Goal: Communication & Community: Answer question/provide support

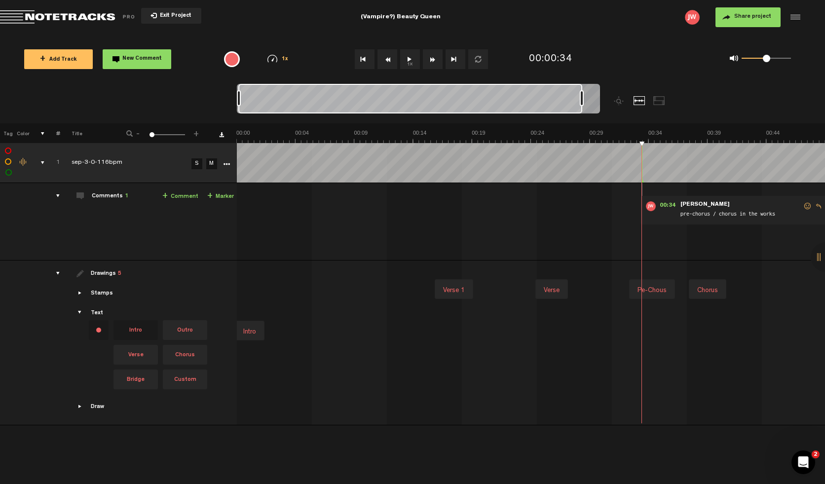
click at [543, 287] on div "Verse" at bounding box center [552, 291] width 24 height 14
type input "Verse 2"
click at [65, 195] on td "Comments 1 + Comment + Marker" at bounding box center [148, 222] width 177 height 78
click at [58, 195] on div "comments" at bounding box center [53, 196] width 15 height 10
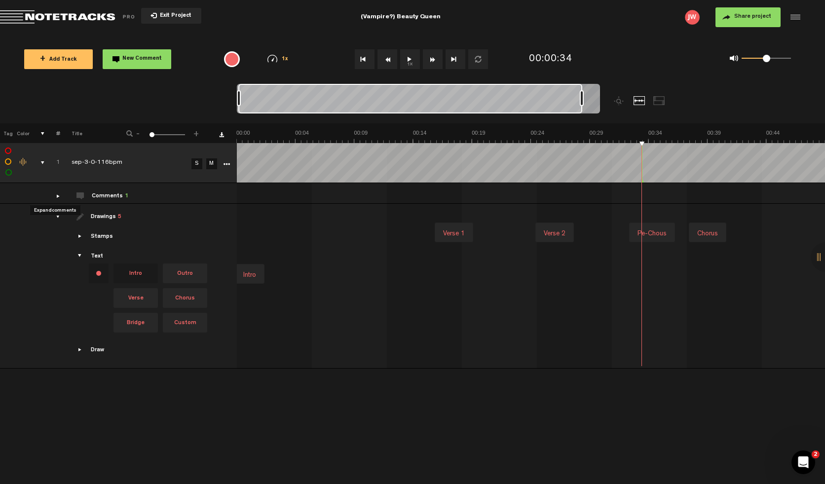
click at [58, 195] on div "comments" at bounding box center [53, 196] width 15 height 10
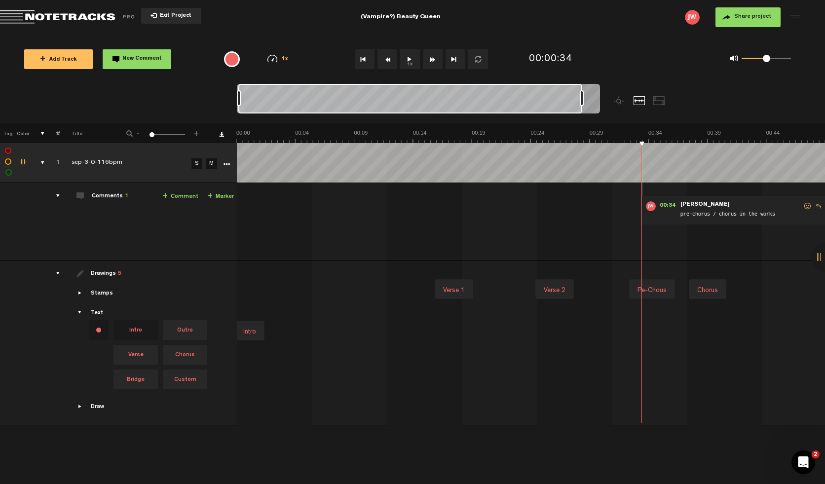
click at [175, 12] on button "Exit Project" at bounding box center [171, 16] width 60 height 16
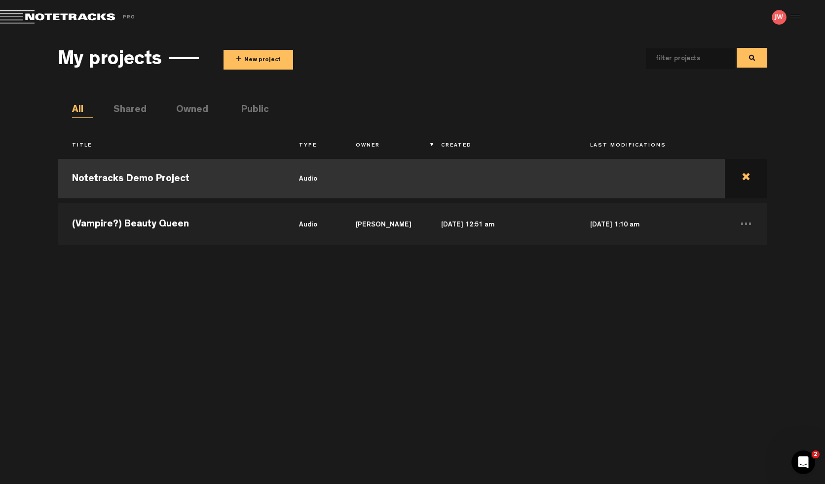
click at [740, 175] on td at bounding box center [746, 178] width 42 height 44
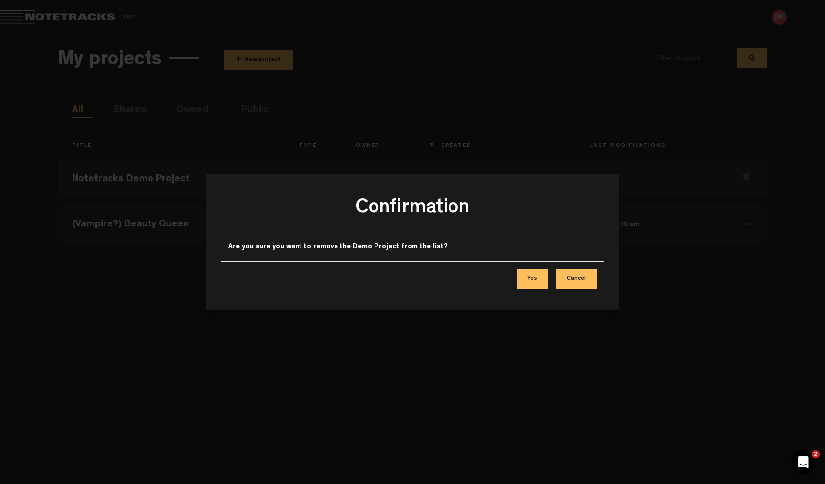
click at [531, 278] on button "Yes" at bounding box center [533, 280] width 32 height 20
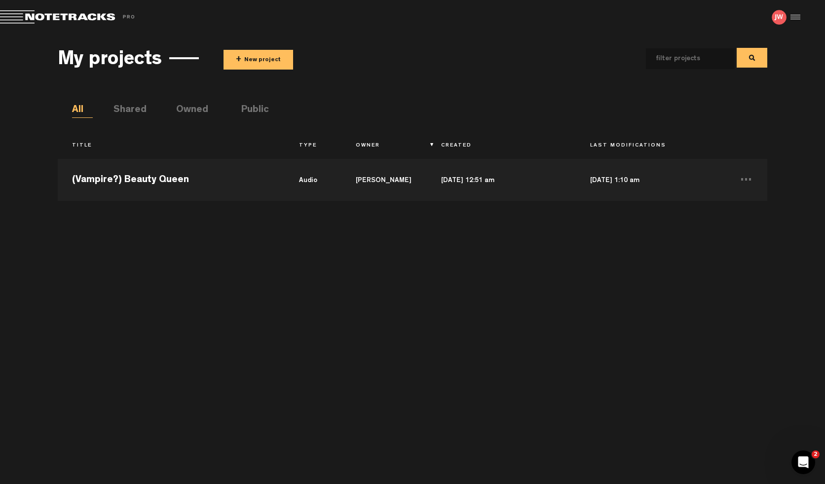
click at [259, 63] on button "+ New project" at bounding box center [259, 60] width 70 height 20
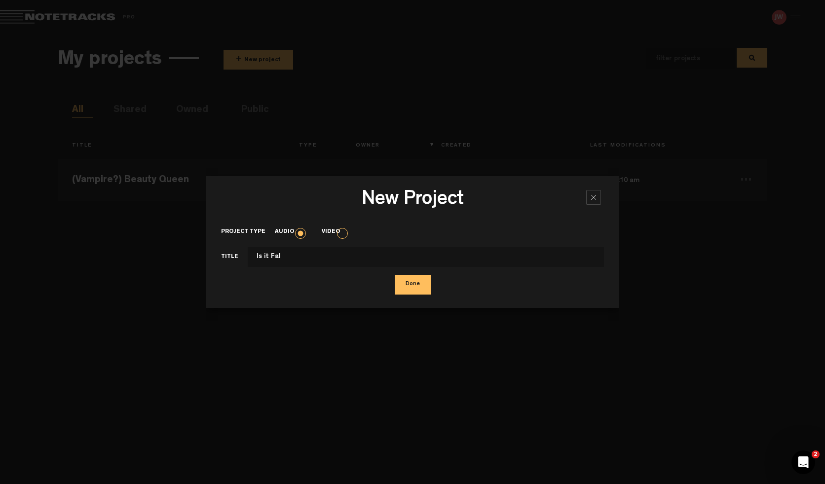
type input "Is it Fall"
type input "Is"
type input "I hate ghosts"
type input "is it fall? / i hate ghosts"
click at [417, 287] on button "Done" at bounding box center [413, 285] width 36 height 20
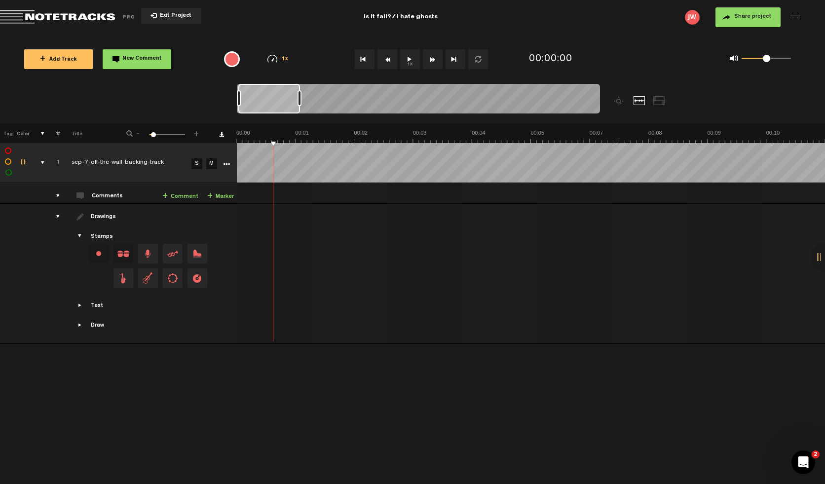
click at [82, 308] on div "Text Intro Outro Verse Chorus Bridge Custom" at bounding box center [149, 306] width 172 height 9
click at [78, 305] on span "Showcase text" at bounding box center [81, 306] width 8 height 8
drag, startPoint x: 139, startPoint y: 274, endPoint x: 230, endPoint y: 227, distance: 102.9
click at [231, 228] on td "Drawings Stamps Text Intro +" at bounding box center [148, 286] width 177 height 165
drag, startPoint x: 140, startPoint y: 273, endPoint x: 238, endPoint y: 246, distance: 101.9
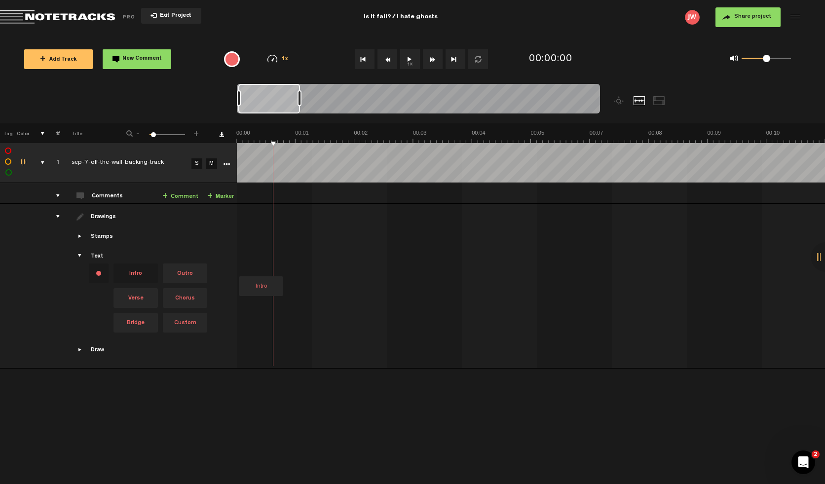
click at [238, 246] on tr "Drawings Stamps Text Intro" at bounding box center [413, 286] width 826 height 165
click at [224, 153] on tr "1 completed sep-7-off-the-wall-backing-track S M Export to Headliner Update Dow…" at bounding box center [413, 163] width 826 height 40
drag, startPoint x: 256, startPoint y: 142, endPoint x: 234, endPoint y: 142, distance: 21.2
click at [234, 142] on tr "Tag Color # Title - 1 100 6 +" at bounding box center [412, 133] width 825 height 20
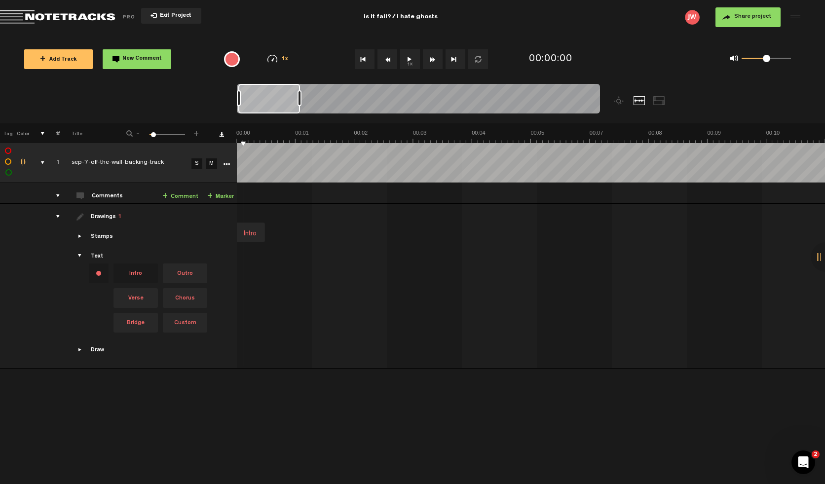
drag, startPoint x: 242, startPoint y: 142, endPoint x: 235, endPoint y: 142, distance: 7.4
click at [235, 142] on tr "Tag Color # Title - 1 100 6 +" at bounding box center [412, 133] width 825 height 20
click at [235, 142] on th at bounding box center [224, 133] width 25 height 20
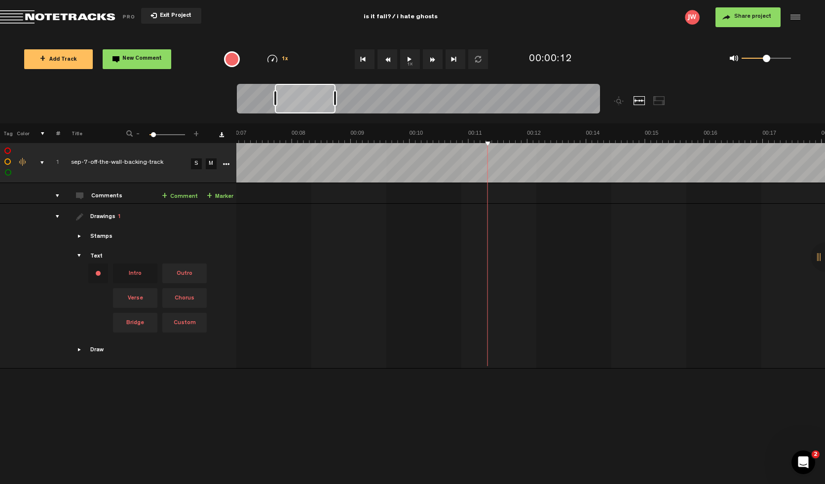
click at [191, 323] on span "Custom" at bounding box center [184, 323] width 44 height 20
click at [492, 226] on div at bounding box center [489, 233] width 55 height 20
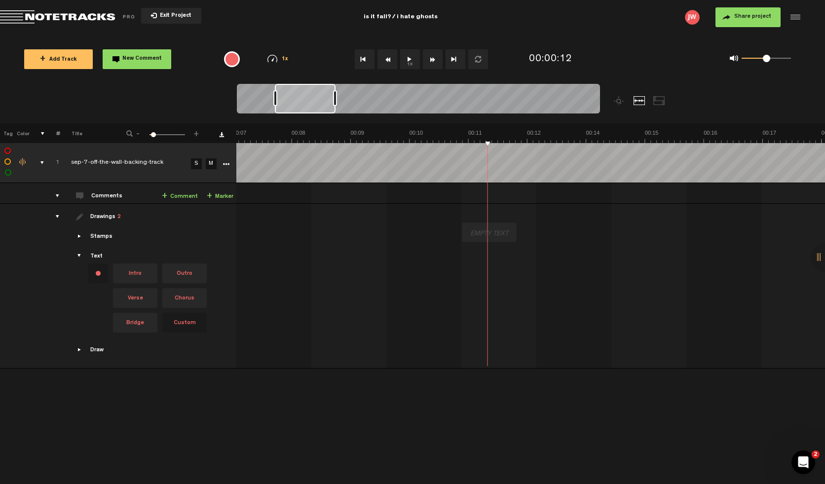
click at [482, 233] on div at bounding box center [490, 234] width 46 height 14
type input "I hate"
type input "Is it fall"
type input "is it fall?"
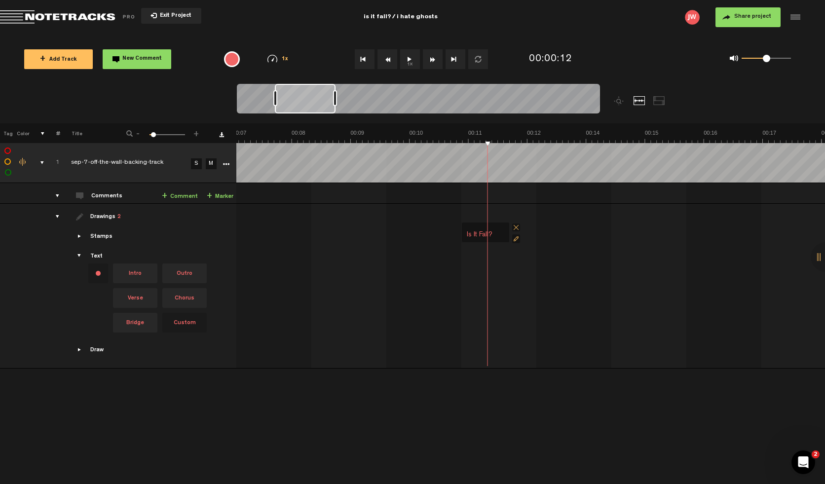
click at [484, 233] on div at bounding box center [490, 234] width 46 height 14
click at [484, 233] on div at bounding box center [489, 234] width 46 height 14
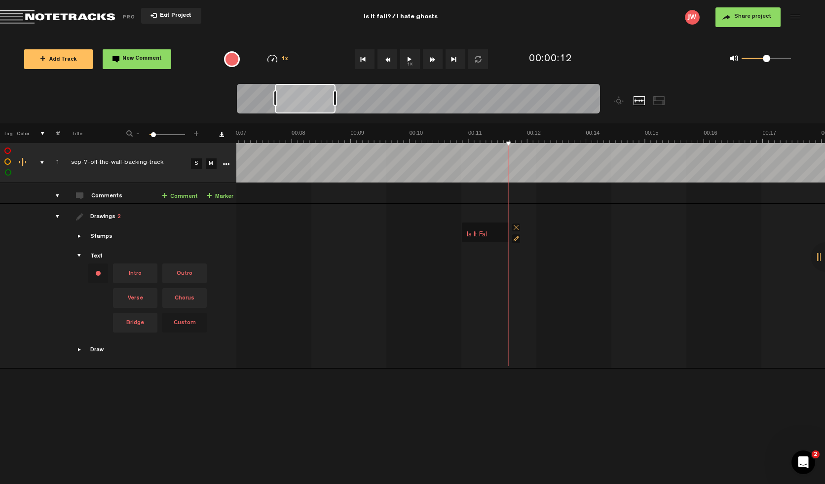
type input "is it fall"
drag, startPoint x: 482, startPoint y: 229, endPoint x: 460, endPoint y: 228, distance: 22.2
click at [460, 228] on div "is it fall" at bounding box center [459, 233] width 30 height 14
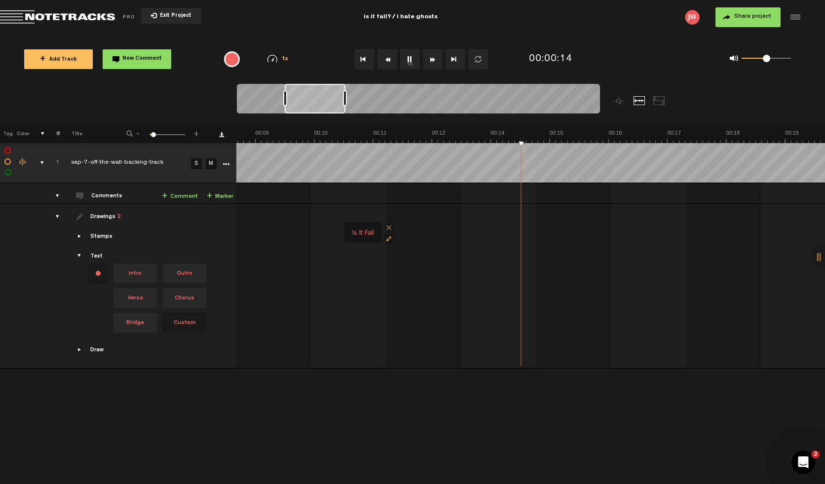
scroll to position [0, 571]
click at [430, 233] on div at bounding box center [441, 234] width 46 height 14
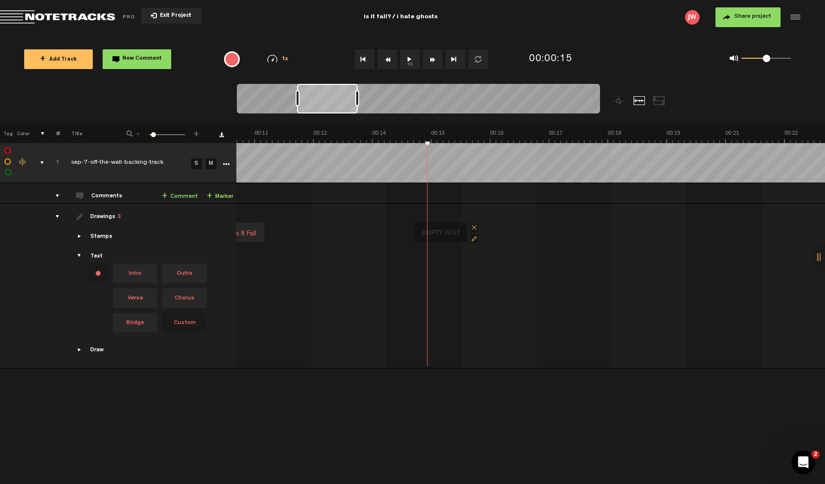
click at [430, 233] on div at bounding box center [441, 234] width 46 height 14
type input "Or am I off the wall?"
click at [443, 236] on div at bounding box center [441, 234] width 46 height 14
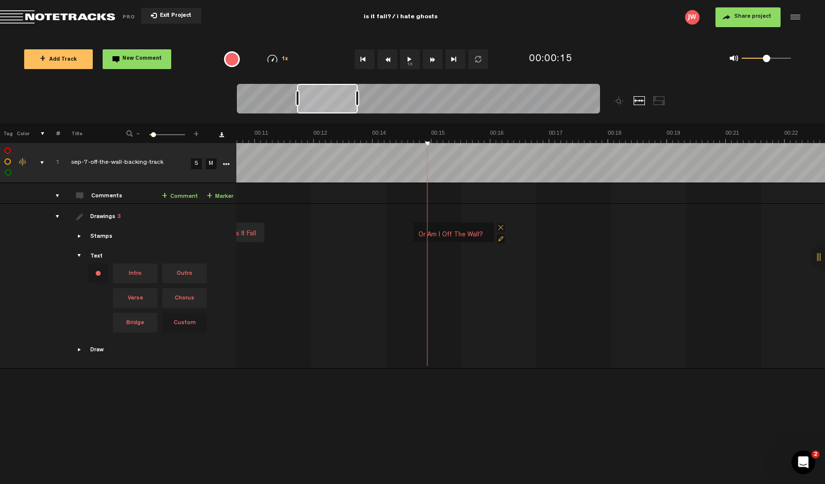
type input "Or am i off the wall?"
click at [447, 228] on div at bounding box center [441, 234] width 46 height 14
type input "or am i off the wall"
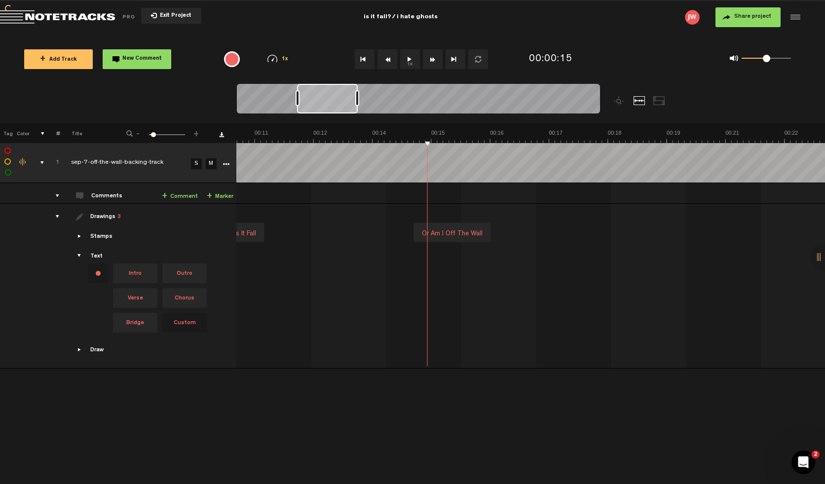
drag, startPoint x: 452, startPoint y: 234, endPoint x: 431, endPoint y: 234, distance: 20.7
click at [431, 234] on div "or am i off the wall" at bounding box center [431, 234] width 69 height 14
drag, startPoint x: 457, startPoint y: 230, endPoint x: 427, endPoint y: 231, distance: 30.1
click at [427, 231] on div "or am i off the wall" at bounding box center [425, 234] width 69 height 14
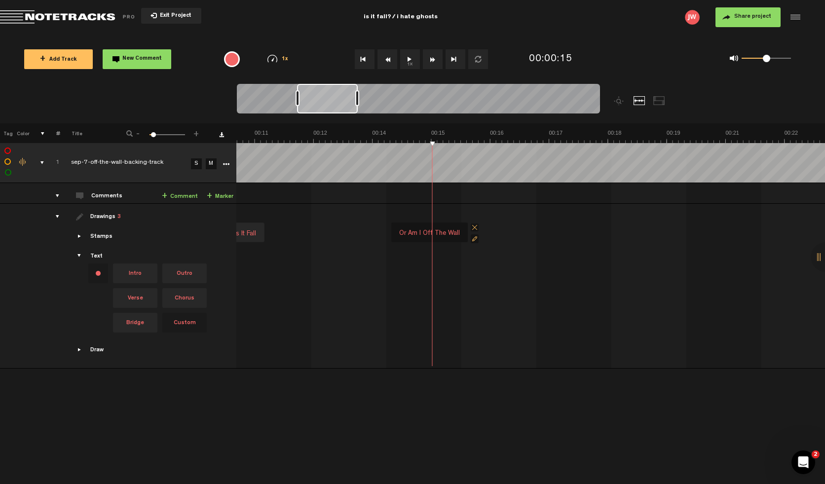
drag, startPoint x: 410, startPoint y: 225, endPoint x: 418, endPoint y: 225, distance: 7.9
click at [418, 225] on div "or am i off the wall" at bounding box center [429, 233] width 77 height 20
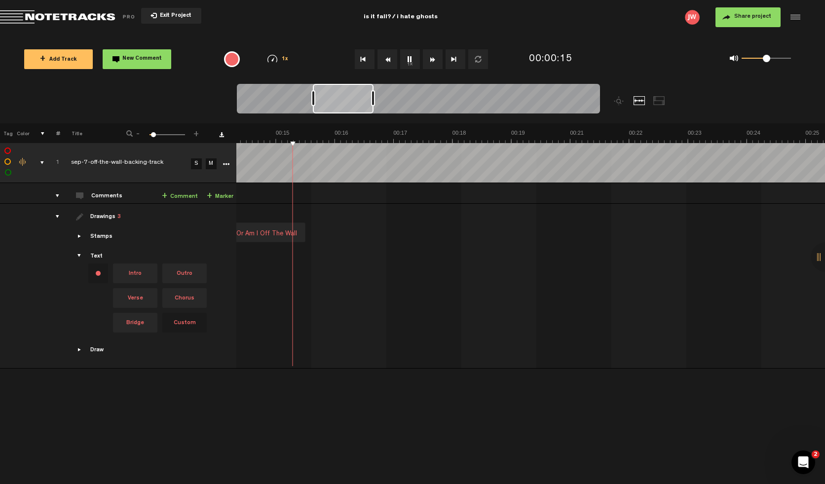
scroll to position [0, 726]
click at [386, 230] on div at bounding box center [391, 234] width 46 height 14
click at [406, 235] on div at bounding box center [390, 234] width 46 height 14
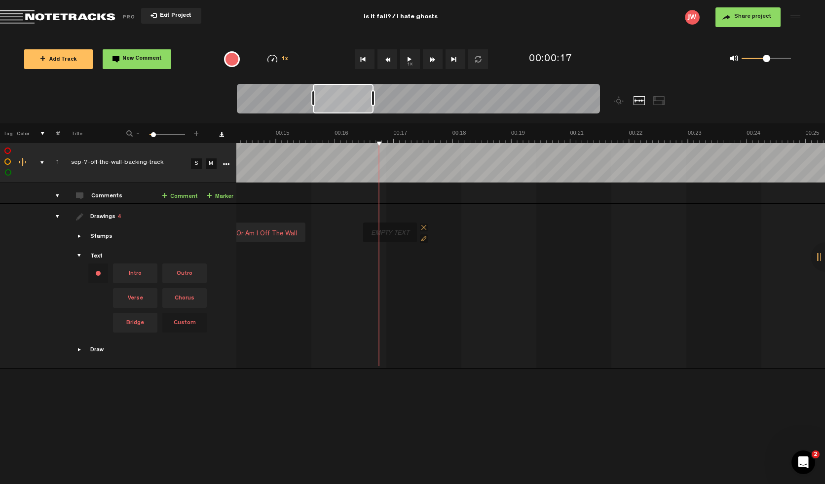
click at [406, 235] on div at bounding box center [390, 234] width 46 height 14
type input "I hate ghosts"
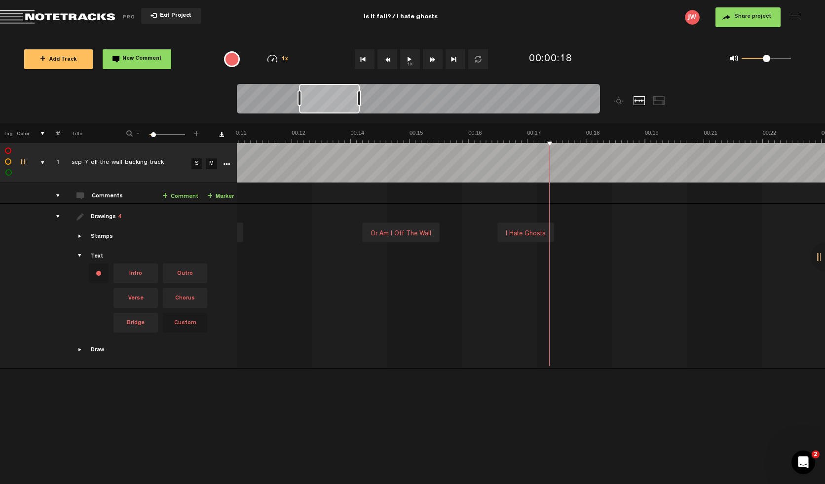
scroll to position [0, 533]
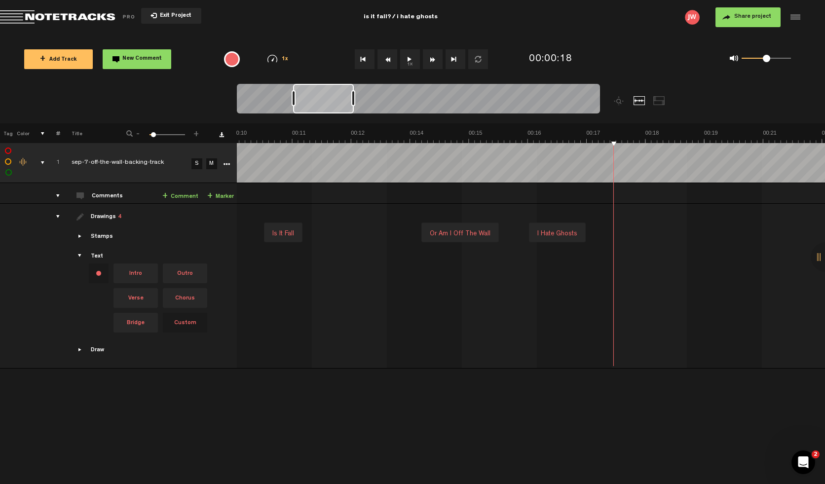
drag, startPoint x: 579, startPoint y: 229, endPoint x: 551, endPoint y: 229, distance: 27.6
click at [551, 229] on div "I hate ghosts" at bounding box center [558, 234] width 48 height 14
drag, startPoint x: 561, startPoint y: 230, endPoint x: 575, endPoint y: 230, distance: 13.8
click at [575, 230] on div "I hate ghosts" at bounding box center [570, 234] width 48 height 14
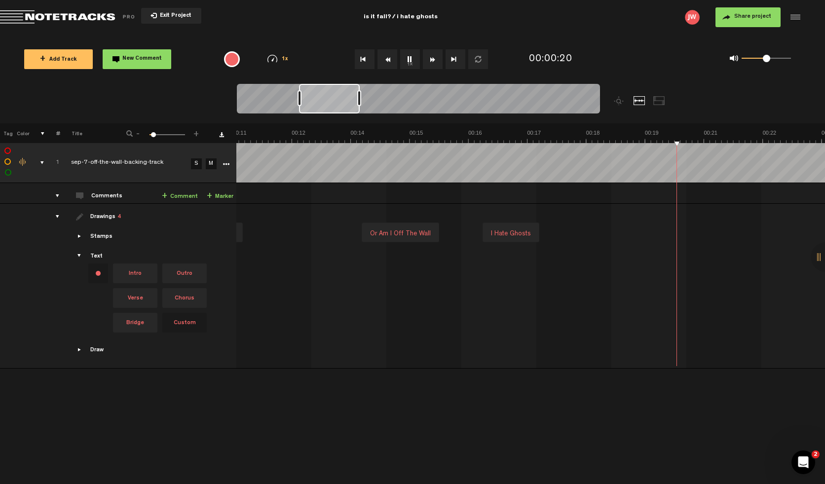
scroll to position [0, 770]
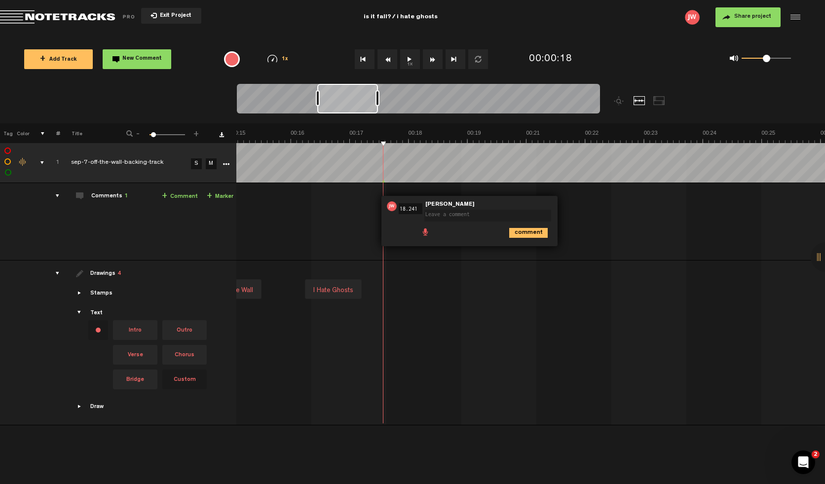
click at [472, 221] on textarea at bounding box center [488, 216] width 127 height 12
click at [582, 203] on span "Delete comment" at bounding box center [584, 206] width 12 height 7
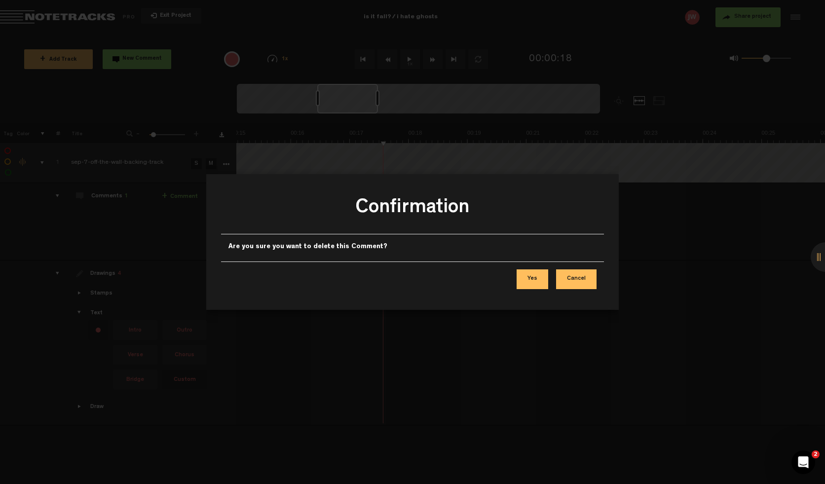
click at [527, 283] on button "Yes" at bounding box center [533, 280] width 32 height 20
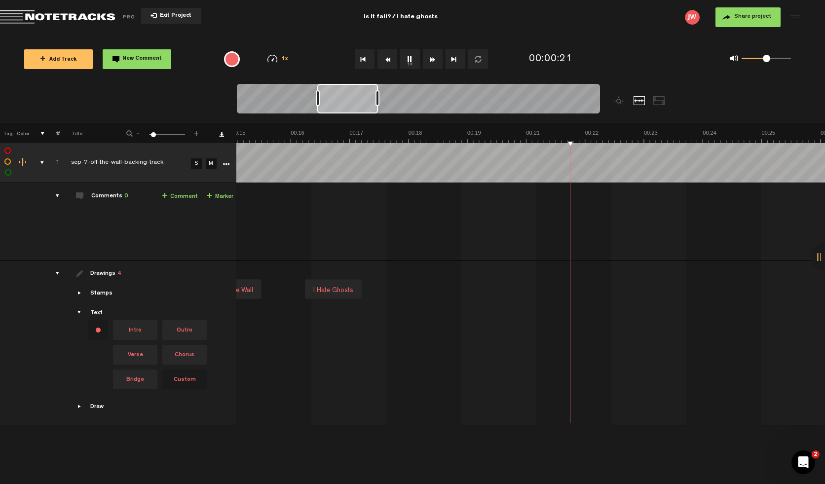
click at [524, 286] on div at bounding box center [528, 291] width 46 height 14
click at [530, 289] on div at bounding box center [528, 290] width 46 height 14
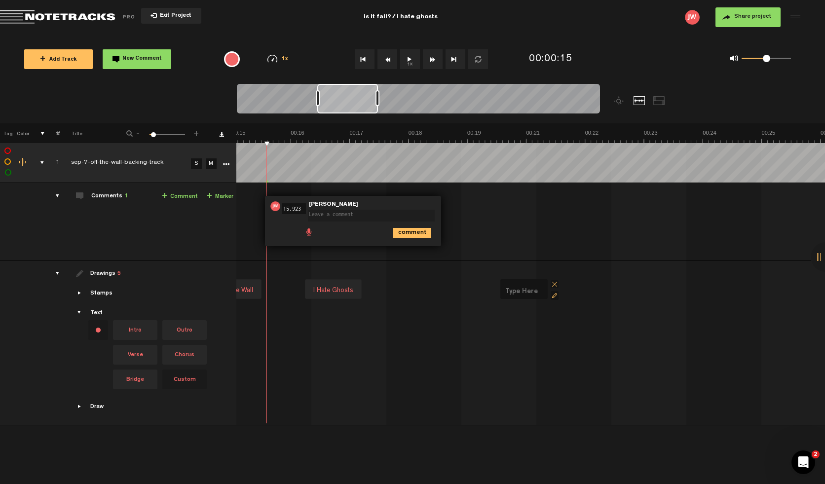
click at [390, 261] on td "Intro is it fall or am i off the wall I hate ghosts" at bounding box center [530, 343] width 589 height 165
click at [295, 203] on input "15.923" at bounding box center [294, 208] width 24 height 11
click at [798, 15] on div at bounding box center [794, 17] width 15 height 15
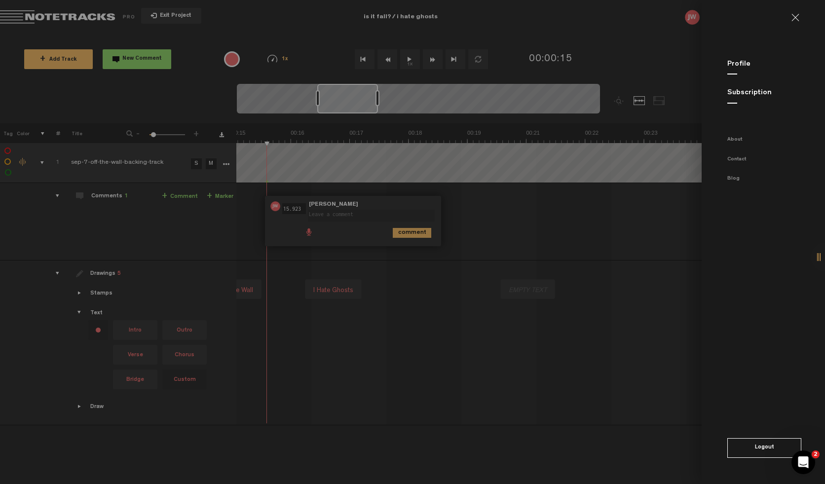
click at [800, 16] on link at bounding box center [800, 18] width 16 height 8
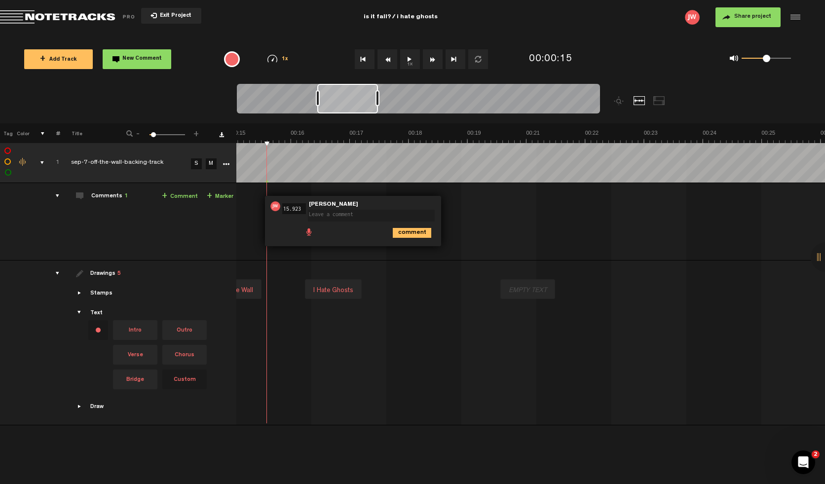
click at [351, 262] on td "Intro is it fall or am i off the wall I hate ghosts" at bounding box center [530, 343] width 589 height 165
click at [406, 233] on icon "comment" at bounding box center [412, 233] width 39 height 10
click at [465, 203] on span "Delete comment" at bounding box center [467, 206] width 12 height 7
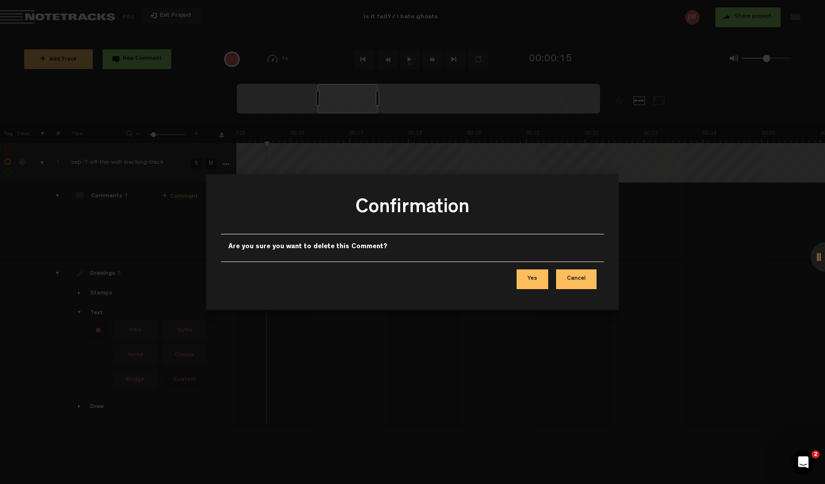
click at [543, 265] on div "Yes Cancel" at bounding box center [412, 279] width 383 height 35
click at [540, 275] on button "Yes" at bounding box center [533, 280] width 32 height 20
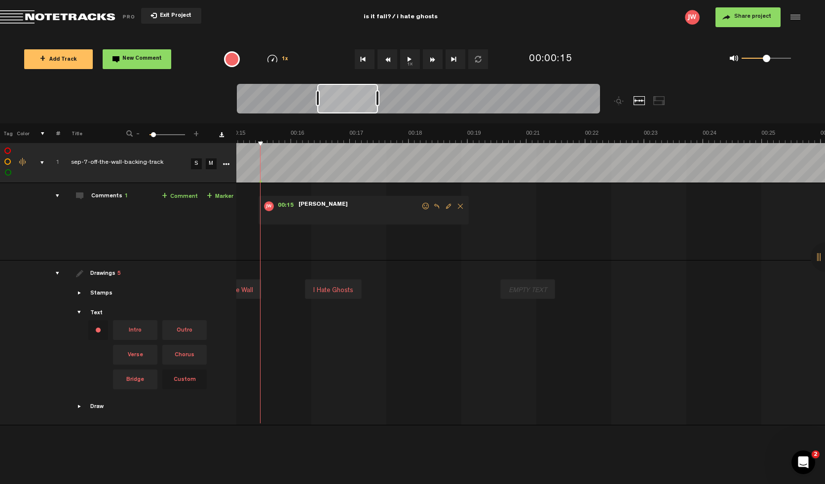
click at [458, 203] on span "Delete comment" at bounding box center [461, 206] width 12 height 7
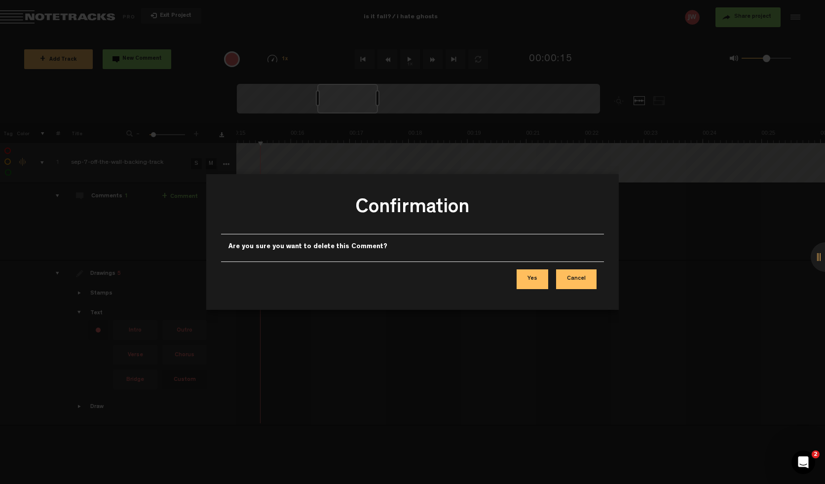
click at [539, 278] on button "Yes" at bounding box center [533, 280] width 32 height 20
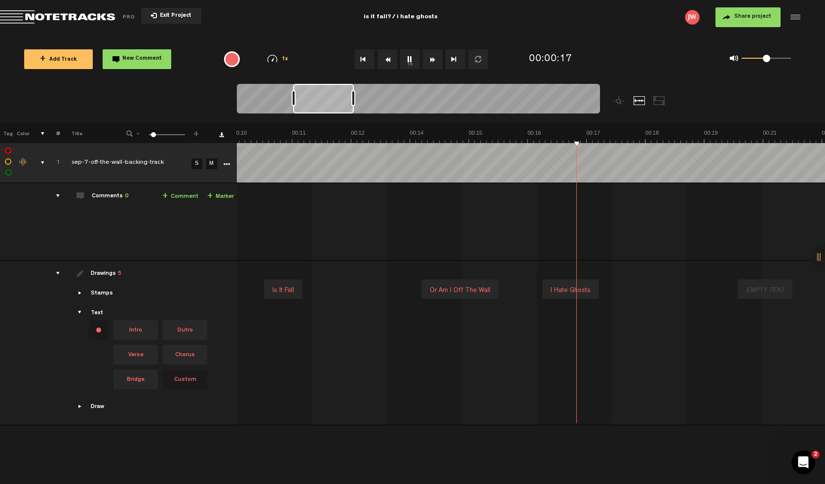
scroll to position [0, 474]
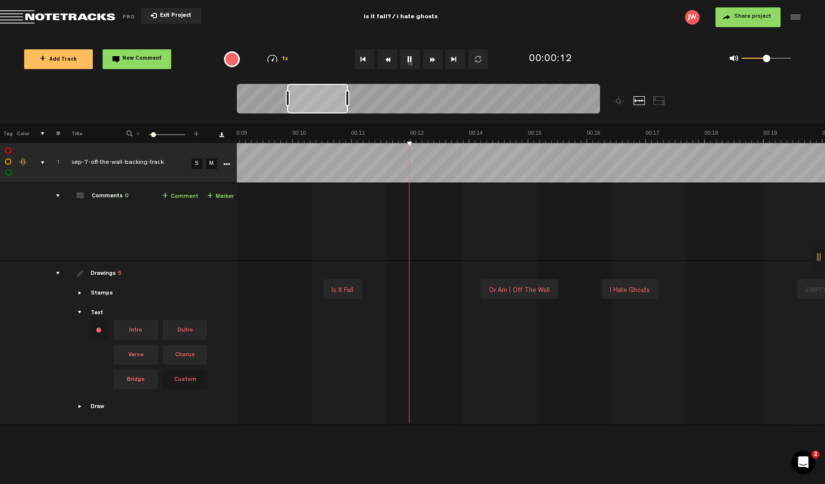
click at [42, 294] on td at bounding box center [37, 343] width 15 height 165
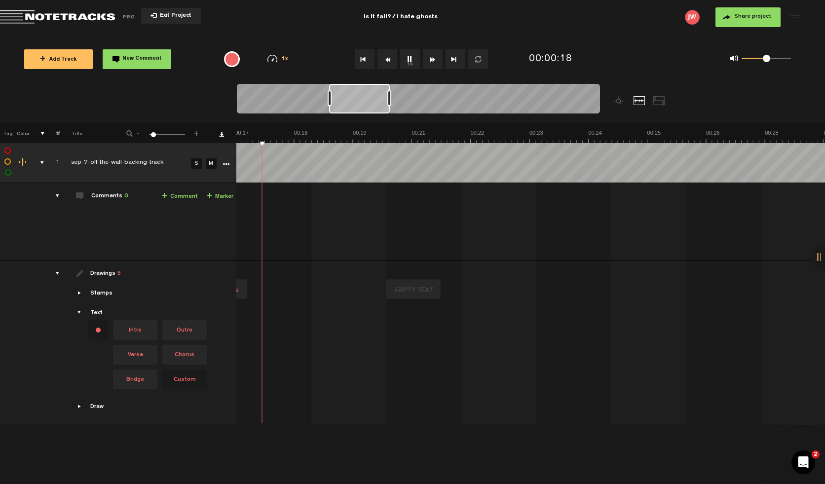
scroll to position [0, 588]
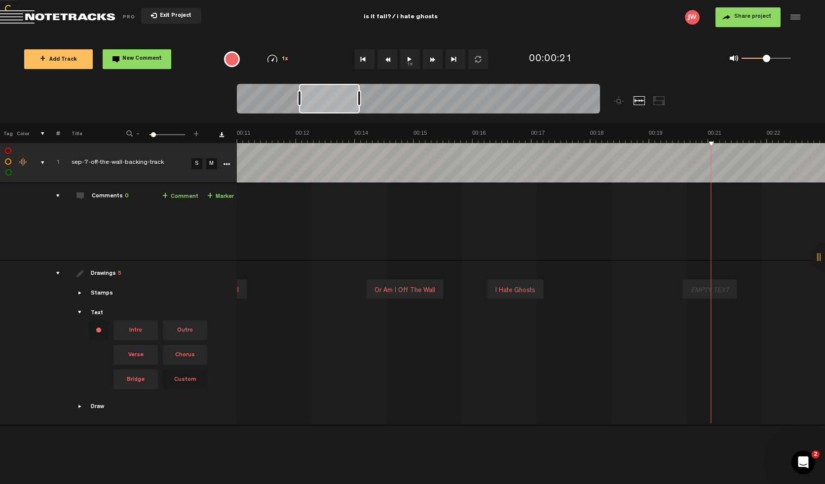
click at [705, 291] on div at bounding box center [710, 291] width 46 height 14
type input "Thats why i build moats"
click at [708, 286] on div at bounding box center [710, 291] width 46 height 14
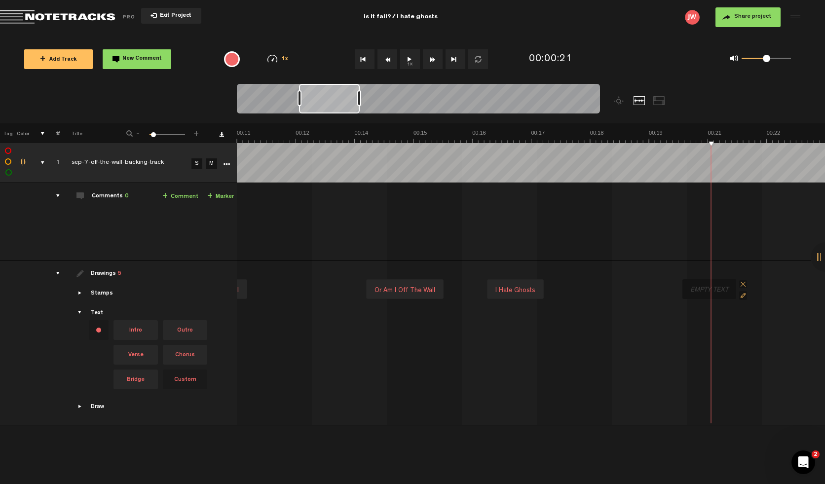
click at [708, 286] on div at bounding box center [710, 290] width 46 height 14
type input "thats why i build moats"
drag, startPoint x: 723, startPoint y: 288, endPoint x: 665, endPoint y: 287, distance: 57.8
click at [665, 287] on div "thats why i build moats" at bounding box center [684, 290] width 113 height 14
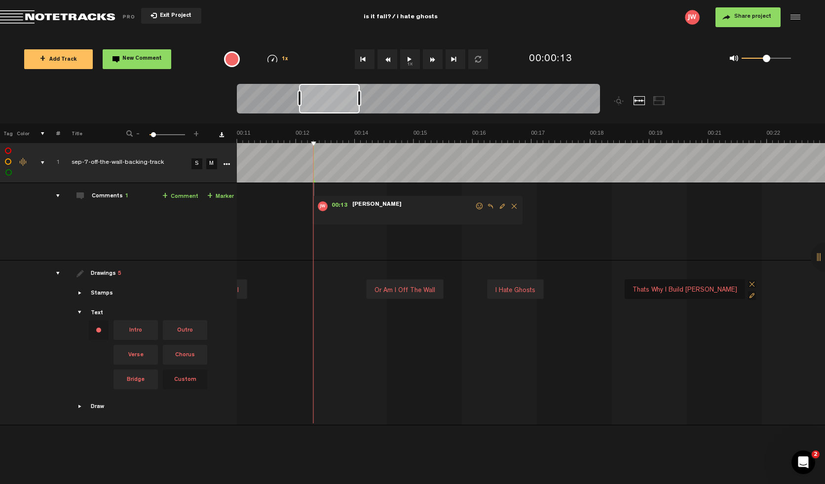
click at [512, 204] on span "Delete comment" at bounding box center [514, 206] width 12 height 7
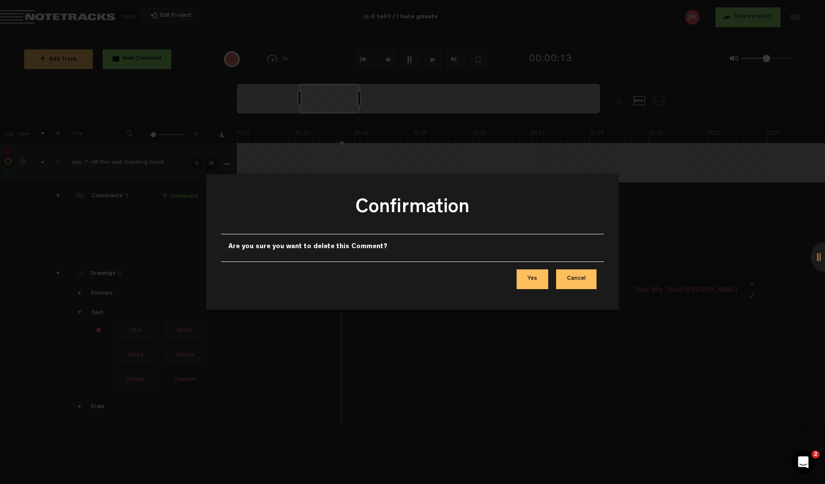
click at [527, 267] on div "Yes Cancel" at bounding box center [412, 279] width 383 height 35
click at [535, 279] on button "Yes" at bounding box center [533, 280] width 32 height 20
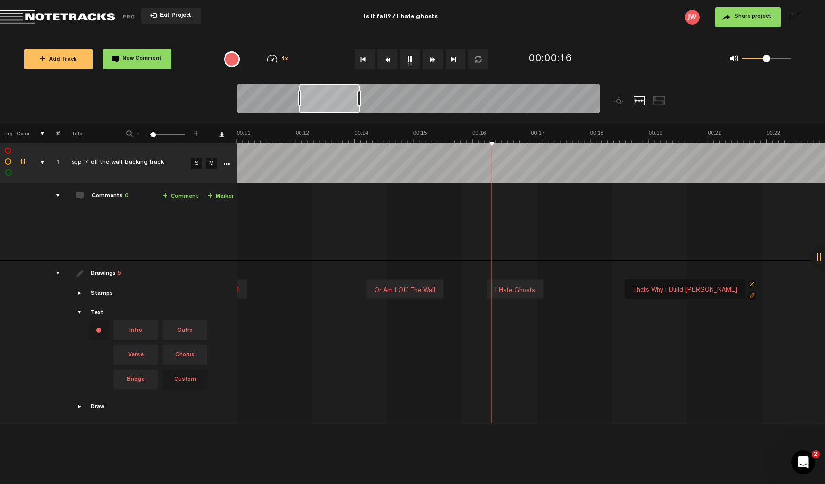
drag, startPoint x: 658, startPoint y: 290, endPoint x: 713, endPoint y: 292, distance: 55.3
click at [713, 292] on div "thats why i build moats" at bounding box center [741, 293] width 113 height 14
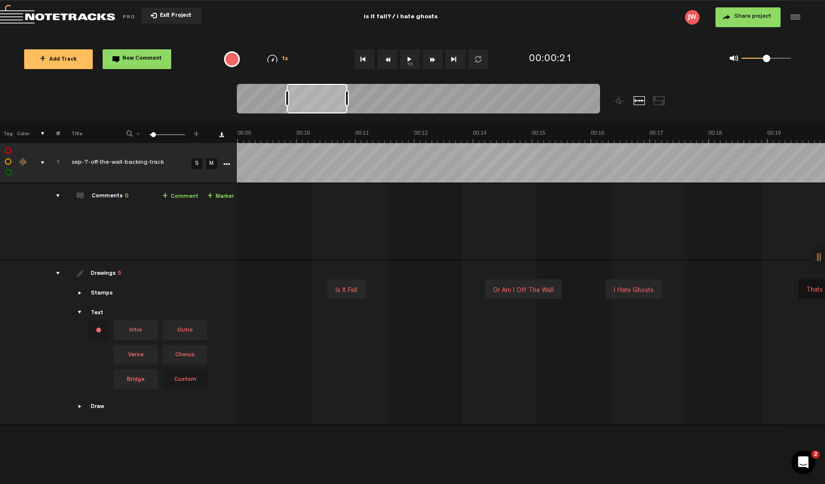
scroll to position [0, 470]
type textarea "t"
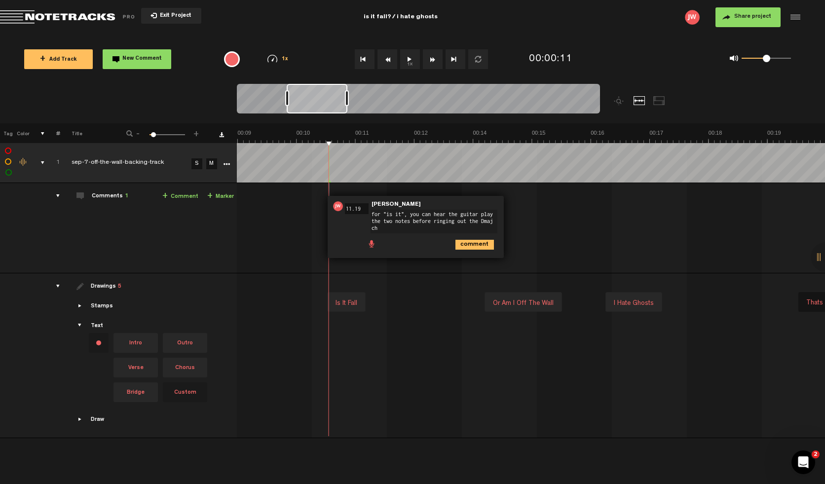
scroll to position [0, 0]
type textarea "for "is it", you can hear the guitar play the two notes before ringing out the …"
click at [466, 247] on icon "comment" at bounding box center [475, 245] width 39 height 10
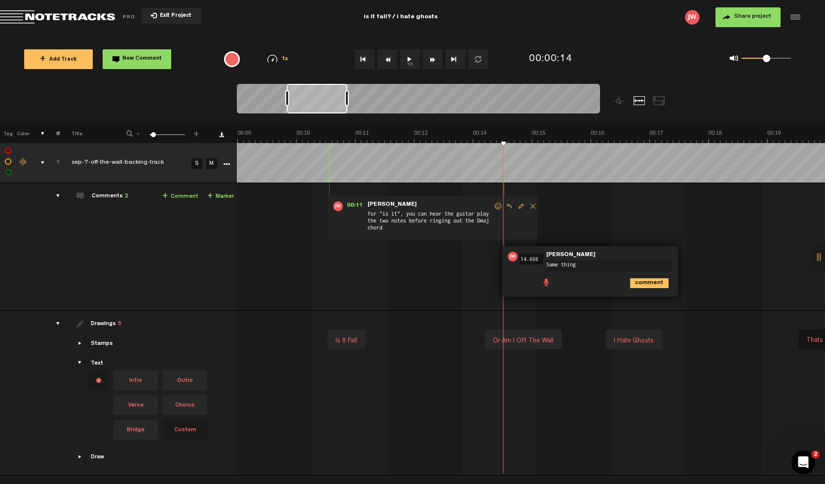
type textarea "Same"
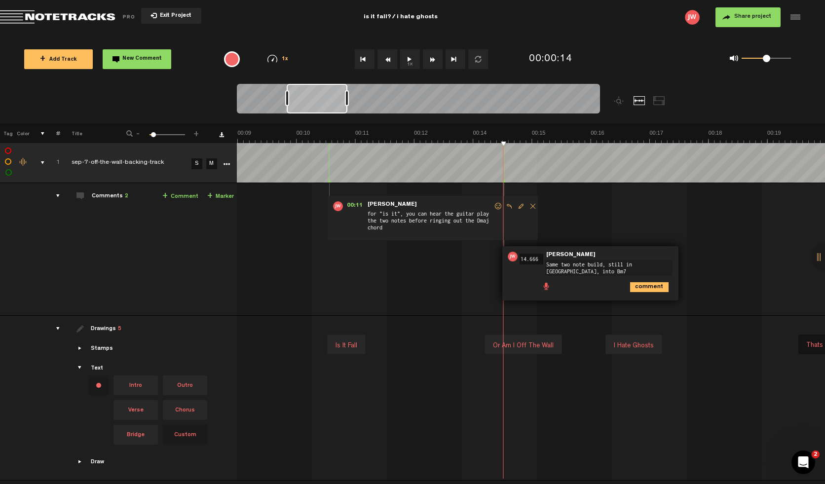
type textarea "Same two note build, still in Amaj, into Bm7"
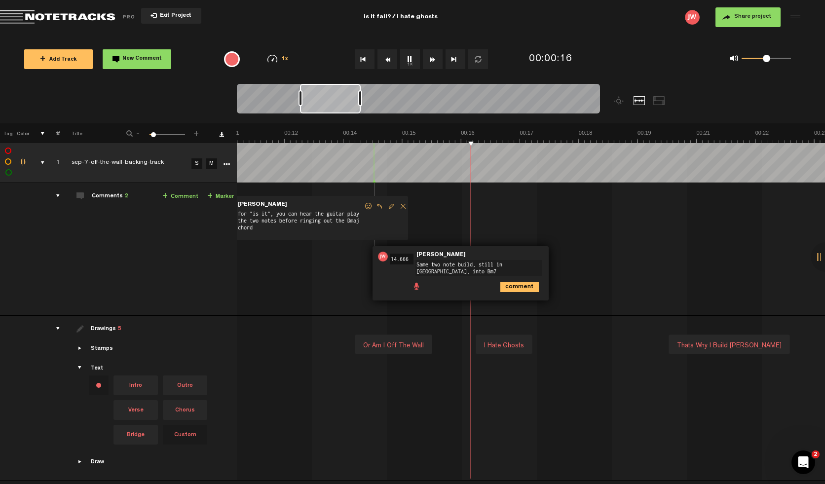
scroll to position [0, 539]
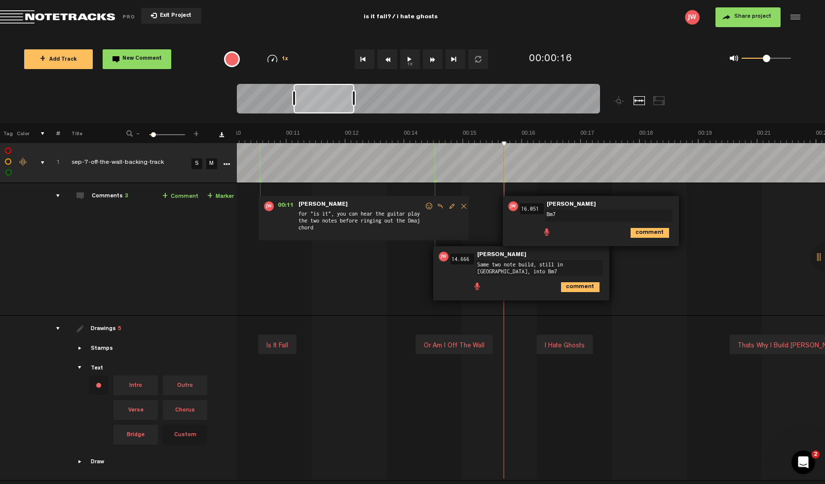
type textarea "Bm7"
click at [347, 281] on td "1 sep-7-off-the-wall-backing-track S M sep-7-off-the-wall-backing-track by Jose…" at bounding box center [531, 249] width 589 height 133
click at [658, 233] on icon "comment" at bounding box center [650, 233] width 39 height 10
click at [570, 290] on icon "comment" at bounding box center [580, 287] width 39 height 10
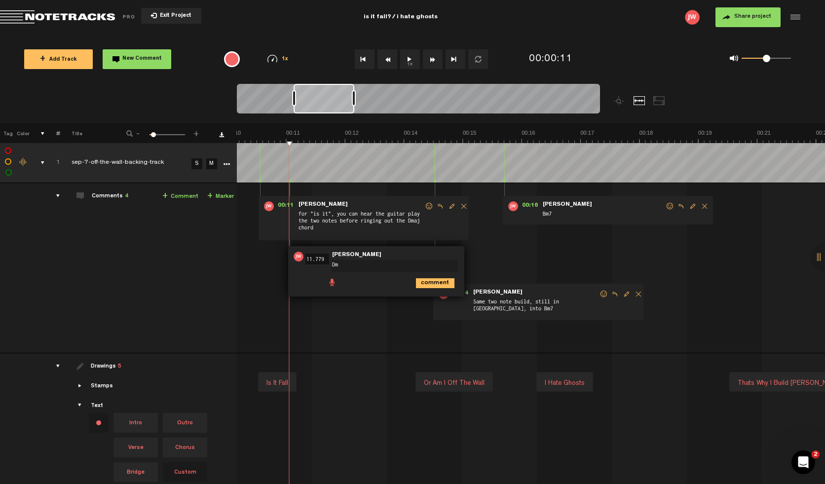
type textarea "D"
type textarea "CHORD: D MAJOR"
click at [552, 215] on span "Bm7" at bounding box center [603, 214] width 123 height 11
click at [547, 215] on span "Bm7" at bounding box center [603, 214] width 123 height 11
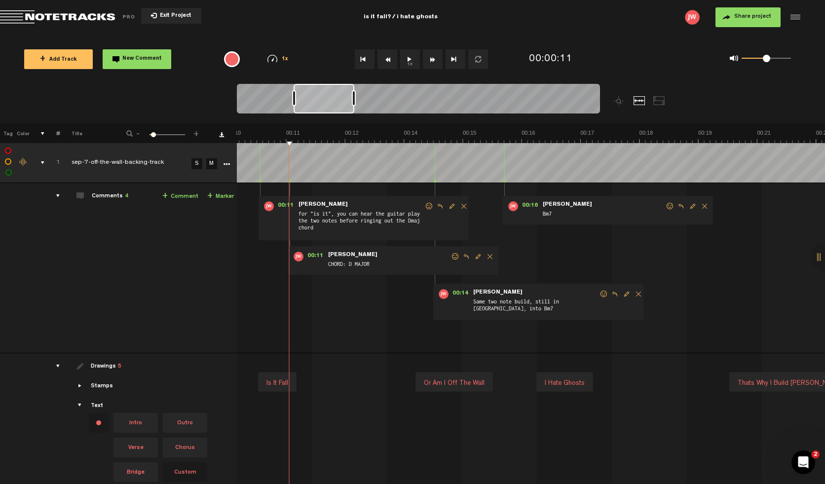
click at [547, 215] on span "Bm7" at bounding box center [603, 214] width 123 height 11
click at [558, 209] on span "Bm7" at bounding box center [603, 214] width 123 height 11
click at [561, 201] on div "00:16 - • Joseph Williams: "Bm7" Joseph Williams Bm7" at bounding box center [608, 210] width 210 height 29
click at [690, 205] on span "Edit comment" at bounding box center [693, 206] width 12 height 7
type textarea "B"
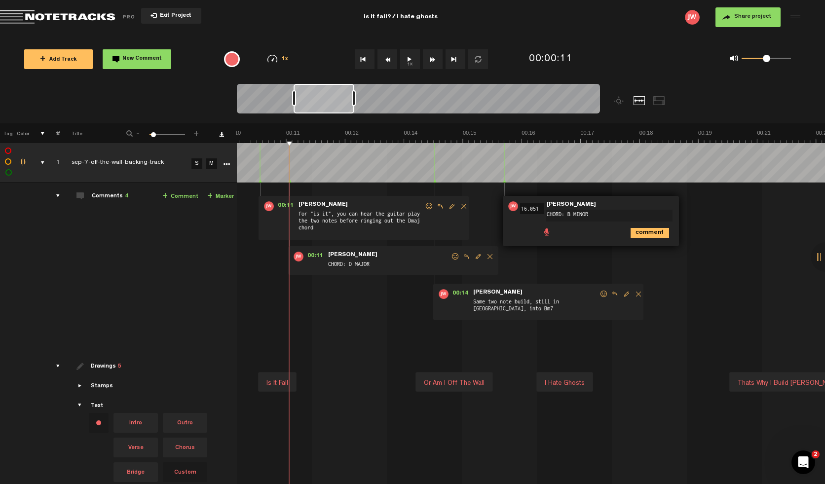
type textarea "CHORD: B MINOR 7"
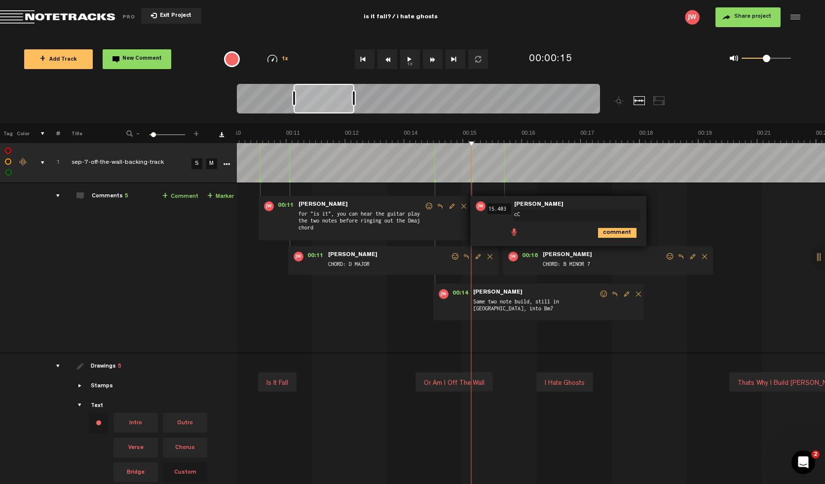
type textarea "c"
type textarea "CHORD: A MAJOR"
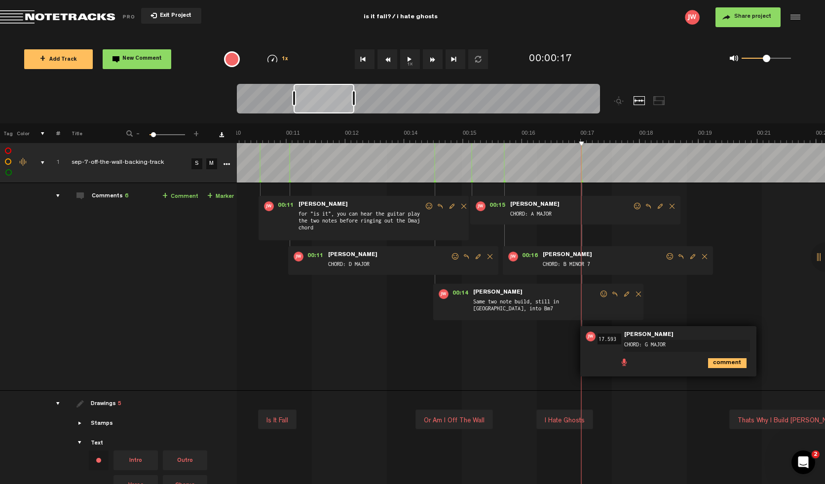
type textarea "CHORD: G MAJOR 7"
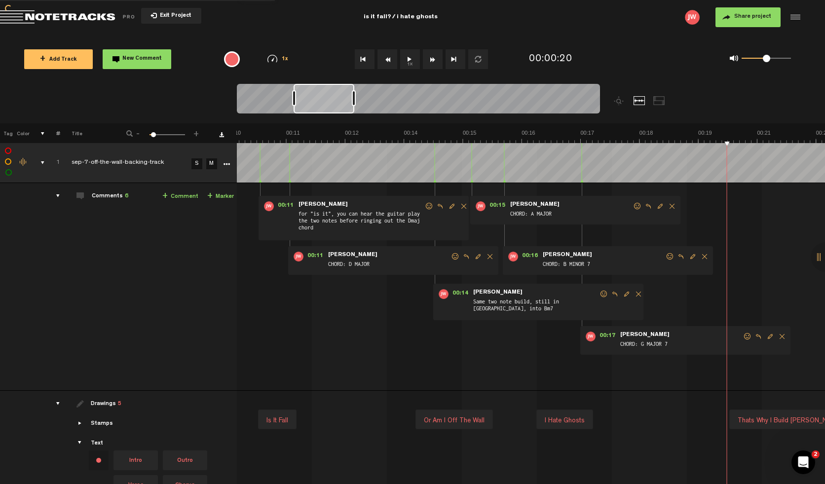
scroll to position [0, 639]
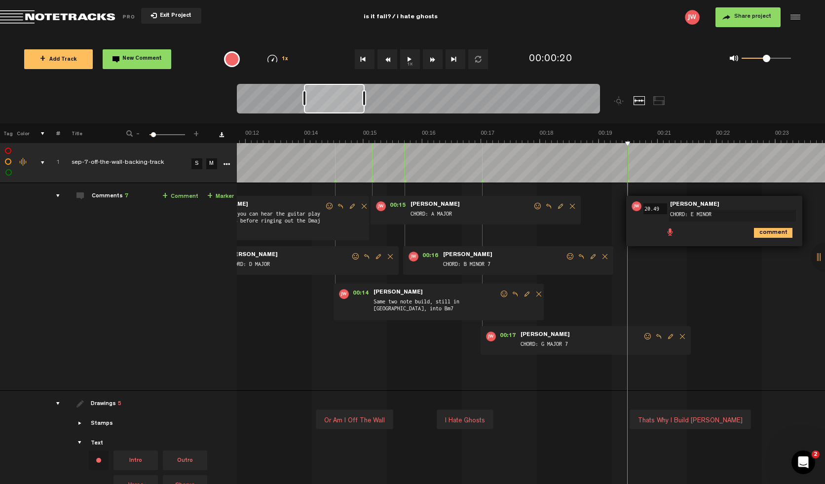
type textarea "CHORD: E MINOR 7"
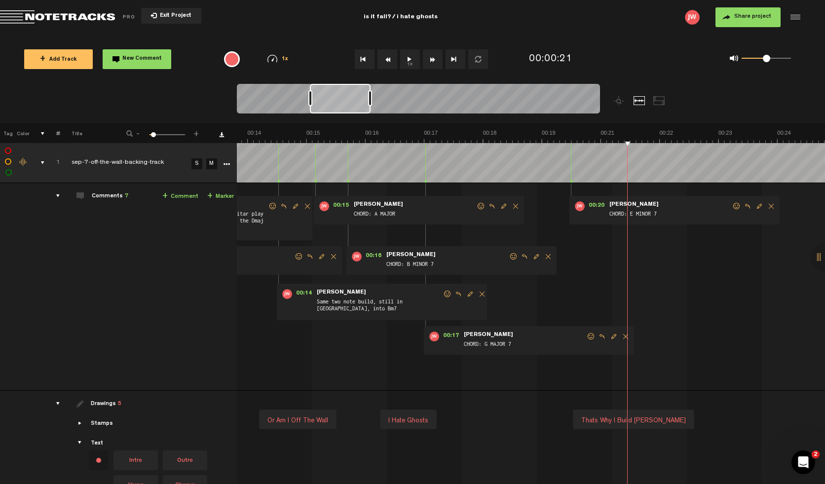
scroll to position [0, 696]
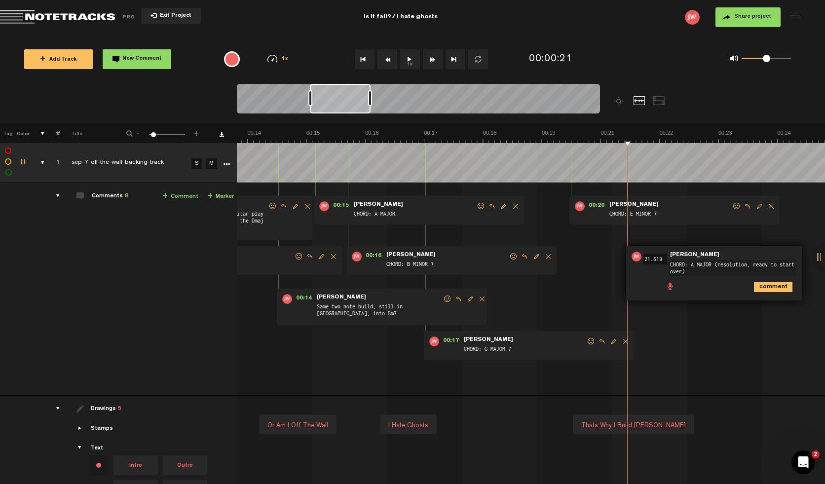
type textarea "CHORD: A MAJOR (resolution, ready to start over)"
click at [703, 370] on td "1 sep-7-off-the-wall-backing-track S M sep-7-off-the-wall-backing-track by Jose…" at bounding box center [531, 289] width 589 height 213
click at [778, 288] on icon "comment" at bounding box center [773, 287] width 39 height 10
click at [796, 252] on div "00:21 - • Joseph Williams: "CHORD: A MAJOR (resolution, ready to start over)" J…" at bounding box center [731, 264] width 210 height 37
click at [796, 253] on span at bounding box center [797, 256] width 10 height 7
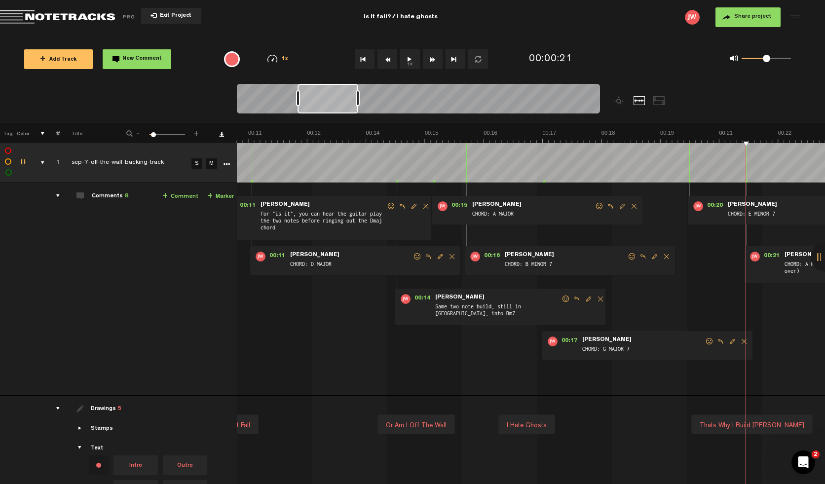
scroll to position [0, 577]
click at [599, 206] on span at bounding box center [600, 206] width 10 height 7
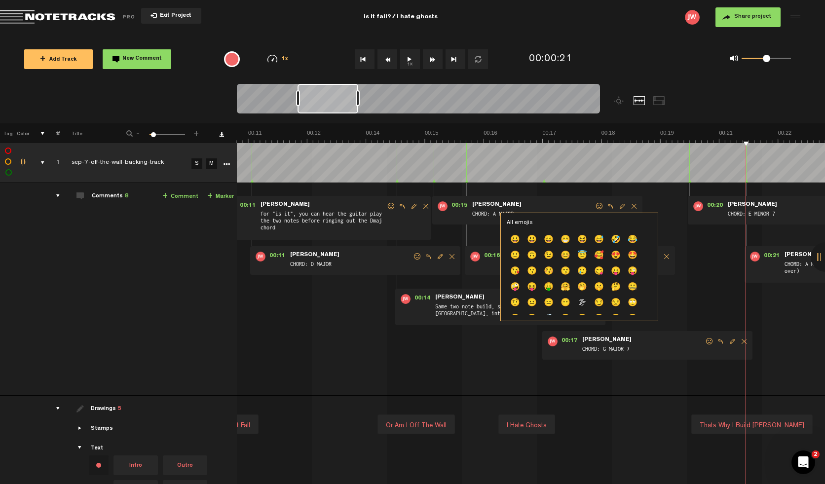
click at [545, 206] on form "CHORD: A MAJOR" at bounding box center [532, 210] width 123 height 19
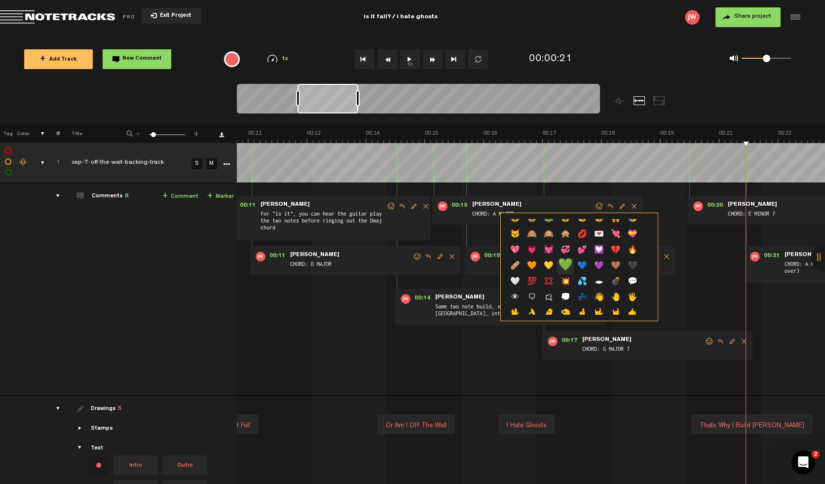
scroll to position [228, 0]
click at [566, 265] on p "💚" at bounding box center [565, 265] width 17 height 16
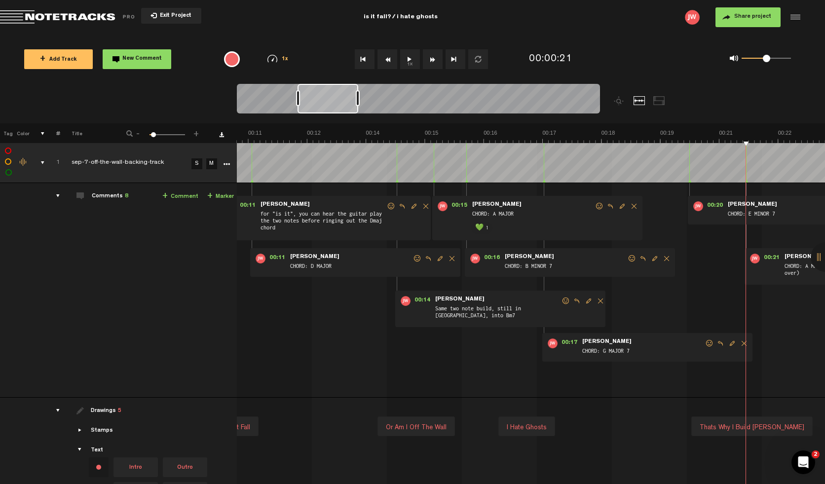
click at [416, 258] on span at bounding box center [418, 258] width 10 height 7
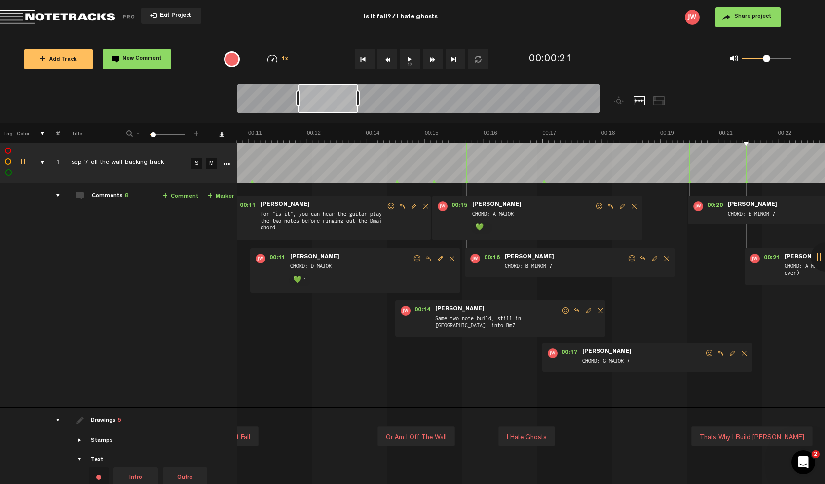
click at [711, 352] on span at bounding box center [710, 353] width 10 height 7
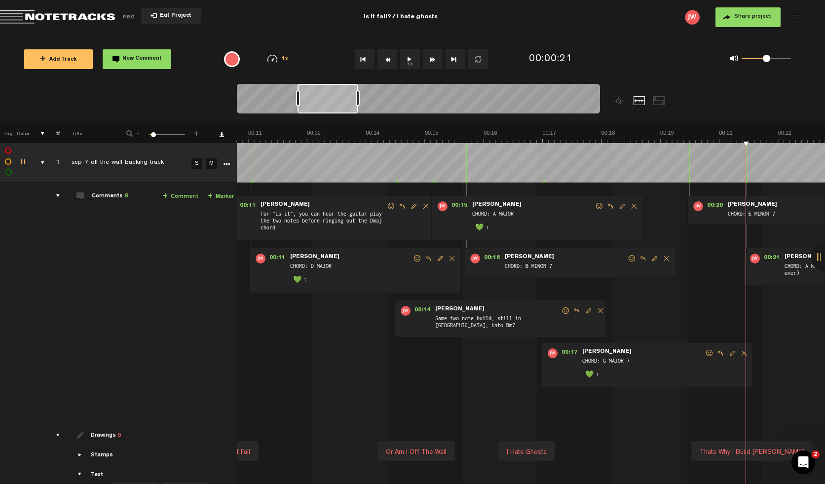
click at [671, 379] on div "00:17 - • Joseph Williams: "CHORD: G MAJOR 7" Joseph Williams CHORD: G MAJOR 7 …" at bounding box center [648, 365] width 210 height 44
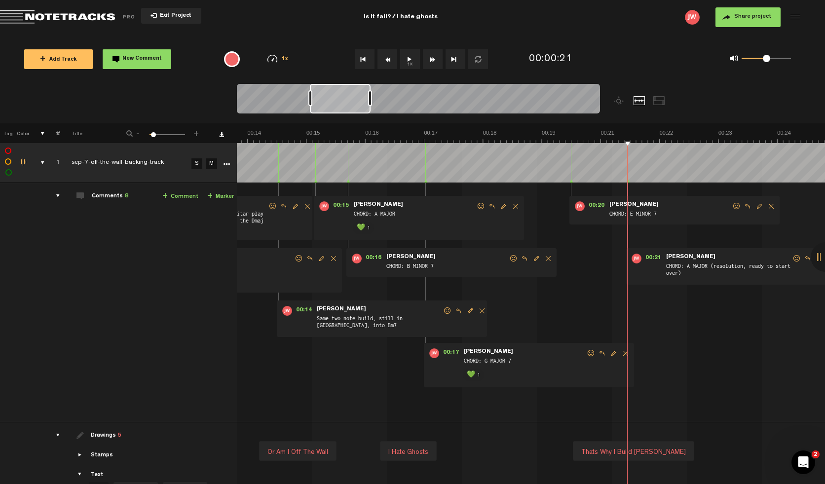
scroll to position [0, 577]
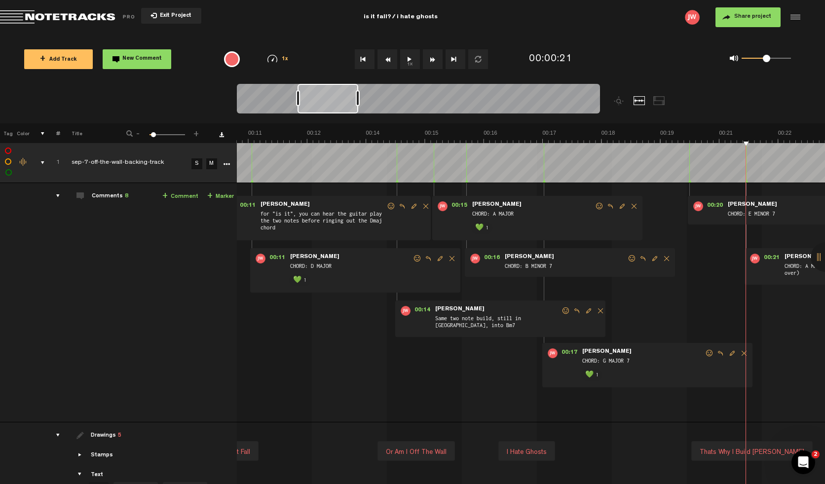
click at [218, 195] on link "+ Marker" at bounding box center [220, 196] width 27 height 11
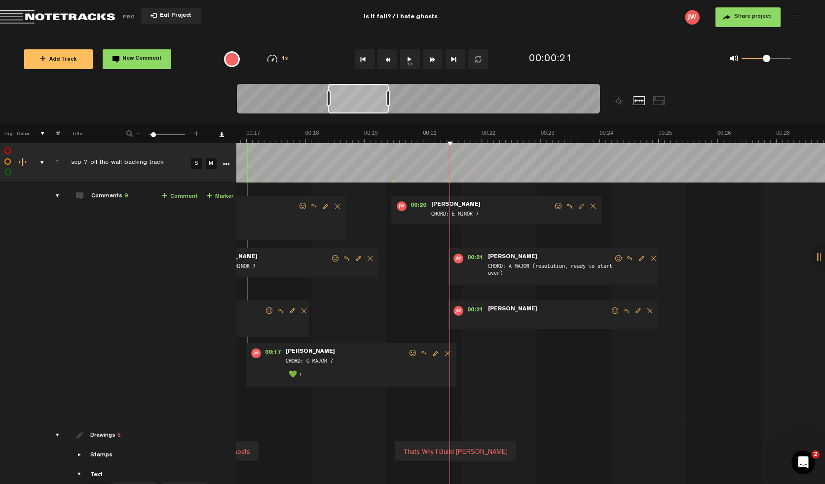
scroll to position [0, 873]
click at [647, 309] on span "Delete comment" at bounding box center [650, 311] width 12 height 7
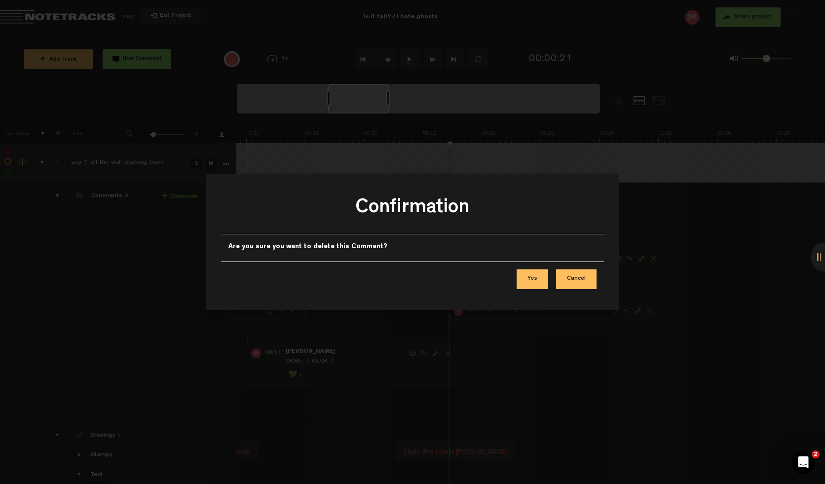
drag, startPoint x: 578, startPoint y: 275, endPoint x: 529, endPoint y: 277, distance: 48.9
click at [529, 277] on div "Yes Cancel" at bounding box center [412, 279] width 383 height 35
click at [529, 277] on button "Yes" at bounding box center [533, 280] width 32 height 20
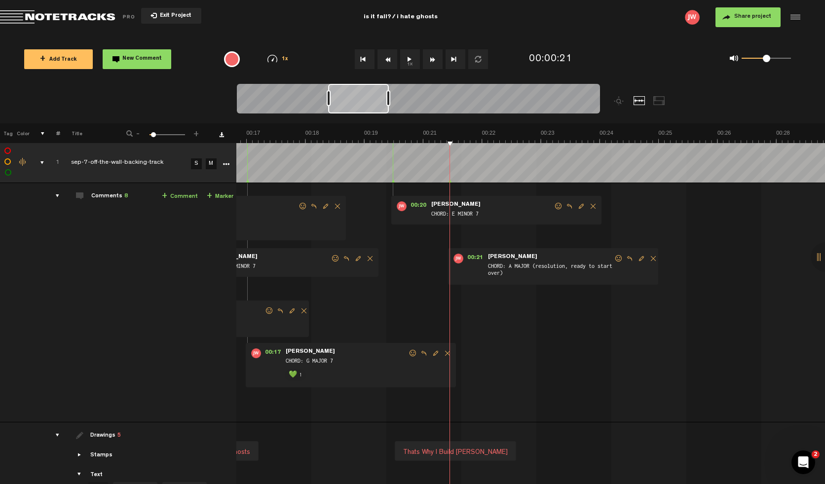
click at [620, 259] on span at bounding box center [619, 258] width 10 height 7
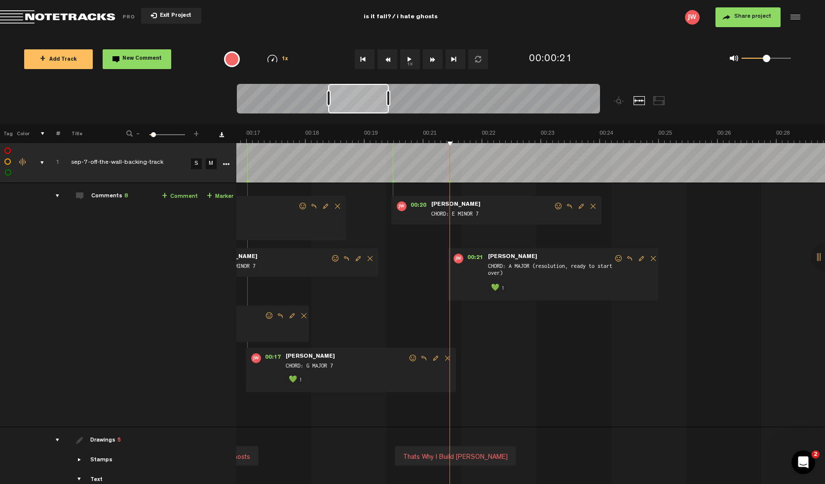
click at [558, 208] on span at bounding box center [559, 206] width 10 height 7
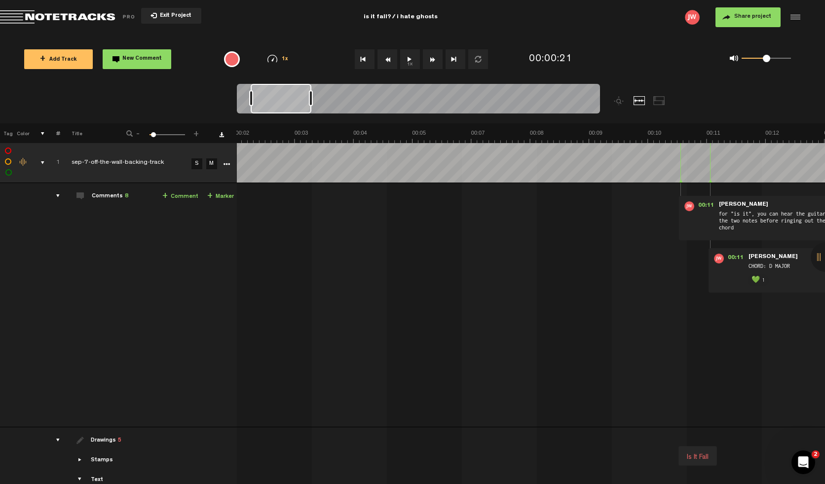
scroll to position [0, 296]
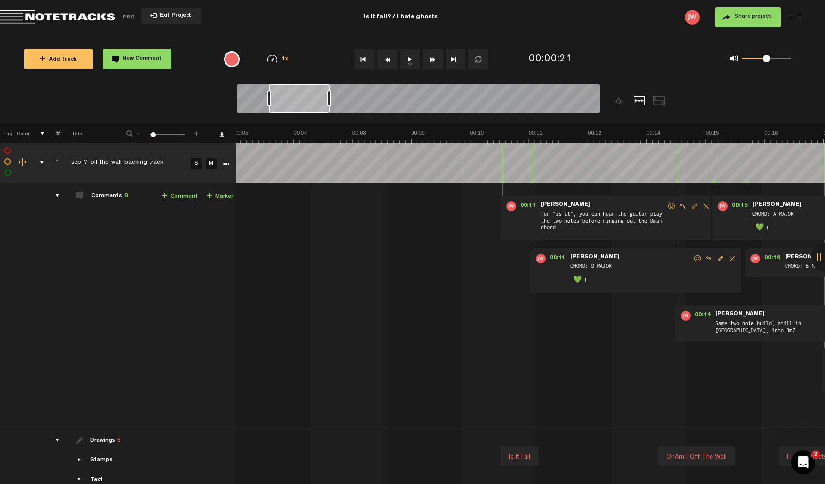
click at [322, 244] on div "00:11 - • Joseph Williams: "for "is it", you can hear the guitar play the two n…" at bounding box center [235, 309] width 587 height 236
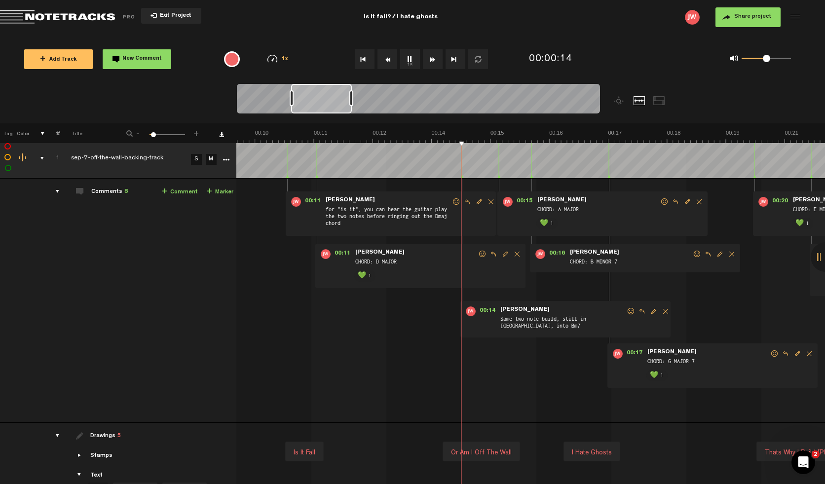
scroll to position [0, 0]
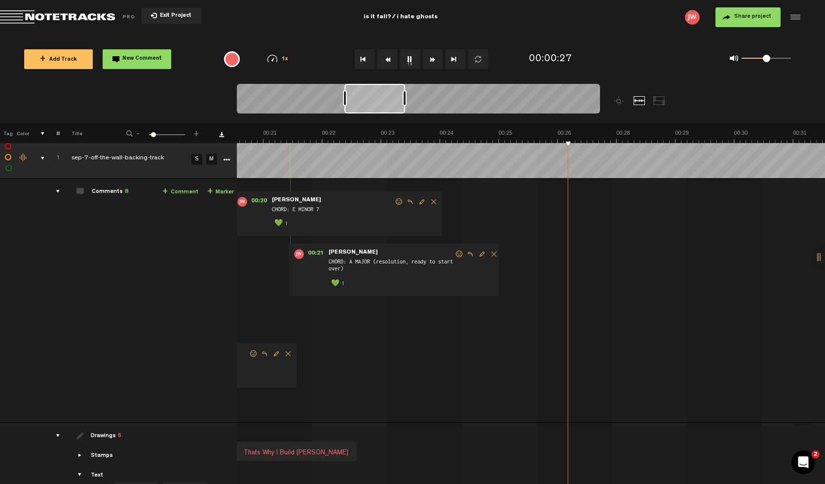
click at [59, 191] on div "comments" at bounding box center [53, 192] width 15 height 10
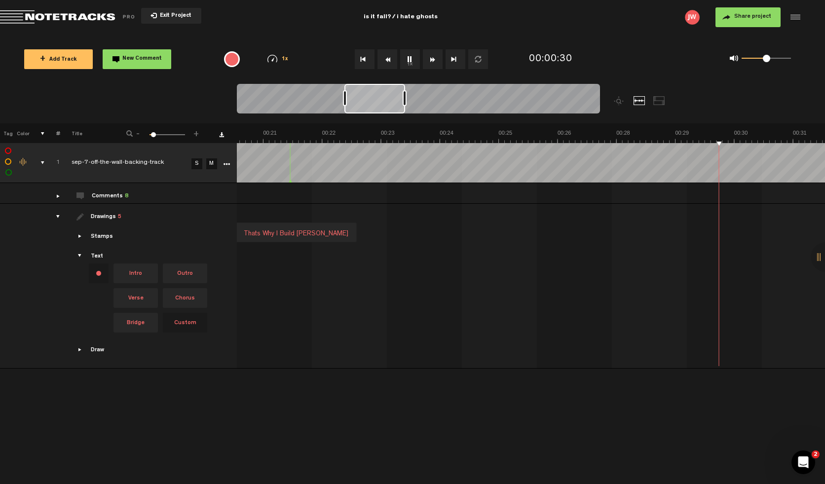
click at [79, 236] on span "Showcase stamps" at bounding box center [81, 237] width 8 height 8
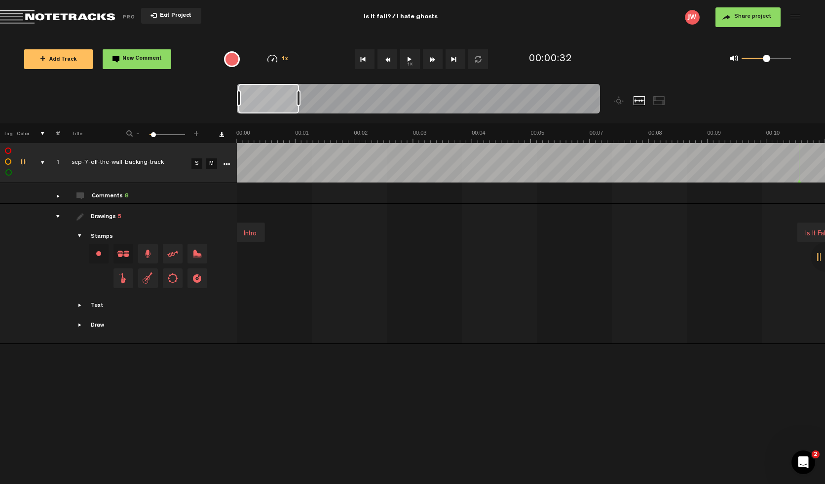
click at [148, 249] on span "Drag and drop a stamp" at bounding box center [148, 254] width 20 height 20
drag, startPoint x: 144, startPoint y: 252, endPoint x: 561, endPoint y: 228, distance: 417.4
click at [561, 228] on tr "Drawings 5 Stamps Text Intro +" at bounding box center [413, 274] width 826 height 140
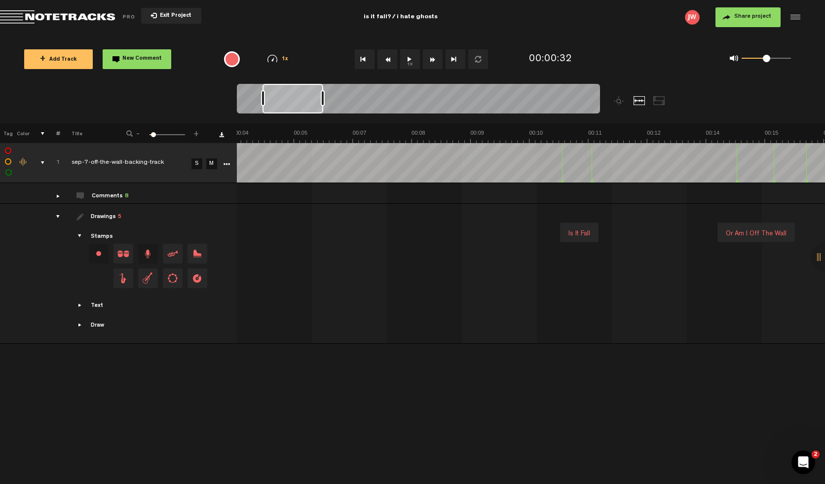
click at [78, 234] on span "Showcase stamps" at bounding box center [81, 237] width 8 height 8
click at [80, 235] on span "Showcase stamps" at bounding box center [81, 237] width 8 height 8
click at [77, 304] on span "Showcase text" at bounding box center [81, 306] width 8 height 8
click at [83, 347] on span "Showcase draw menu" at bounding box center [81, 350] width 8 height 8
click at [156, 291] on button "+ New drawing" at bounding box center [145, 293] width 69 height 20
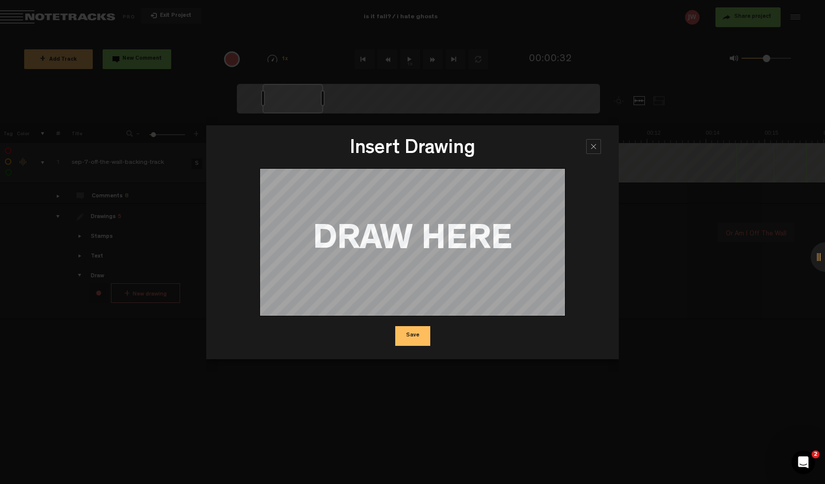
click at [593, 148] on div at bounding box center [593, 146] width 15 height 15
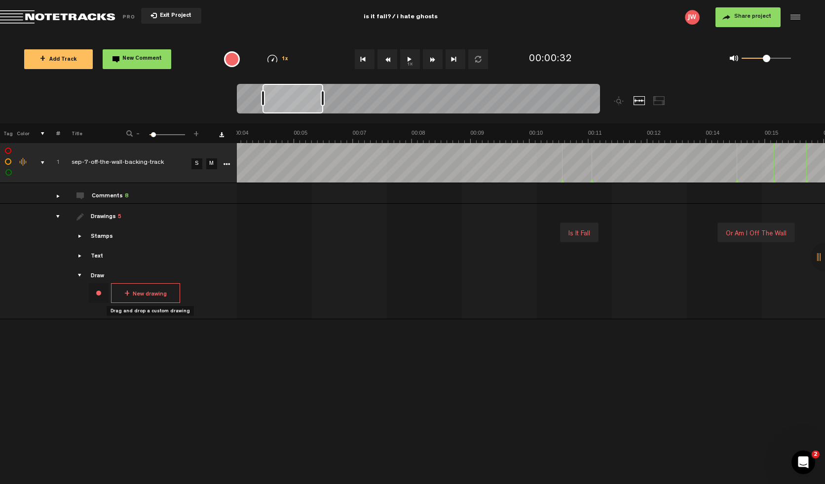
click at [78, 258] on span "Showcase text" at bounding box center [81, 256] width 8 height 8
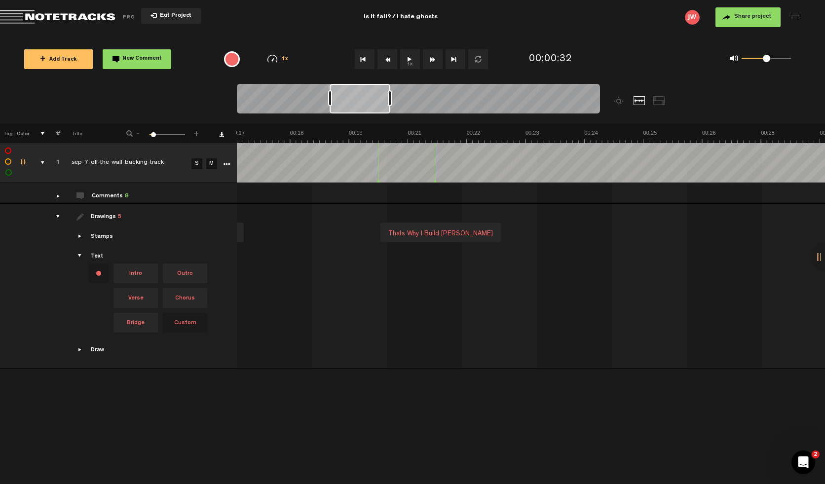
click at [59, 217] on div "drawings" at bounding box center [53, 217] width 15 height 10
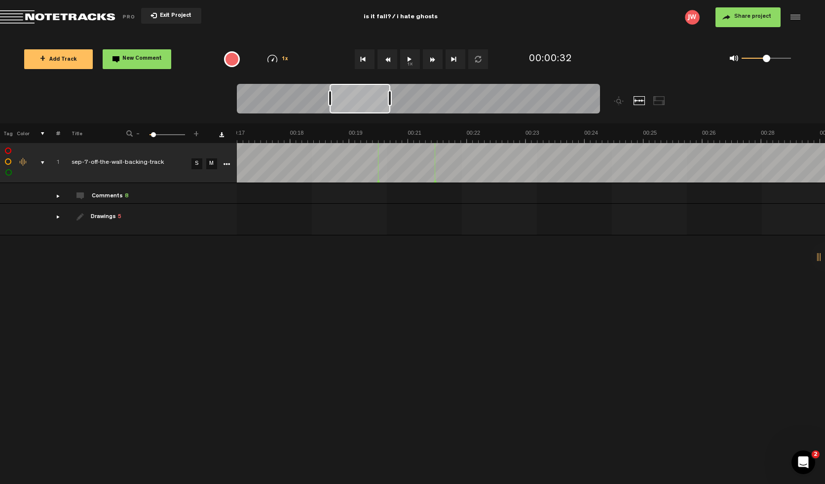
click at [59, 217] on div "drawings" at bounding box center [53, 217] width 15 height 10
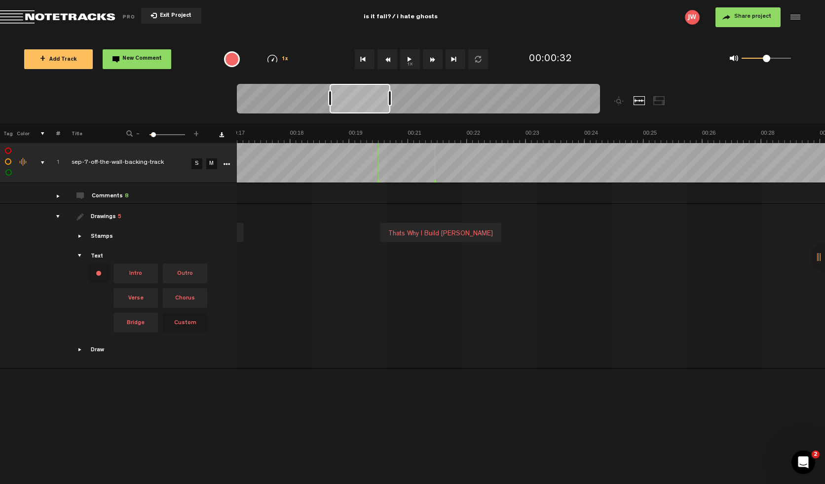
click at [58, 197] on div "comments" at bounding box center [53, 196] width 15 height 10
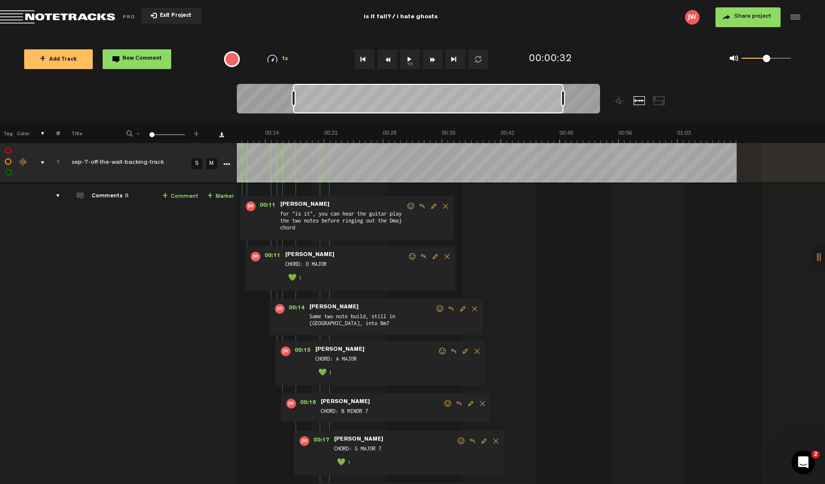
drag, startPoint x: 352, startPoint y: 101, endPoint x: 563, endPoint y: 81, distance: 211.8
click at [563, 35] on div "Loading... + Add Track New Comment 1x 0.25x 0.5x 0.75x 1x 1.25x 1.5x 1.75x 2x F…" at bounding box center [412, 35] width 825 height 0
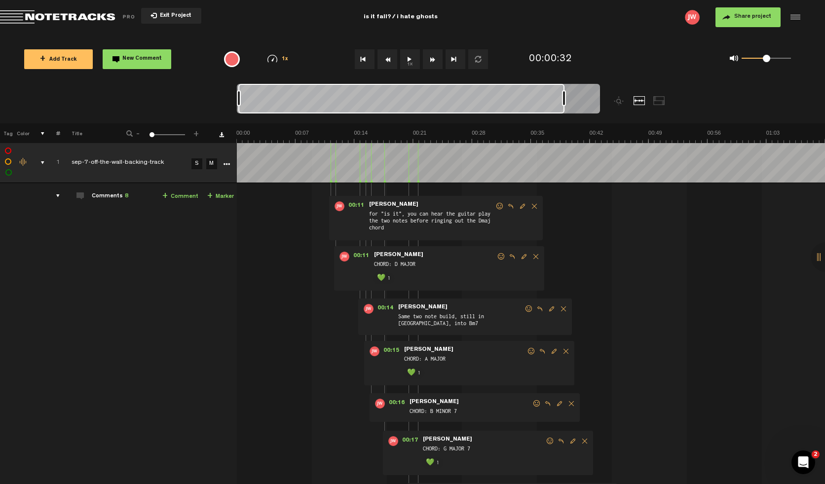
drag, startPoint x: 293, startPoint y: 101, endPoint x: 200, endPoint y: 103, distance: 92.8
click at [200, 103] on nt-zoom-navigation-bar at bounding box center [412, 103] width 825 height 39
drag, startPoint x: 565, startPoint y: 101, endPoint x: 436, endPoint y: 100, distance: 128.8
click at [438, 100] on div at bounding box center [440, 98] width 4 height 16
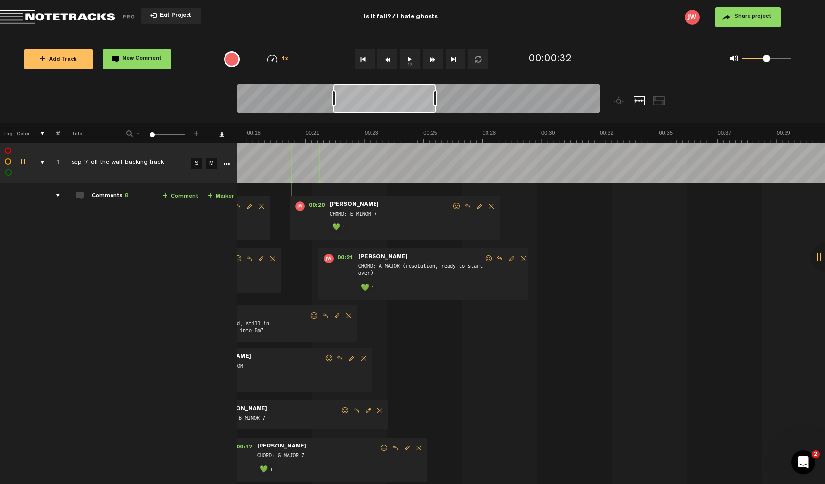
click at [331, 91] on div at bounding box center [418, 100] width 363 height 33
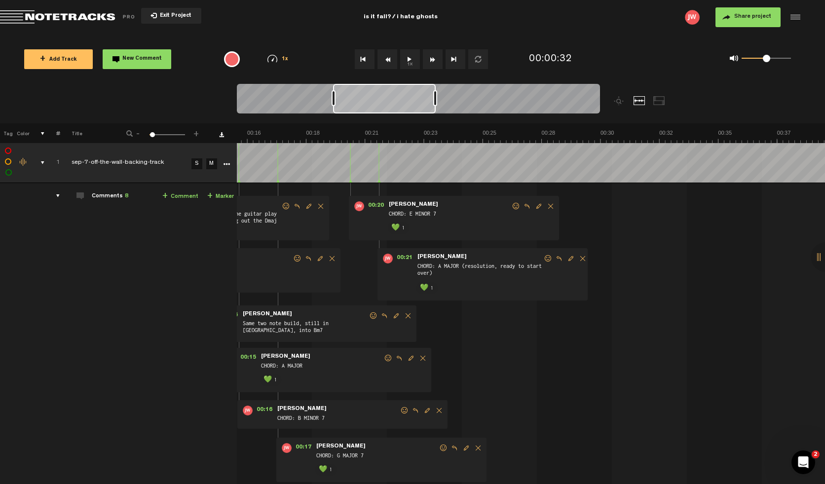
scroll to position [0, 164]
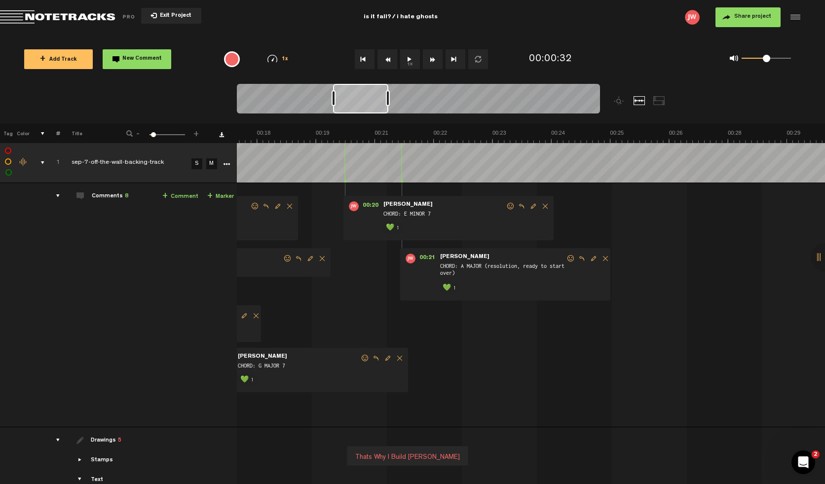
drag, startPoint x: 436, startPoint y: 98, endPoint x: 385, endPoint y: 106, distance: 51.5
click at [386, 106] on div at bounding box center [388, 98] width 4 height 16
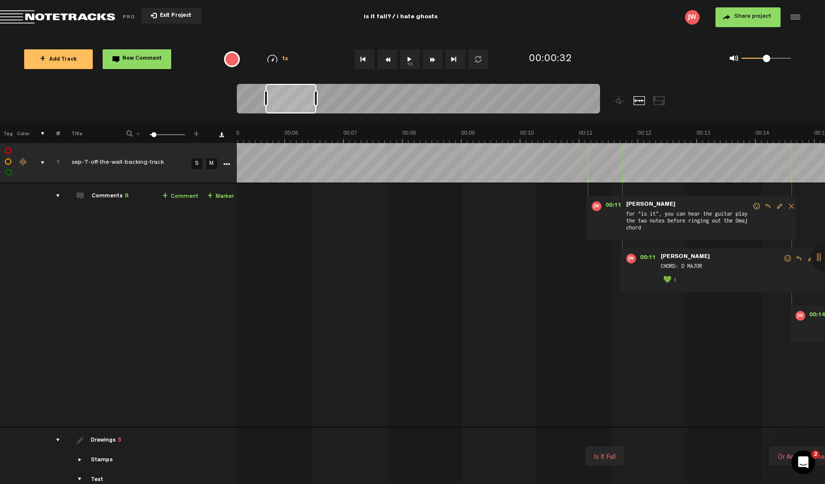
scroll to position [0, 305]
click at [657, 389] on td "1 sep-7-off-the-wall-backing-track S M sep-7-off-the-wall-backing-track by Jose…" at bounding box center [531, 305] width 589 height 244
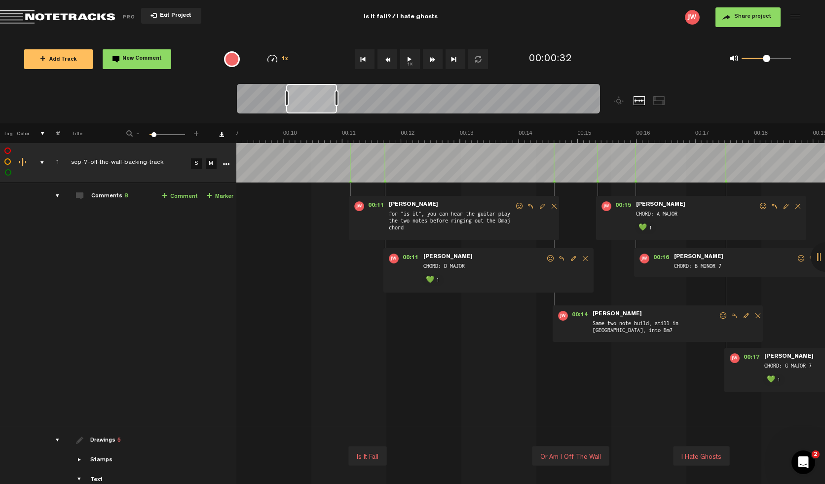
scroll to position [0, 720]
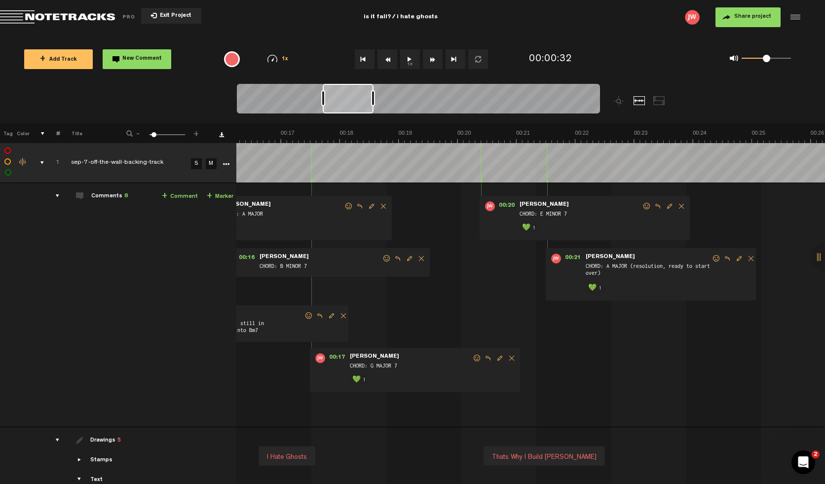
click at [227, 335] on td "Comments 8 + Comment + Marker" at bounding box center [148, 305] width 177 height 244
click at [117, 147] on tr "1 completed sep-7-off-the-wall-backing-track S M Export to Headliner Update Dow…" at bounding box center [413, 163] width 826 height 40
click at [228, 154] on tr "1 completed sep-7-off-the-wall-backing-track S M Export to Headliner Update Dow…" at bounding box center [413, 163] width 826 height 40
click at [46, 196] on div "comments" at bounding box center [53, 196] width 15 height 10
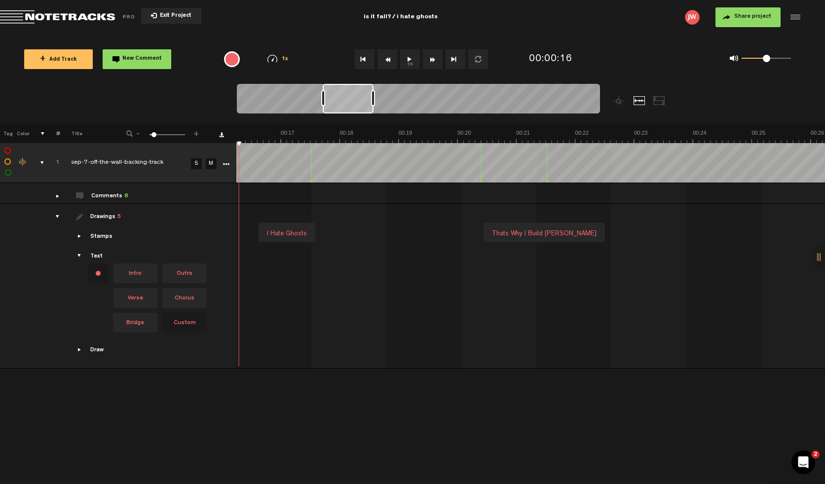
click at [40, 156] on td at bounding box center [36, 163] width 15 height 40
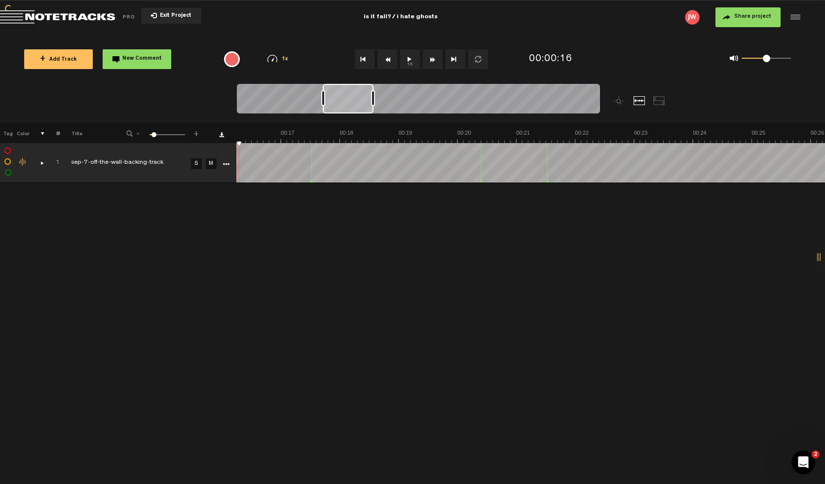
click at [42, 163] on div "comments, stamps & drawings" at bounding box center [38, 163] width 15 height 10
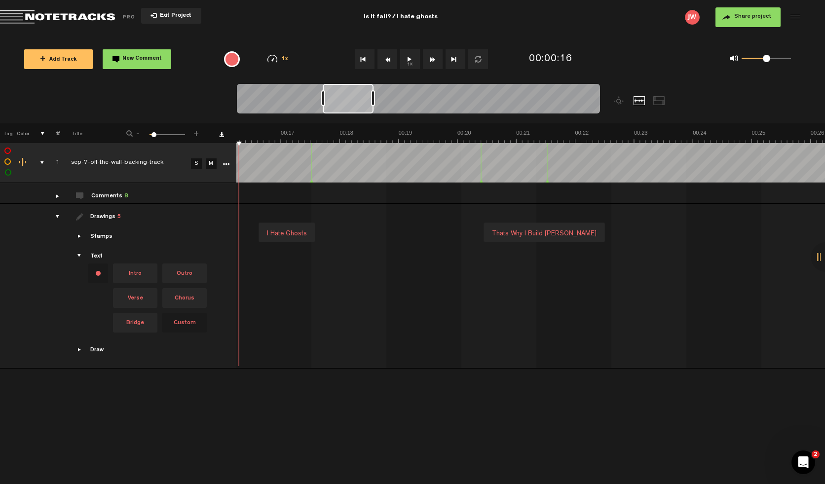
click at [225, 164] on icon "More" at bounding box center [226, 164] width 7 height 7
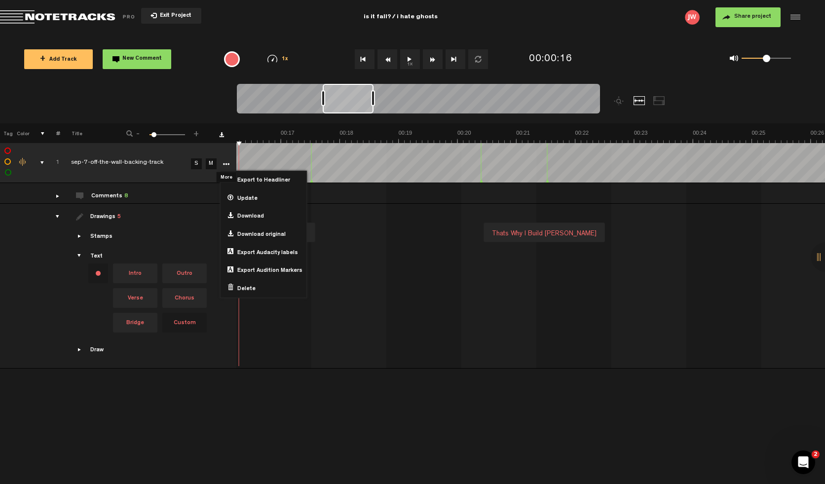
click at [225, 164] on icon "More" at bounding box center [226, 164] width 7 height 7
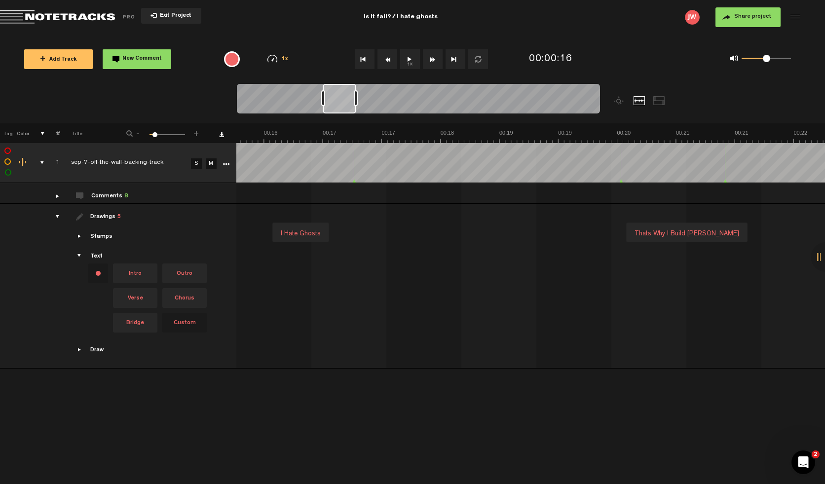
scroll to position [0, 1367]
drag, startPoint x: 374, startPoint y: 101, endPoint x: 360, endPoint y: 100, distance: 13.9
click at [360, 100] on div at bounding box center [359, 98] width 4 height 16
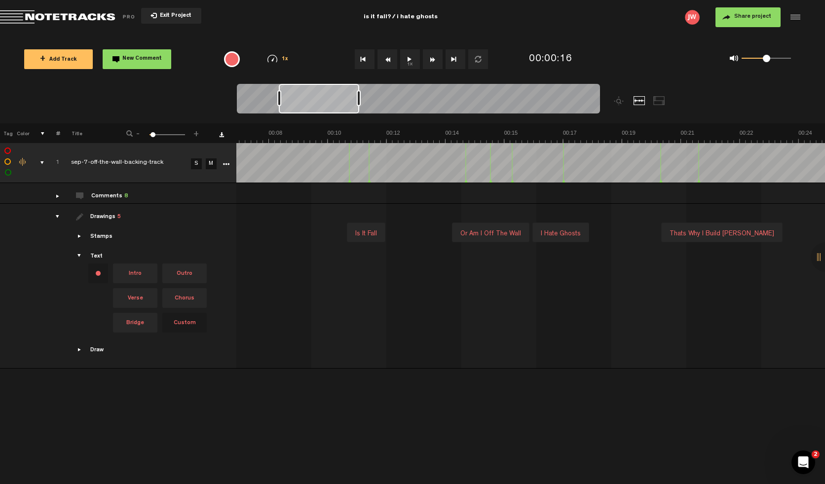
scroll to position [0, 249]
drag, startPoint x: 322, startPoint y: 99, endPoint x: 276, endPoint y: 98, distance: 45.4
click at [276, 98] on div at bounding box center [277, 98] width 4 height 16
click at [58, 197] on div "comments" at bounding box center [53, 196] width 15 height 10
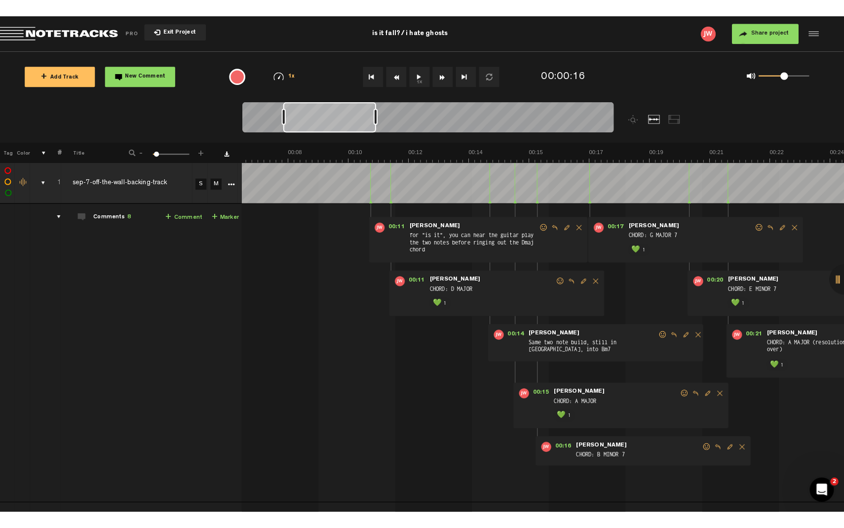
scroll to position [0, 187]
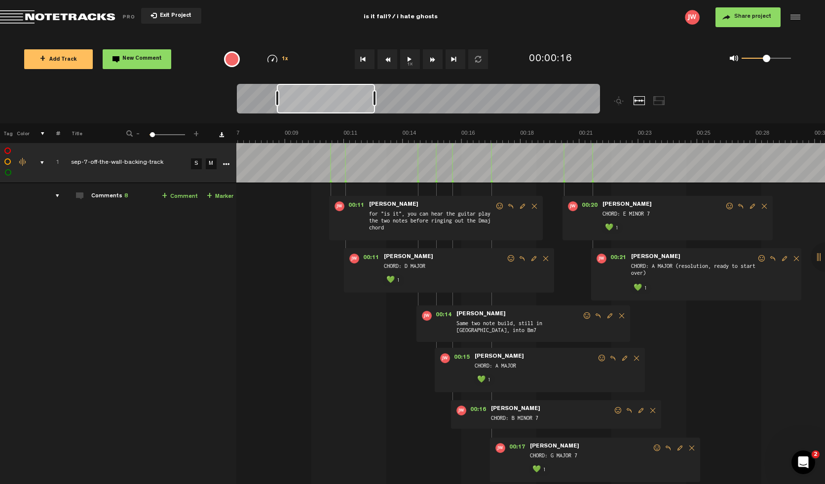
drag, startPoint x: 357, startPoint y: 100, endPoint x: 373, endPoint y: 99, distance: 15.8
click at [373, 99] on div at bounding box center [375, 98] width 4 height 16
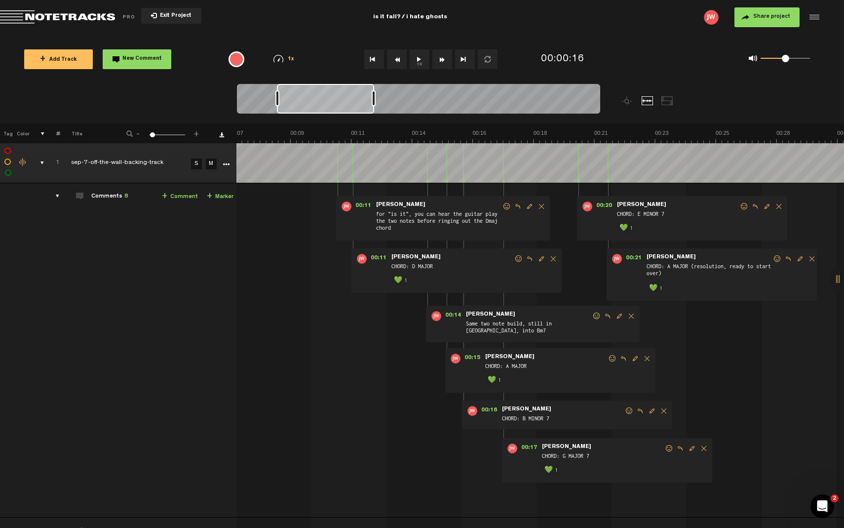
scroll to position [0, 0]
click at [237, 251] on div "00:11 - • Joseph Williams: "for "is it", you can hear the guitar play the two n…" at bounding box center [352, 354] width 606 height 326
click at [57, 197] on div "comments" at bounding box center [53, 196] width 15 height 10
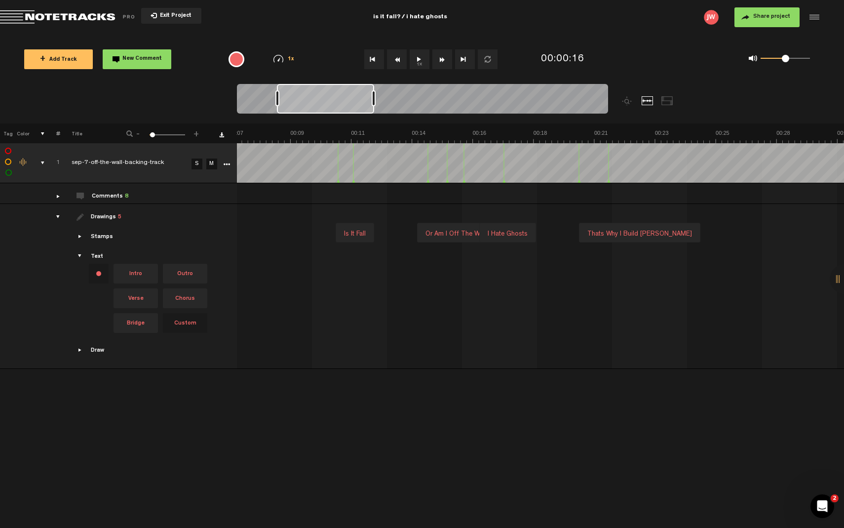
click at [348, 275] on div at bounding box center [364, 276] width 46 height 14
click at [348, 275] on div at bounding box center [363, 275] width 46 height 14
type input "D"
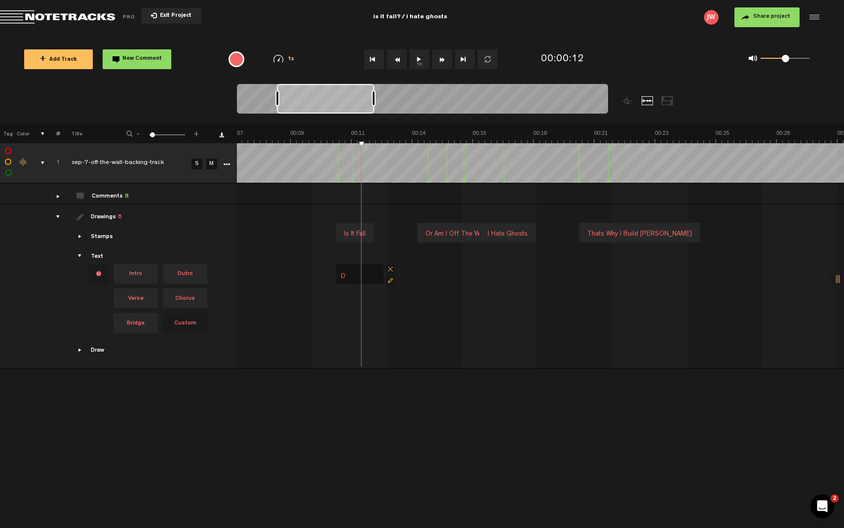
click at [351, 275] on div at bounding box center [364, 276] width 46 height 14
type input "Dmaj"
click at [361, 291] on div "Dmaj" at bounding box center [352, 273] width 606 height 41
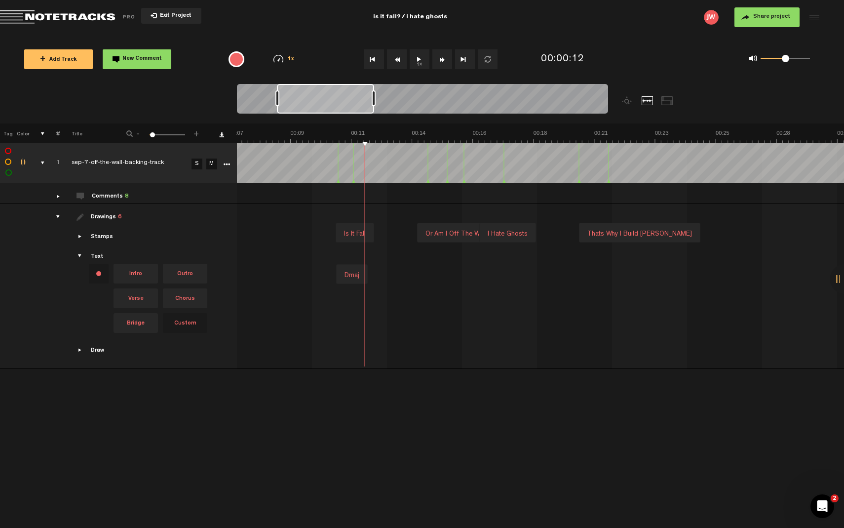
click at [361, 291] on div "Dmaj" at bounding box center [352, 273] width 606 height 41
click at [380, 273] on div at bounding box center [386, 276] width 46 height 14
click at [388, 273] on div at bounding box center [385, 275] width 46 height 14
click at [388, 277] on input "text" at bounding box center [381, 276] width 39 height 13
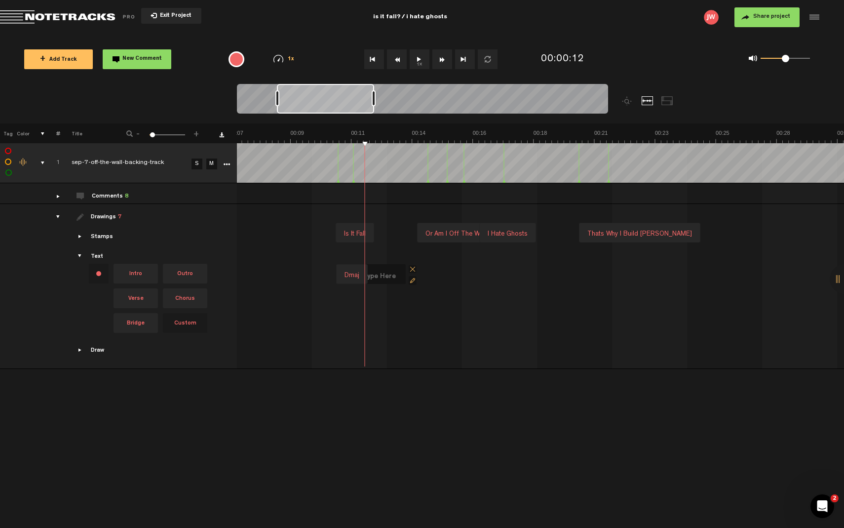
click at [388, 277] on input "text" at bounding box center [381, 276] width 39 height 13
type input "Amaj"
click at [102, 270] on div "Change text color.To change the color of an existing text, select the stamp on …" at bounding box center [99, 274] width 20 height 20
click at [121, 293] on li at bounding box center [119, 293] width 20 height 20
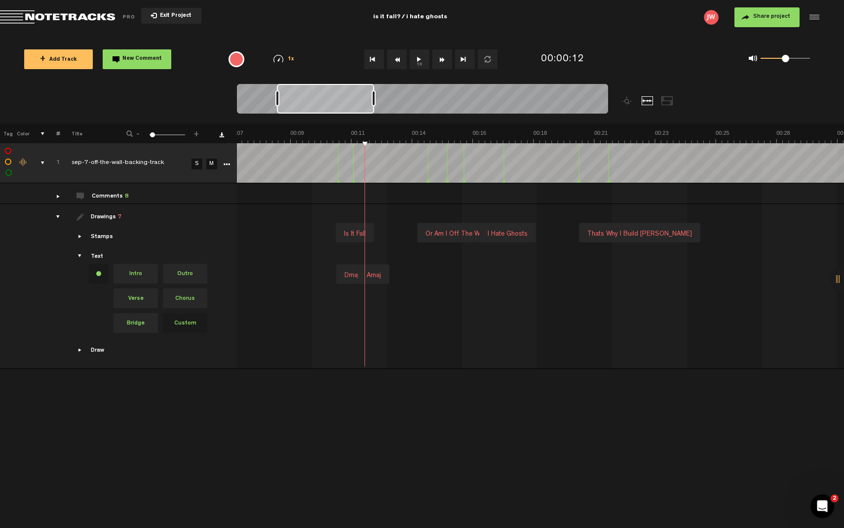
click at [375, 269] on div "Amaj" at bounding box center [374, 276] width 22 height 14
click at [397, 267] on span at bounding box center [395, 269] width 8 height 8
click at [368, 268] on div "Dmaj" at bounding box center [352, 274] width 32 height 20
click at [347, 269] on div "Dmaj" at bounding box center [352, 276] width 23 height 14
click at [375, 268] on span at bounding box center [374, 269] width 8 height 8
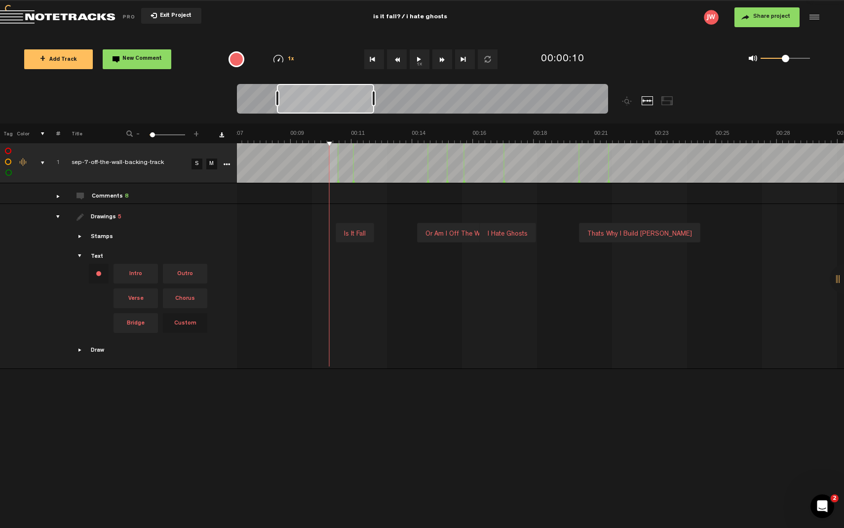
click at [338, 158] on td at bounding box center [541, 163] width 608 height 40
click at [338, 158] on div at bounding box center [338, 162] width 0 height 39
click at [94, 271] on div "Change text color.To change the color of an existing text, select the stamp on …" at bounding box center [99, 274] width 20 height 20
click at [117, 293] on li at bounding box center [119, 293] width 20 height 20
drag, startPoint x: 186, startPoint y: 320, endPoint x: 334, endPoint y: 250, distance: 163.9
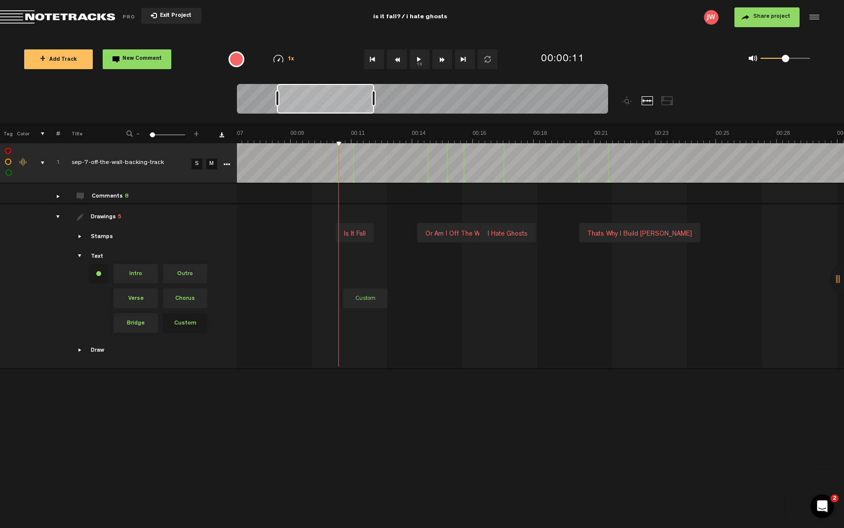
click at [335, 250] on tr "Drawings 5 Stamps Text Intro +" at bounding box center [422, 286] width 845 height 165
drag, startPoint x: 364, startPoint y: 227, endPoint x: 364, endPoint y: 289, distance: 62.7
click at [364, 289] on div at bounding box center [360, 296] width 46 height 14
type input "Dmajor"
drag, startPoint x: 356, startPoint y: 318, endPoint x: 362, endPoint y: 290, distance: 28.8
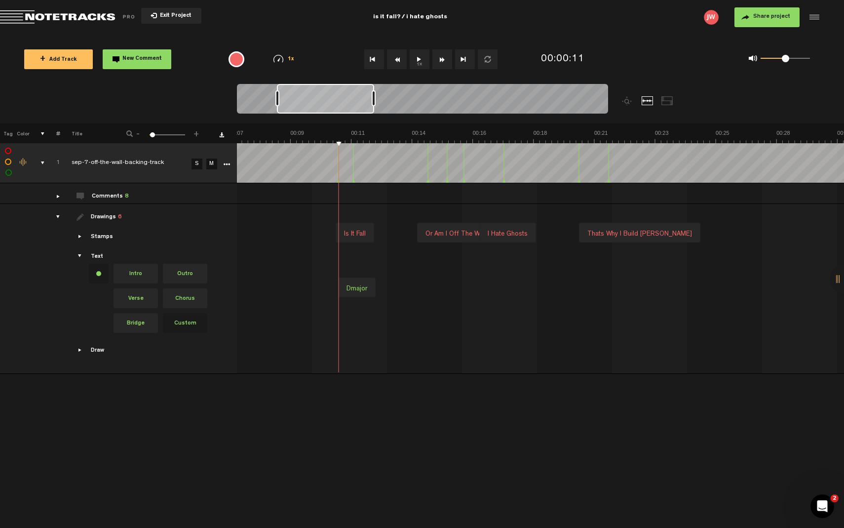
click at [362, 290] on div "Dmajor" at bounding box center [357, 289] width 29 height 14
click at [428, 306] on div "Dmajor" at bounding box center [352, 315] width 606 height 41
click at [460, 319] on div at bounding box center [453, 317] width 46 height 14
click at [459, 314] on div at bounding box center [452, 317] width 46 height 14
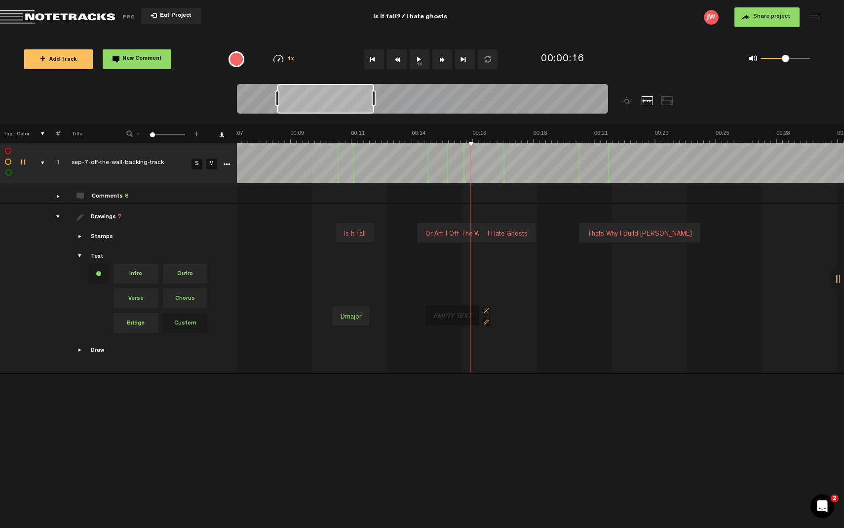
click at [459, 314] on div at bounding box center [452, 317] width 46 height 14
type input "Amaj"
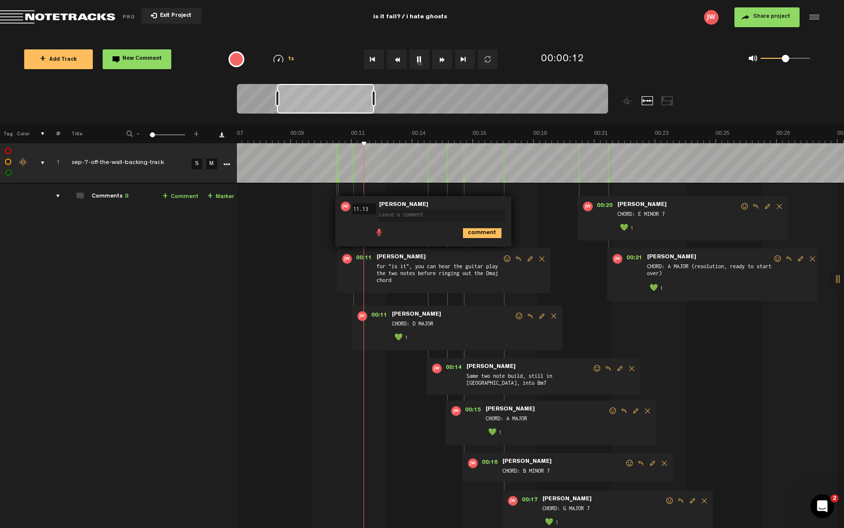
click at [305, 208] on div "00:11 11.13 - • Joseph Williams: "" Joseph Williams comment 00:11 - • Joseph Wi…" at bounding box center [352, 380] width 606 height 378
click at [487, 232] on icon "comment" at bounding box center [482, 233] width 39 height 10
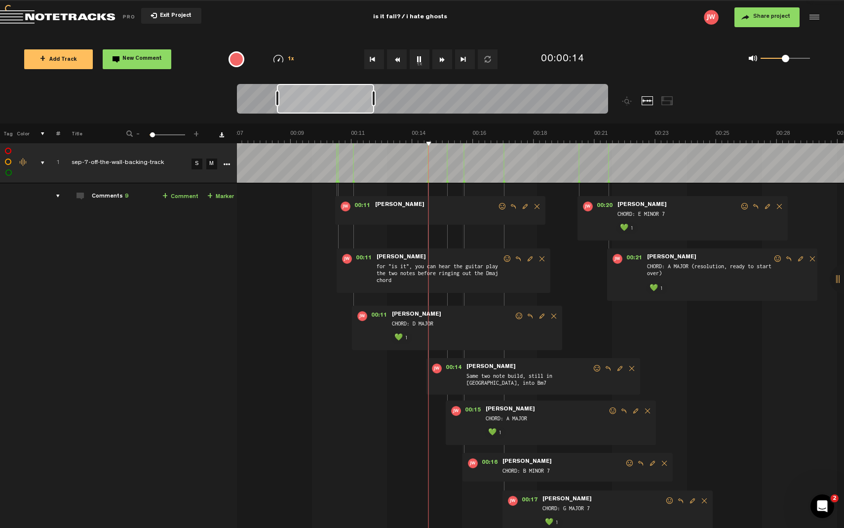
click at [541, 207] on span "Delete comment" at bounding box center [537, 206] width 12 height 7
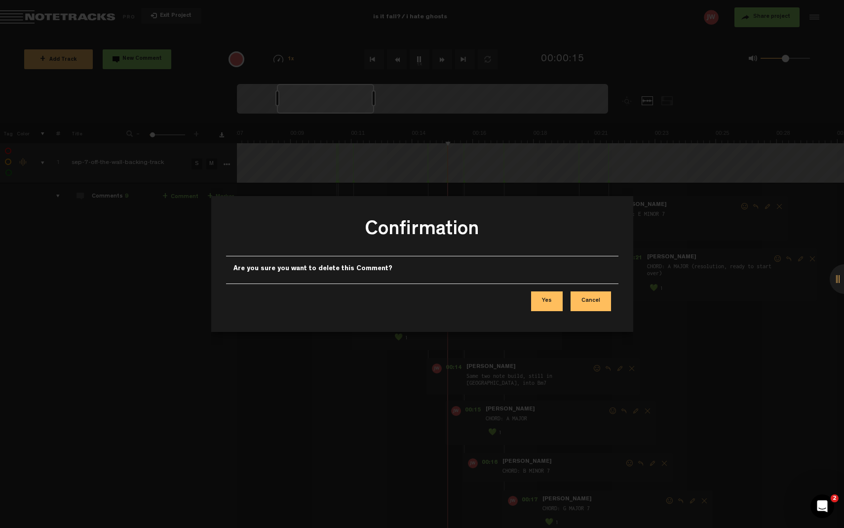
click at [556, 299] on button "Yes" at bounding box center [547, 301] width 32 height 20
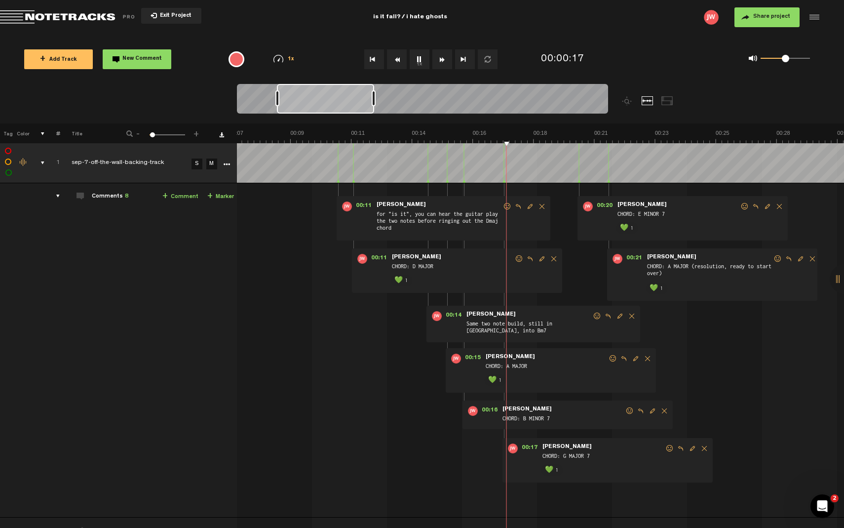
click at [55, 195] on div "comments" at bounding box center [53, 196] width 15 height 10
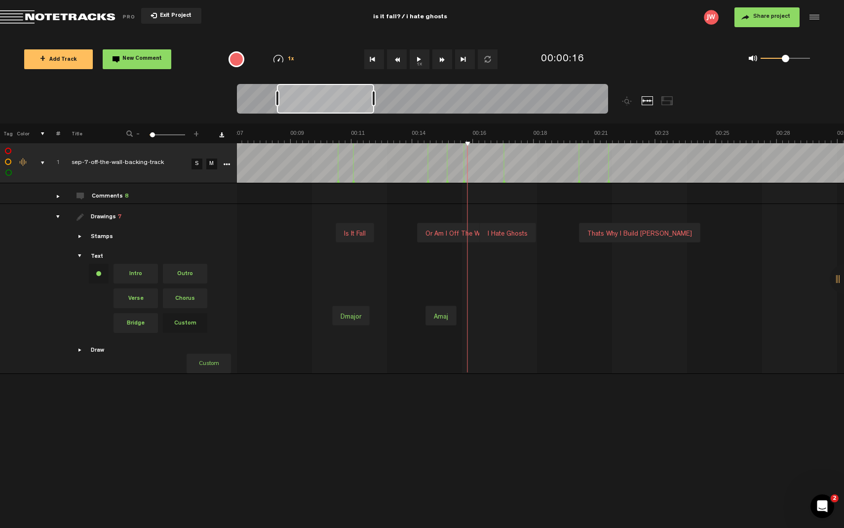
click at [186, 323] on span "Custom" at bounding box center [185, 323] width 44 height 20
click at [471, 315] on div "Dmajor Amaj" at bounding box center [352, 315] width 606 height 41
click at [490, 317] on div at bounding box center [495, 317] width 46 height 14
click at [495, 316] on div at bounding box center [495, 317] width 46 height 14
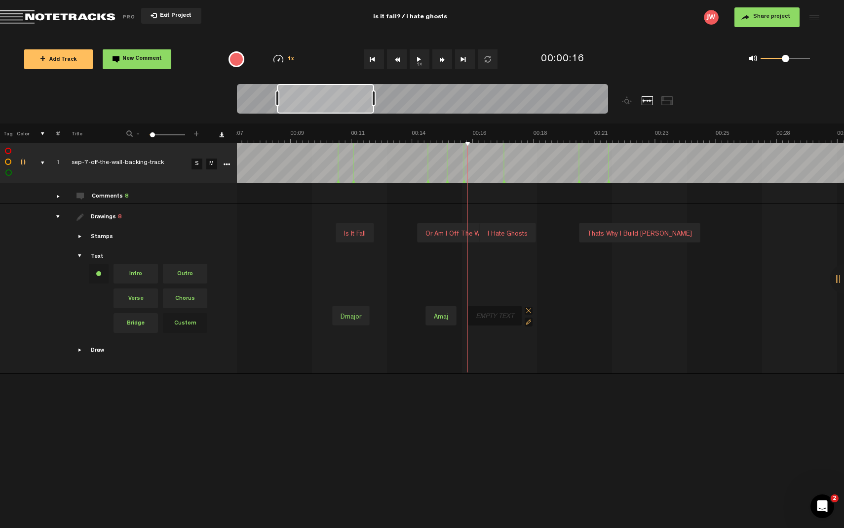
click at [500, 316] on div at bounding box center [495, 317] width 46 height 14
type input "Bmin7"
drag, startPoint x: 484, startPoint y: 314, endPoint x: 477, endPoint y: 314, distance: 7.4
click at [477, 314] on div "Bmin7" at bounding box center [478, 317] width 27 height 14
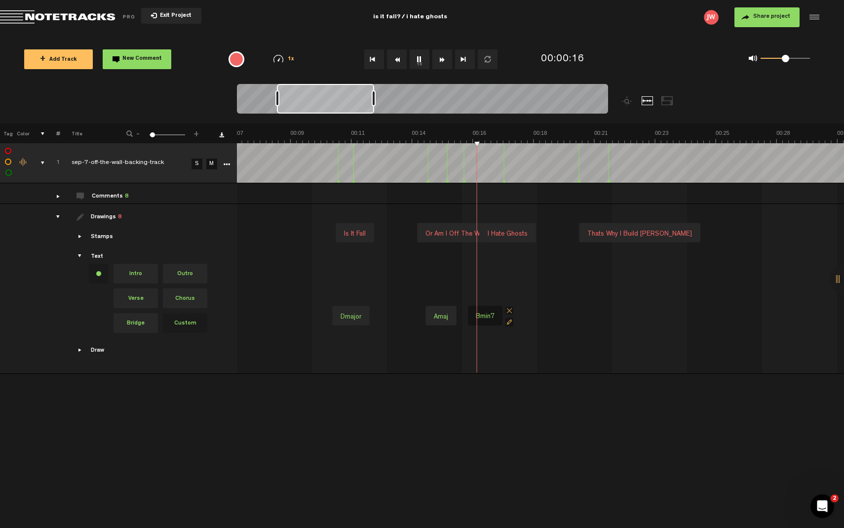
click at [476, 273] on div at bounding box center [352, 273] width 606 height 41
drag, startPoint x: 483, startPoint y: 312, endPoint x: 471, endPoint y: 312, distance: 11.8
click at [471, 312] on div "Bmin7" at bounding box center [474, 317] width 27 height 14
click at [487, 287] on div at bounding box center [352, 273] width 606 height 41
click at [513, 315] on div "Dmajor Amaj Bmin7" at bounding box center [352, 315] width 606 height 41
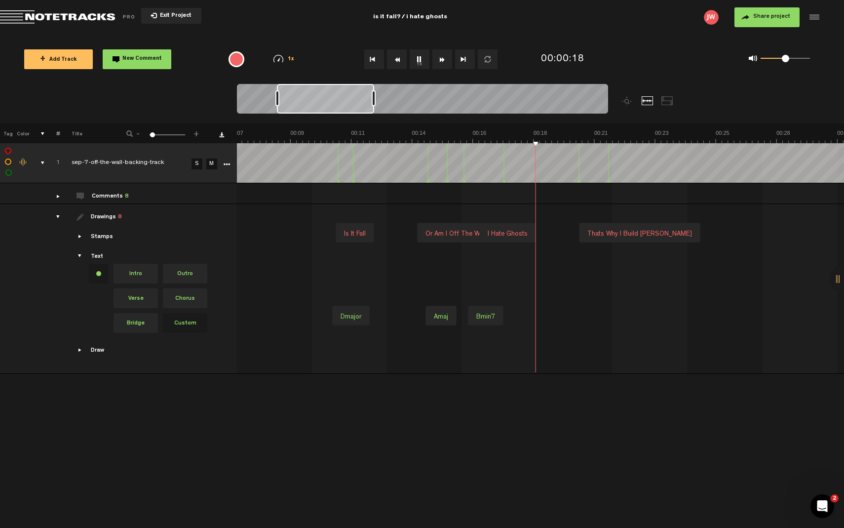
click at [513, 315] on div "Dmajor Amaj Bmin7" at bounding box center [352, 315] width 606 height 41
click at [530, 315] on div at bounding box center [538, 317] width 46 height 14
click at [543, 318] on div at bounding box center [537, 317] width 46 height 14
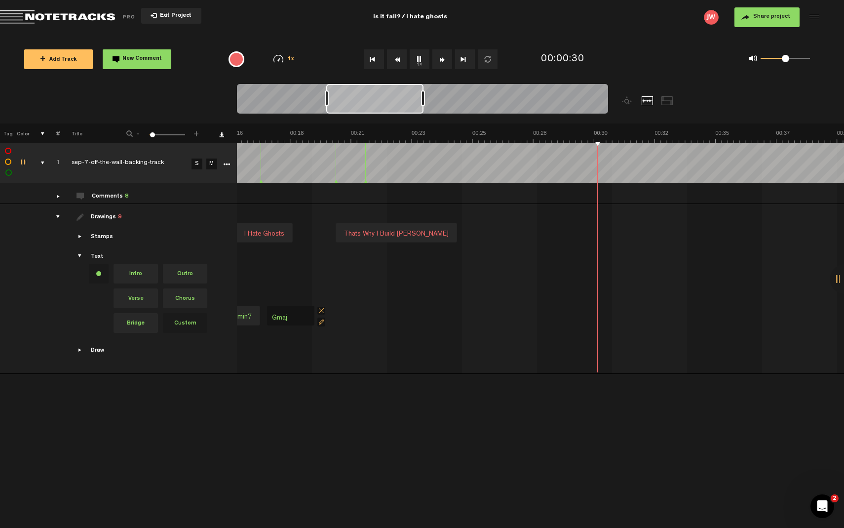
type input "Gmaj7"
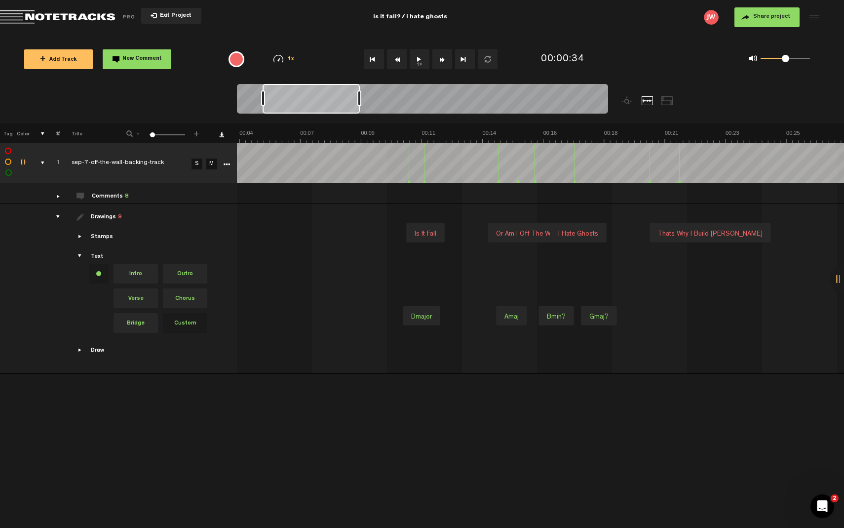
scroll to position [0, 118]
drag, startPoint x: 607, startPoint y: 312, endPoint x: 599, endPoint y: 312, distance: 8.4
click at [599, 312] on div "Gmaj7" at bounding box center [589, 317] width 27 height 14
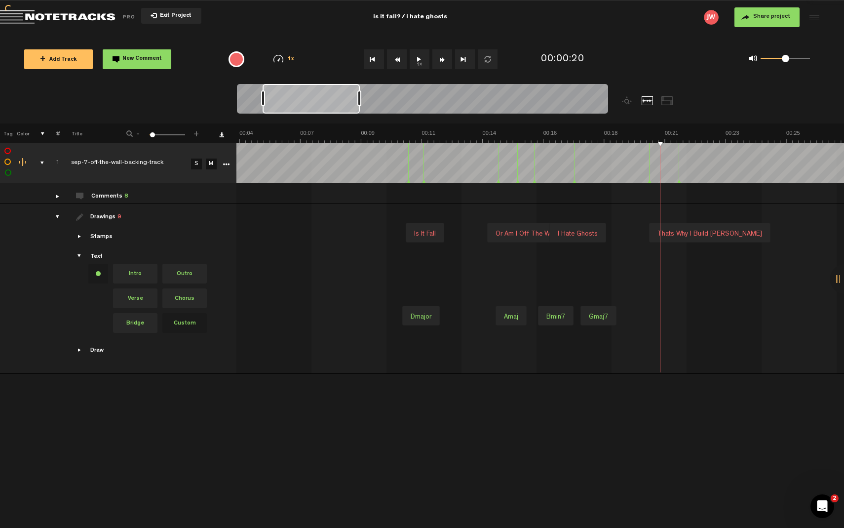
click at [674, 315] on div at bounding box center [680, 317] width 46 height 14
click at [682, 316] on div at bounding box center [680, 317] width 46 height 14
type input "E"
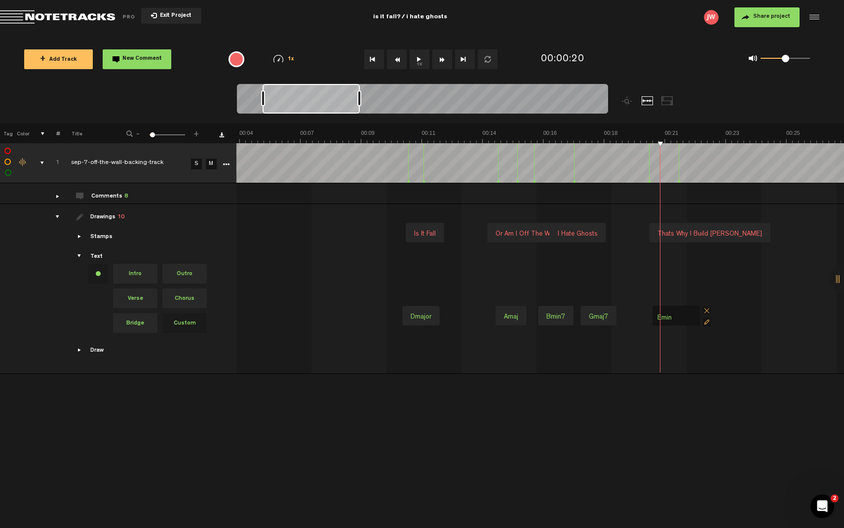
type input "Emin7"
click at [710, 314] on div at bounding box center [717, 317] width 46 height 14
click at [723, 312] on div at bounding box center [717, 317] width 46 height 14
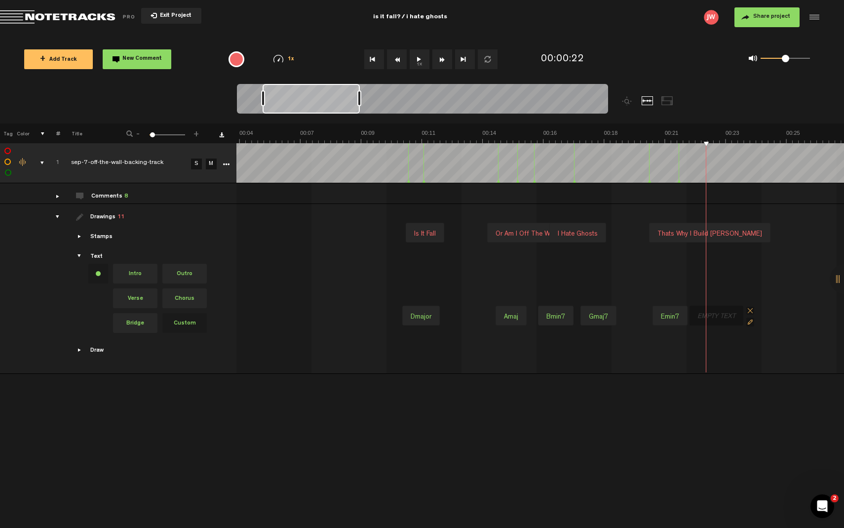
click at [723, 312] on div at bounding box center [717, 317] width 46 height 14
type input "Amaj"
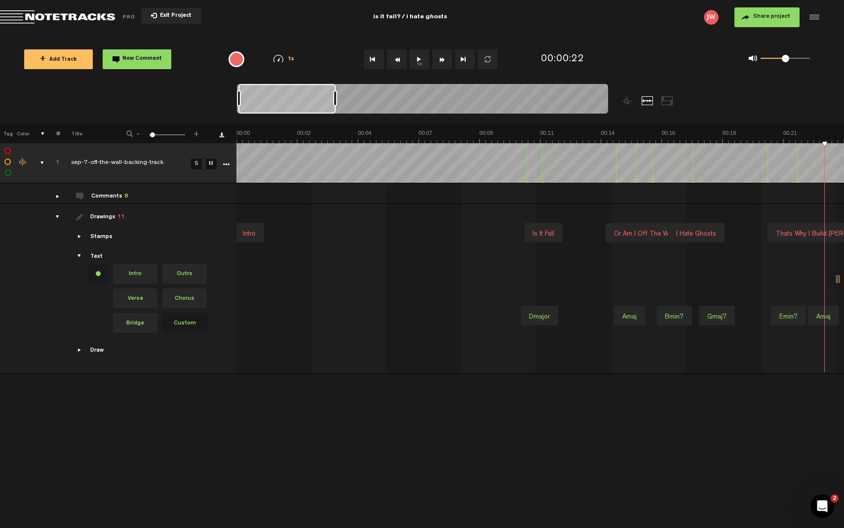
click at [55, 197] on div "comments" at bounding box center [53, 196] width 15 height 10
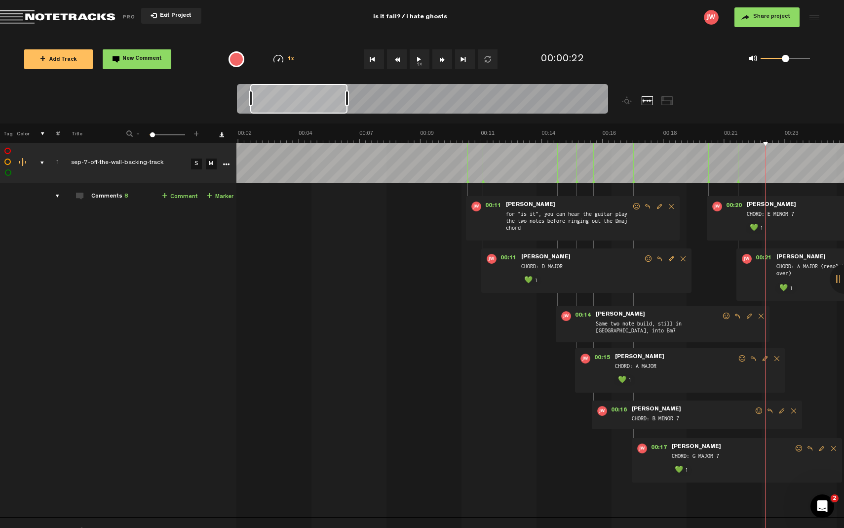
scroll to position [0, 237]
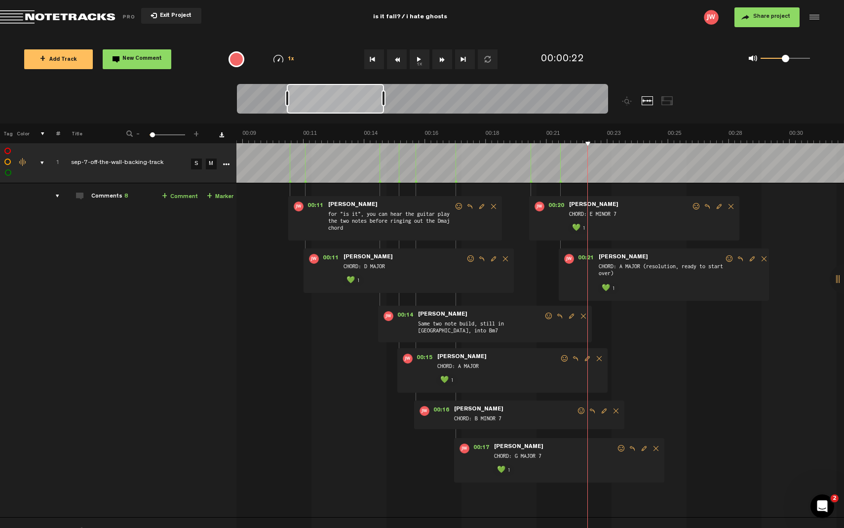
click at [500, 259] on span "Delete comment" at bounding box center [506, 258] width 12 height 7
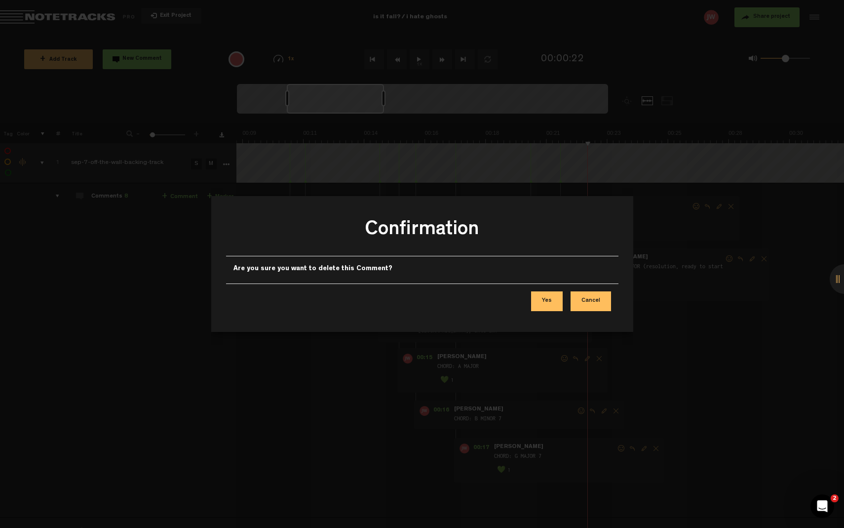
click at [554, 303] on button "Yes" at bounding box center [547, 301] width 32 height 20
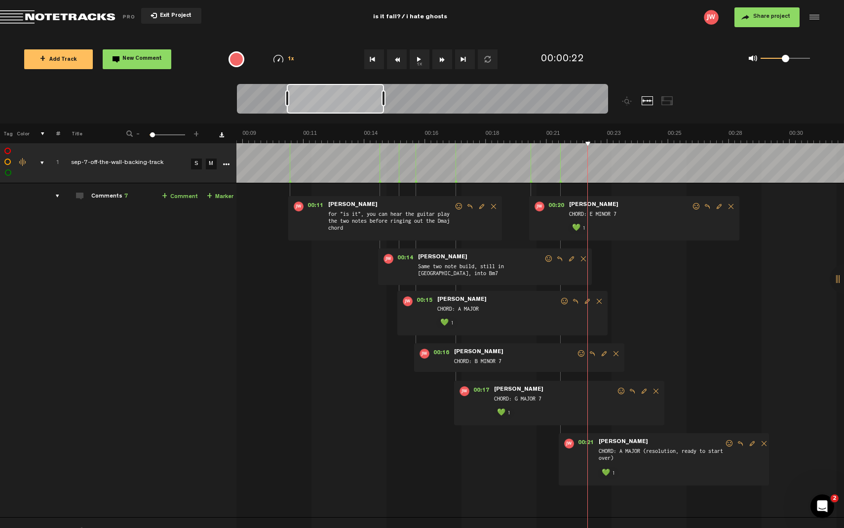
click at [610, 351] on span "Delete comment" at bounding box center [616, 353] width 12 height 7
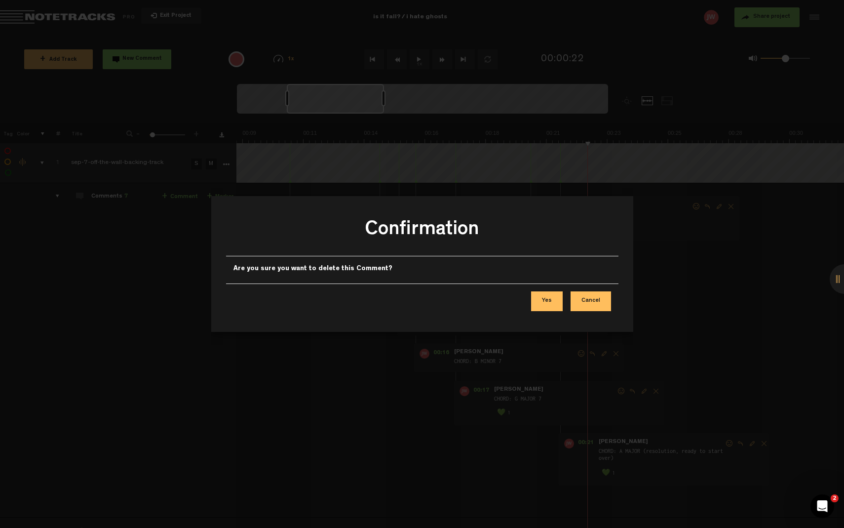
click at [552, 299] on button "Yes" at bounding box center [547, 301] width 32 height 20
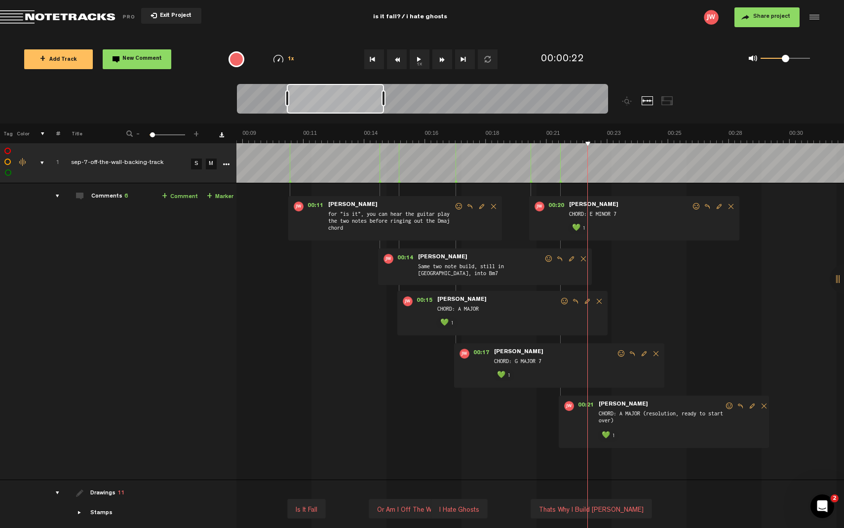
click at [650, 354] on span "Delete comment" at bounding box center [656, 353] width 12 height 7
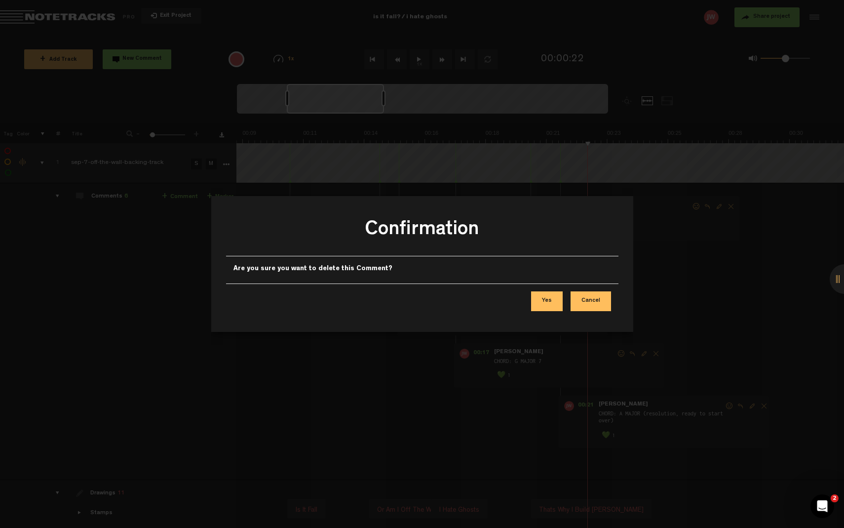
click at [544, 300] on button "Yes" at bounding box center [547, 301] width 32 height 20
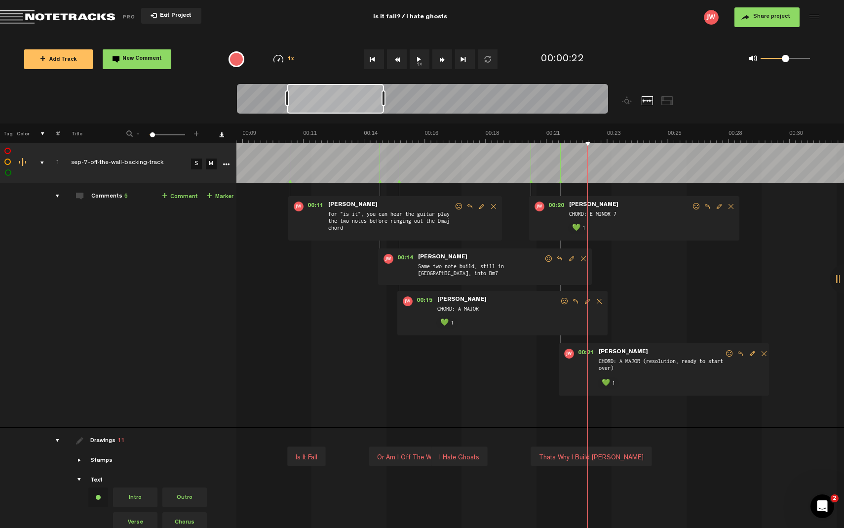
click at [758, 354] on span "Delete comment" at bounding box center [764, 353] width 12 height 7
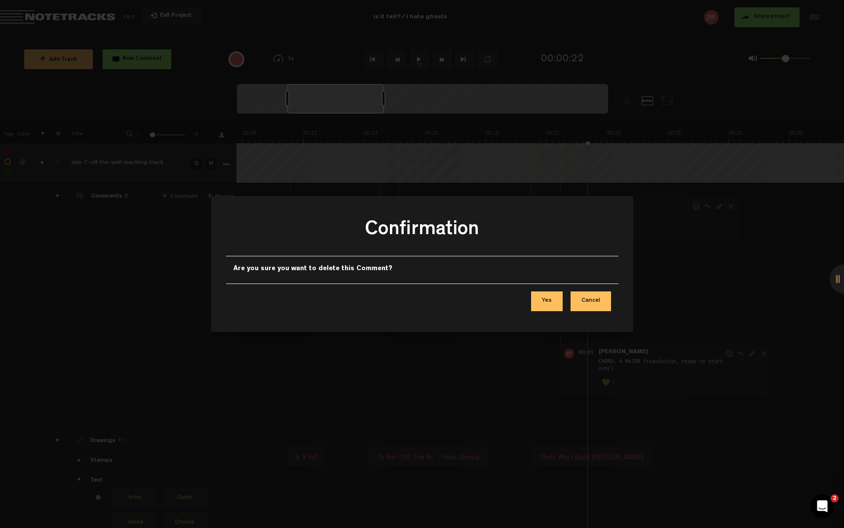
click at [537, 299] on button "Yes" at bounding box center [547, 301] width 32 height 20
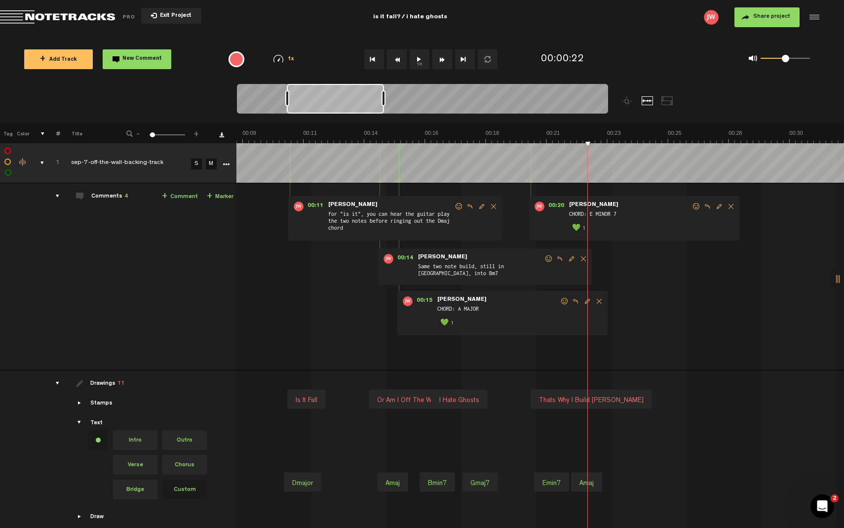
click at [725, 205] on span "Delete comment" at bounding box center [731, 206] width 12 height 7
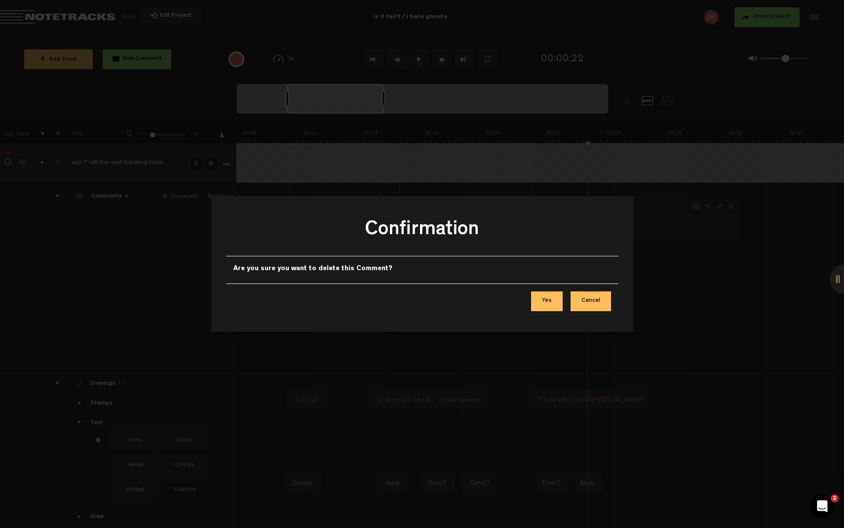
click at [545, 299] on button "Yes" at bounding box center [547, 301] width 32 height 20
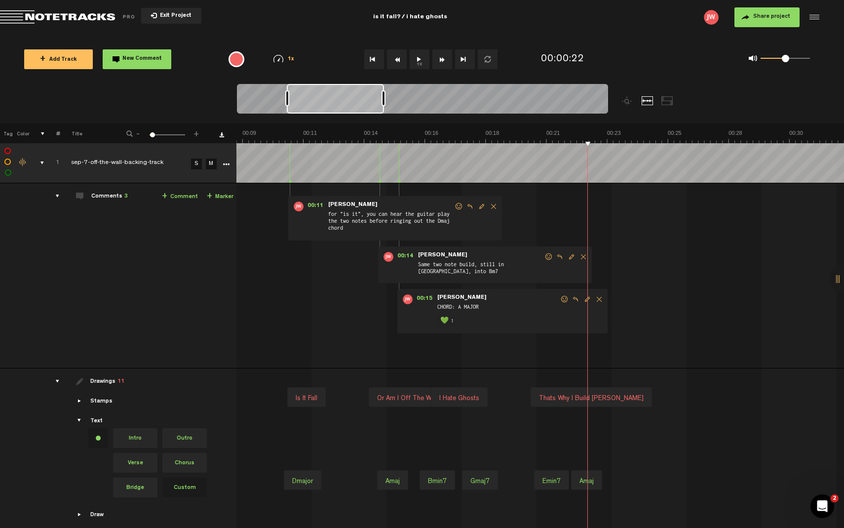
click at [593, 296] on span "Delete comment" at bounding box center [599, 299] width 12 height 7
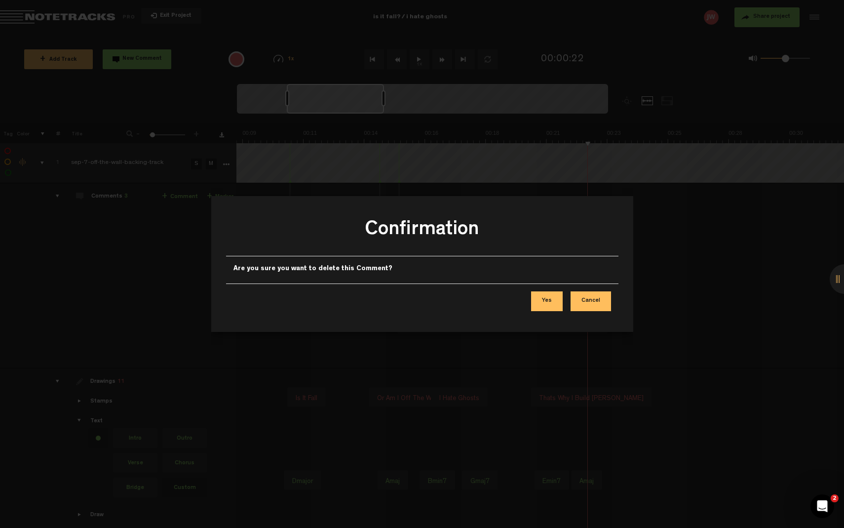
click at [546, 300] on button "Yes" at bounding box center [547, 301] width 32 height 20
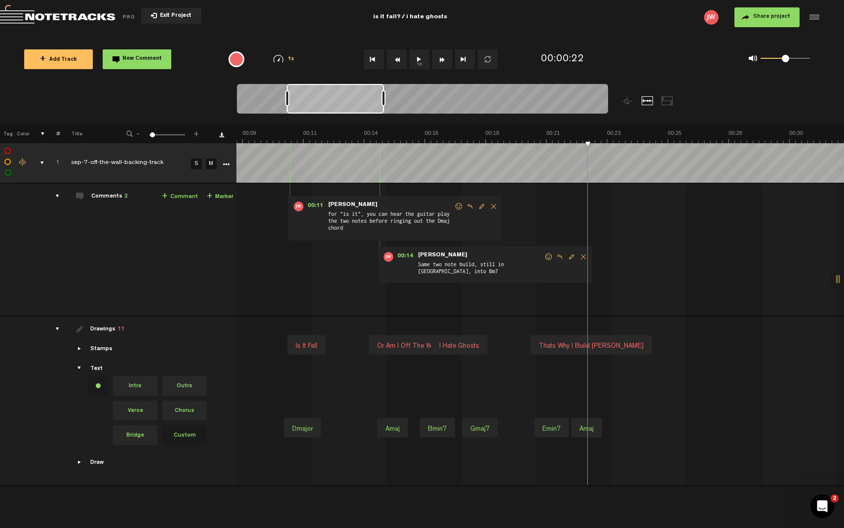
scroll to position [0, 0]
drag, startPoint x: 459, startPoint y: 343, endPoint x: 459, endPoint y: 364, distance: 21.2
click at [459, 364] on div "I hate ghosts" at bounding box center [459, 367] width 48 height 14
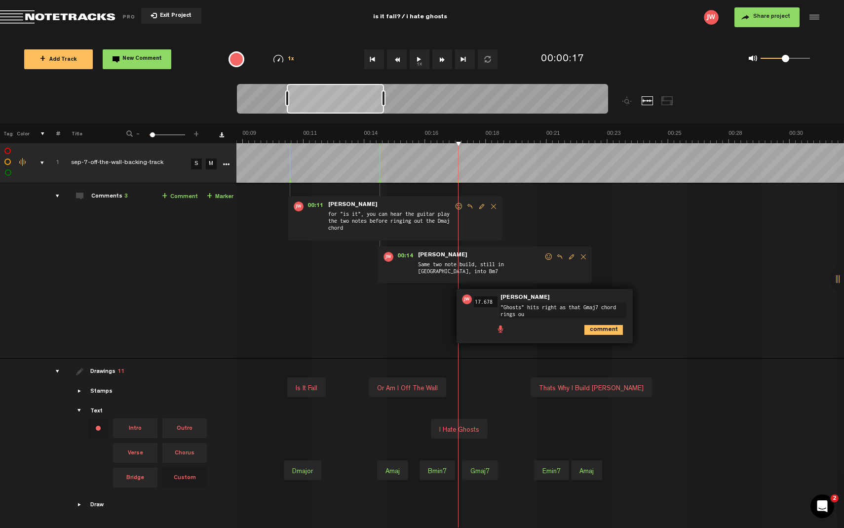
type textarea ""Ghosts" hits right as that Gmaj7 chord rings out"
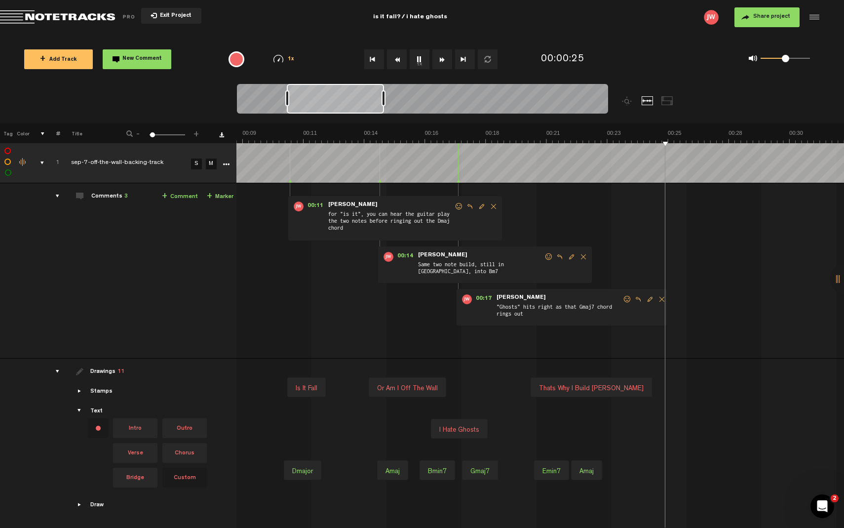
click at [311, 389] on div "is it fall" at bounding box center [307, 389] width 30 height 14
click at [97, 431] on div "Change text color.To change the color of an existing text, select the stamp on …" at bounding box center [98, 428] width 20 height 20
click at [99, 448] on li at bounding box center [98, 448] width 20 height 20
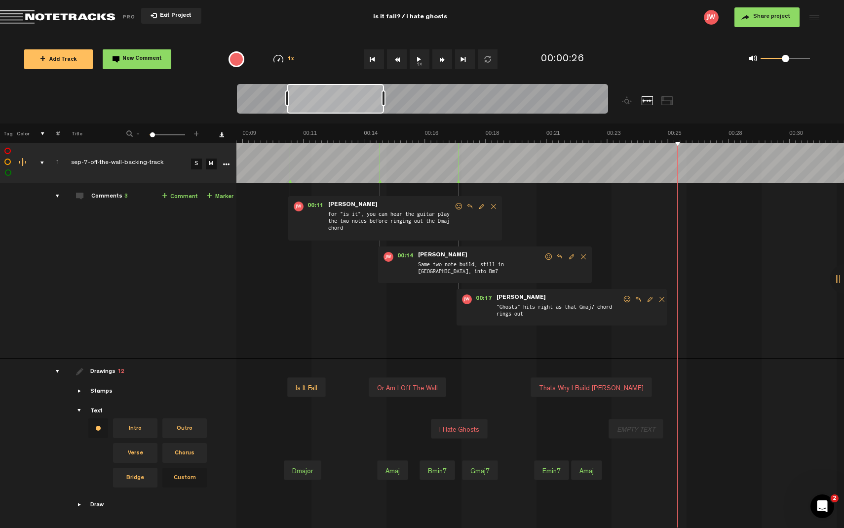
click at [632, 426] on div at bounding box center [636, 430] width 46 height 14
click at [639, 428] on div at bounding box center [636, 430] width 46 height 14
type input "Is it fall"
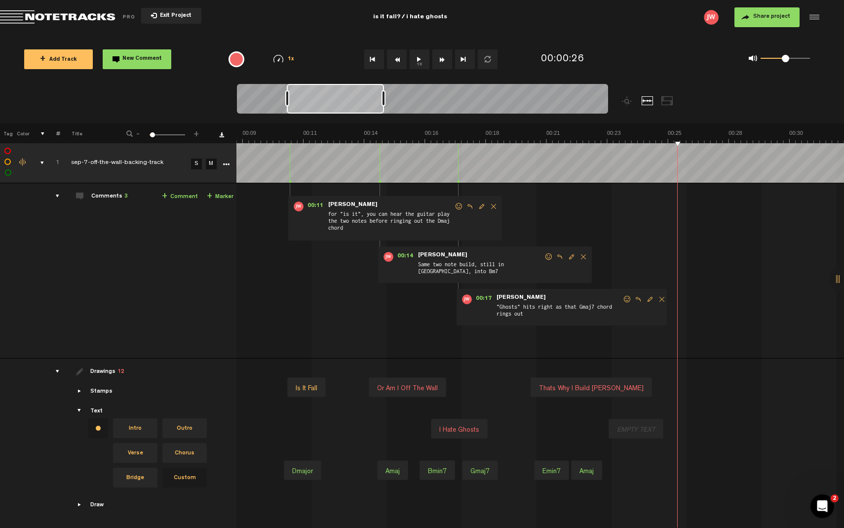
click at [632, 429] on div at bounding box center [636, 430] width 46 height 14
type input "Is it fall"
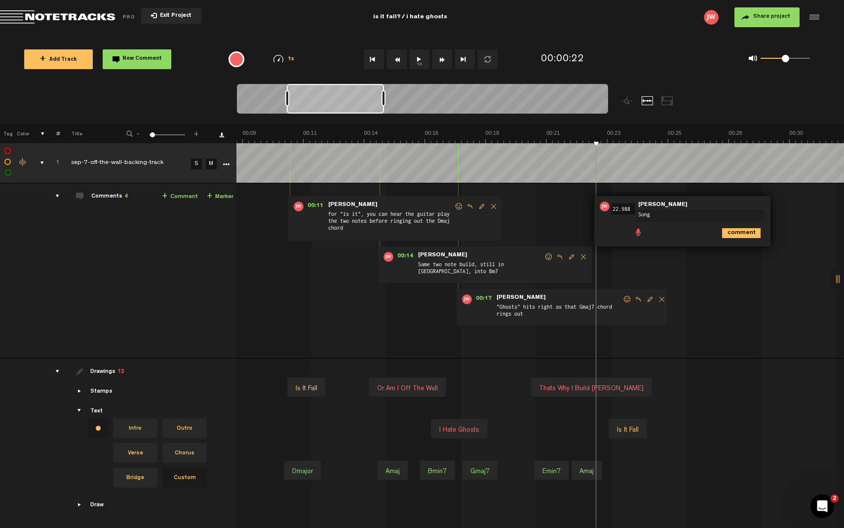
type textarea "Song"
type textarea "Melody repeats, Verse 2 beings"
click at [782, 204] on span "Edit comment" at bounding box center [785, 206] width 12 height 7
type textarea "Melody repeats, Verse 2 begins"
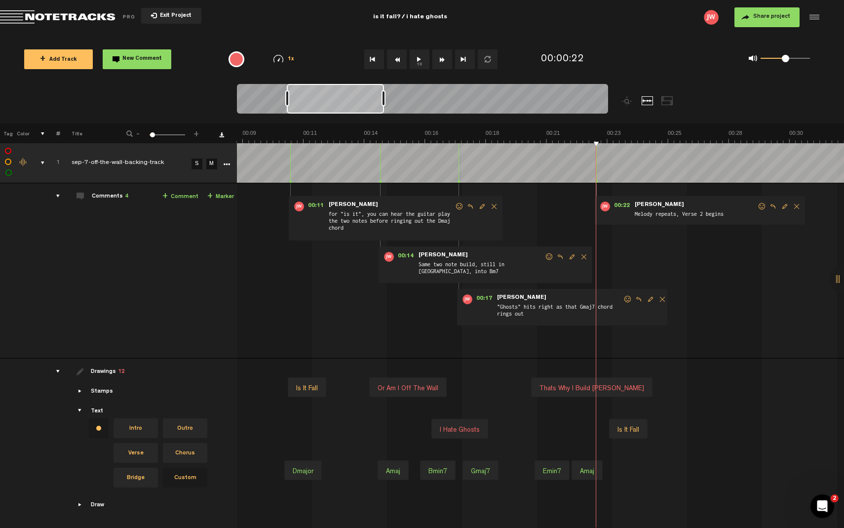
click at [96, 428] on div "Change text color.To change the color of an existing text, select the stamp on …" at bounding box center [99, 428] width 20 height 20
click at [103, 429] on div "Change text color.To change the color of an existing text, select the stamp on …" at bounding box center [99, 428] width 20 height 20
click at [139, 446] on li at bounding box center [138, 448] width 20 height 20
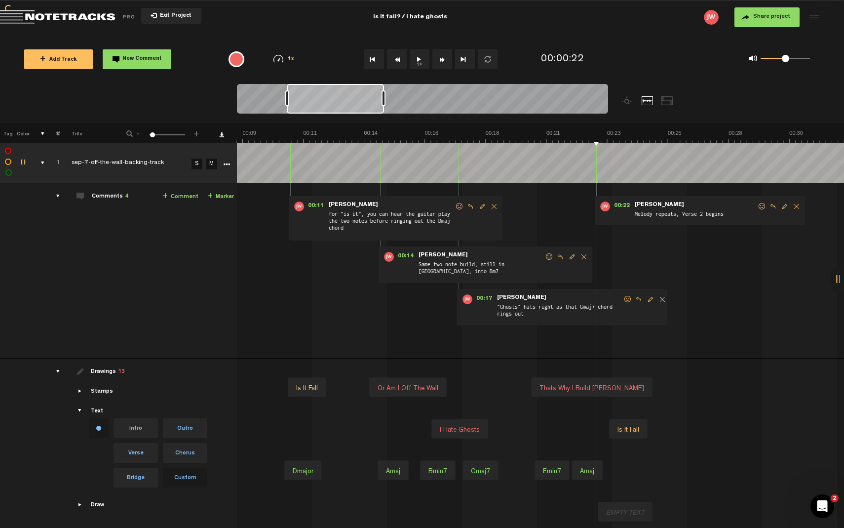
click at [633, 484] on div at bounding box center [625, 513] width 46 height 14
type input "Verse 2"
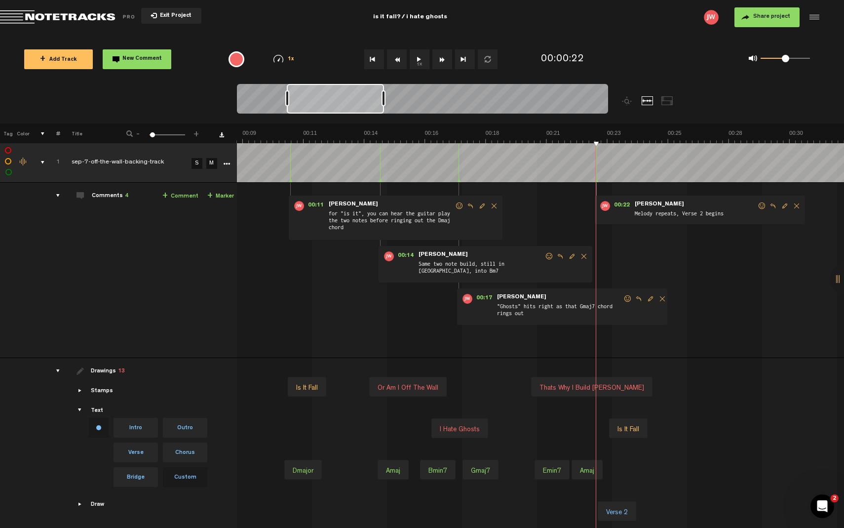
scroll to position [0, 0]
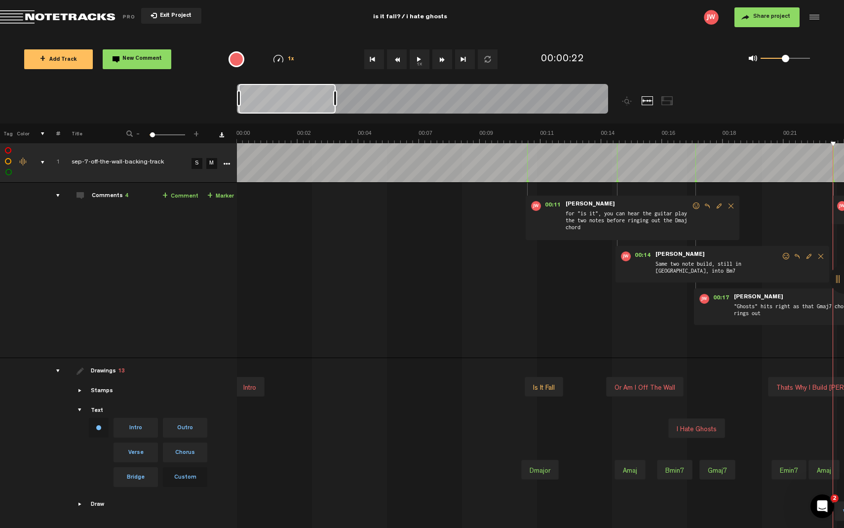
click at [558, 484] on div at bounding box center [565, 513] width 46 height 14
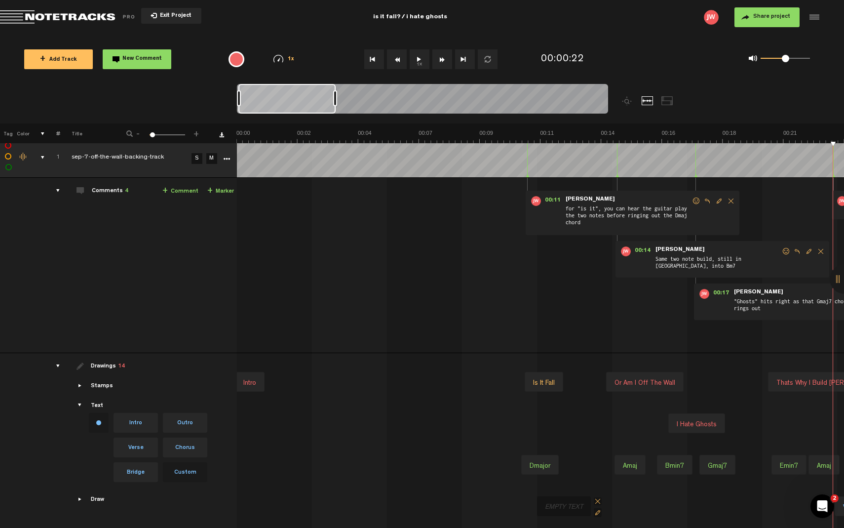
click at [566, 484] on div at bounding box center [564, 507] width 46 height 14
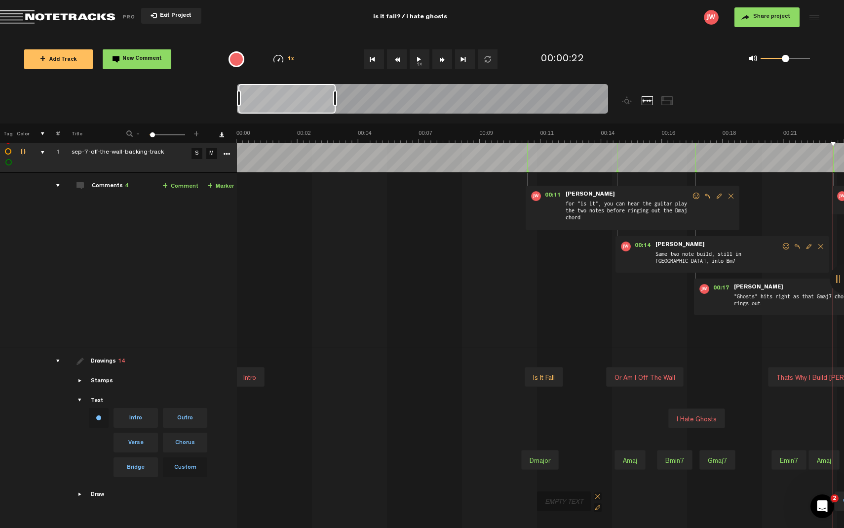
click at [566, 484] on div at bounding box center [564, 501] width 54 height 20
click at [565, 484] on div at bounding box center [564, 502] width 46 height 14
type input "Verse 1"
click at [551, 377] on div "is it fall" at bounding box center [544, 378] width 30 height 14
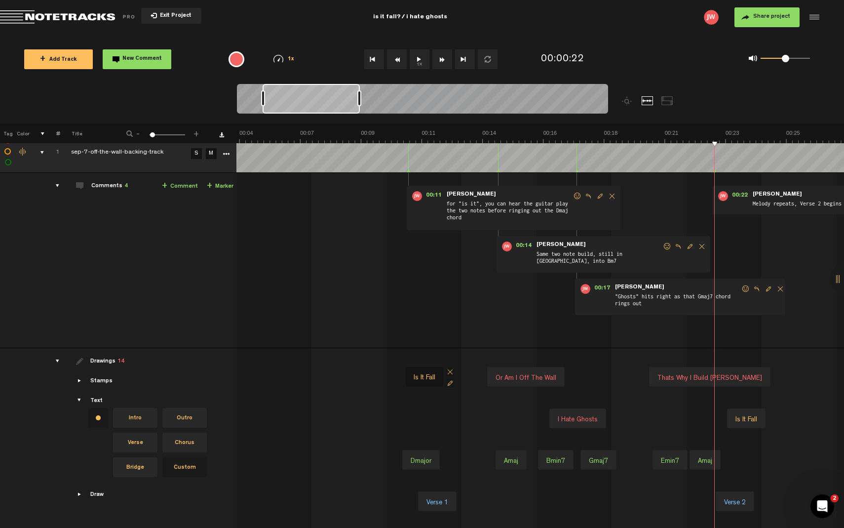
scroll to position [0, 59]
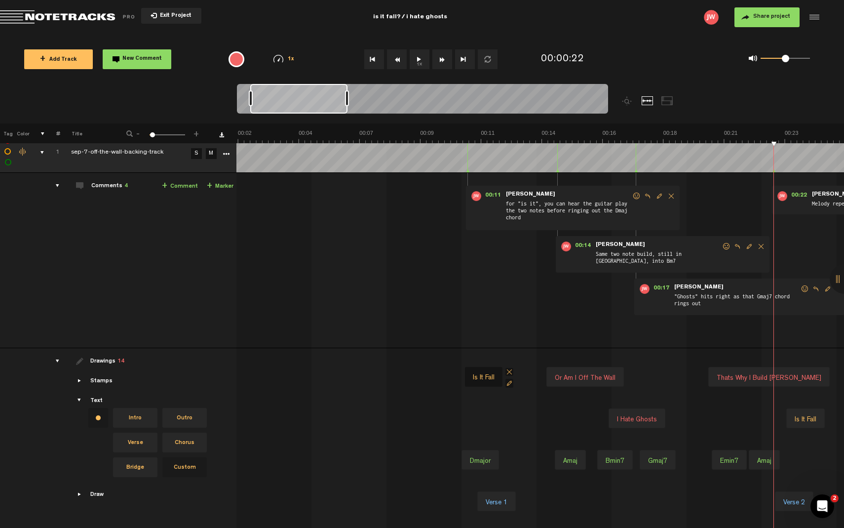
click at [486, 375] on div "is it fall" at bounding box center [484, 378] width 30 height 14
click at [476, 386] on input "is it fall" at bounding box center [488, 379] width 39 height 13
click at [93, 420] on div "Change text color.To change the color of an existing text, select the stamp on …" at bounding box center [98, 418] width 20 height 20
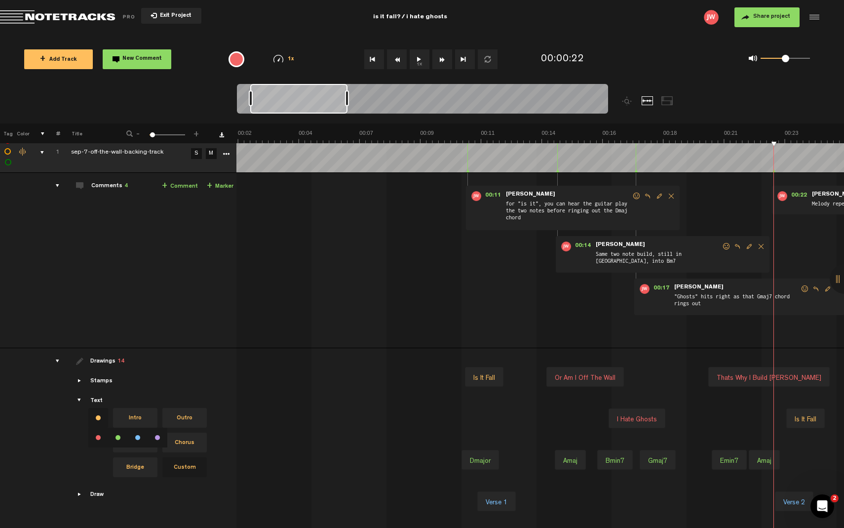
click at [93, 433] on li at bounding box center [98, 438] width 20 height 20
click at [481, 376] on div at bounding box center [497, 378] width 46 height 14
click at [485, 375] on div "is it fall" at bounding box center [484, 378] width 30 height 14
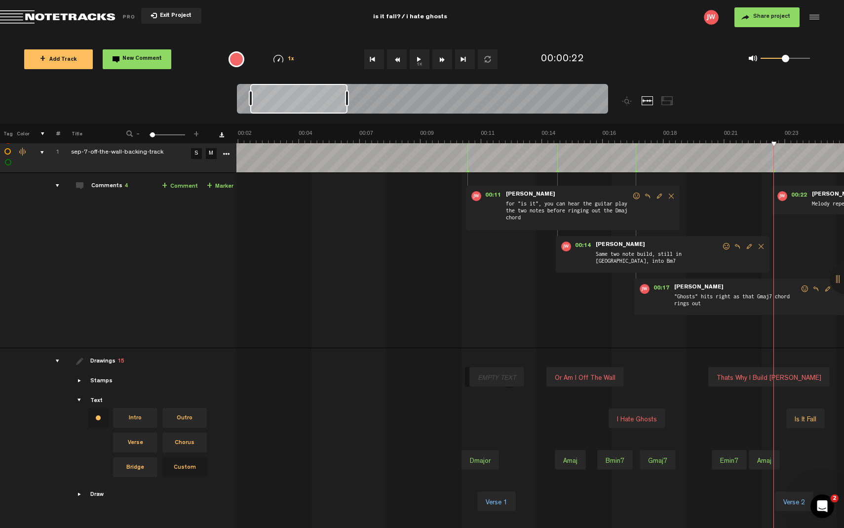
click at [504, 376] on div at bounding box center [497, 378] width 46 height 14
click at [504, 376] on div at bounding box center [496, 378] width 46 height 14
click at [522, 371] on span at bounding box center [524, 372] width 8 height 8
click at [493, 372] on div "is it fall" at bounding box center [484, 378] width 30 height 14
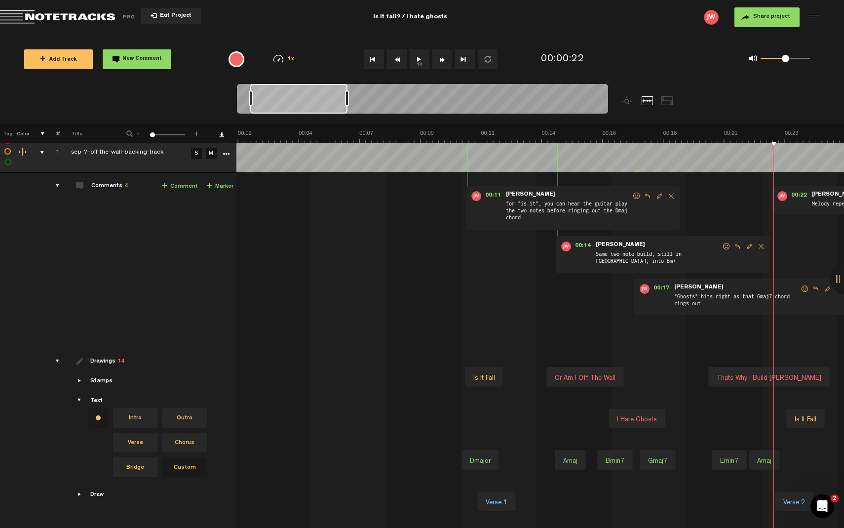
click at [481, 374] on div "is it fall" at bounding box center [484, 378] width 30 height 14
click at [506, 370] on span at bounding box center [510, 372] width 8 height 8
click at [489, 378] on div at bounding box center [495, 378] width 46 height 14
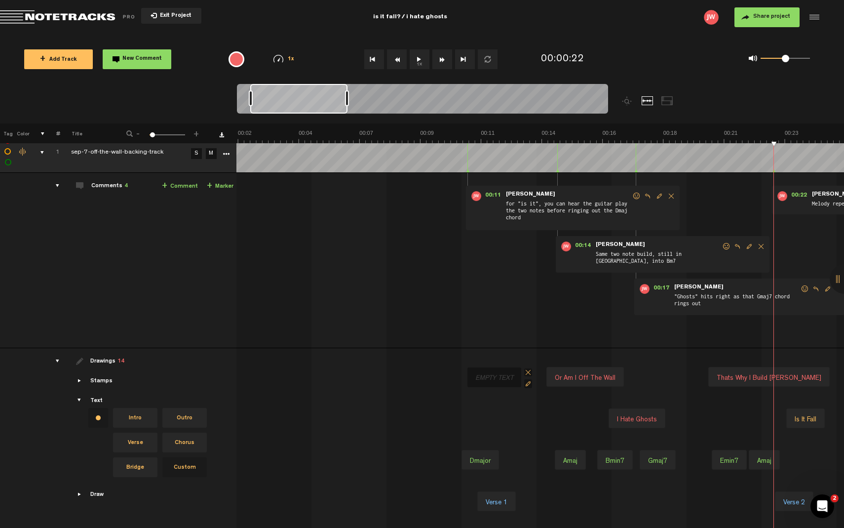
click at [525, 369] on span at bounding box center [528, 372] width 8 height 8
click at [95, 415] on div "Change text color.To change the color of an existing text, select the stamp on …" at bounding box center [98, 418] width 20 height 20
click at [94, 434] on li at bounding box center [98, 438] width 20 height 20
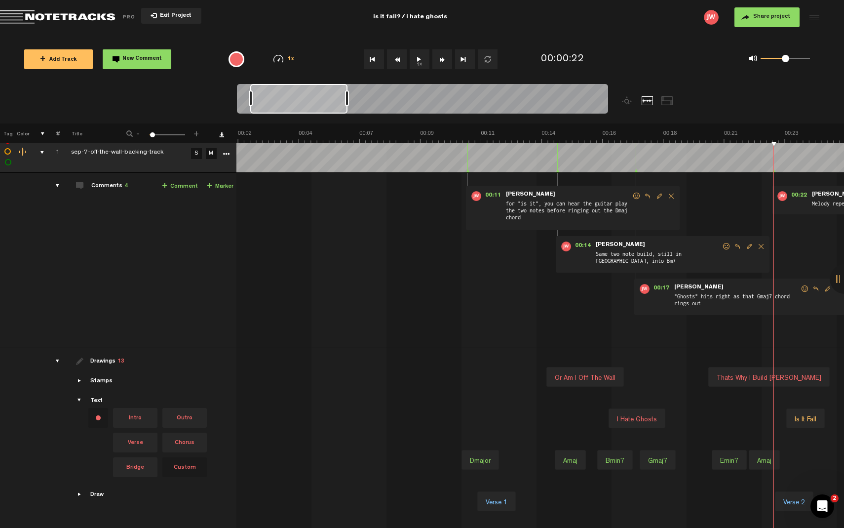
click at [480, 376] on div at bounding box center [491, 378] width 46 height 14
click at [488, 378] on div at bounding box center [490, 378] width 46 height 14
type input "Is it fall"
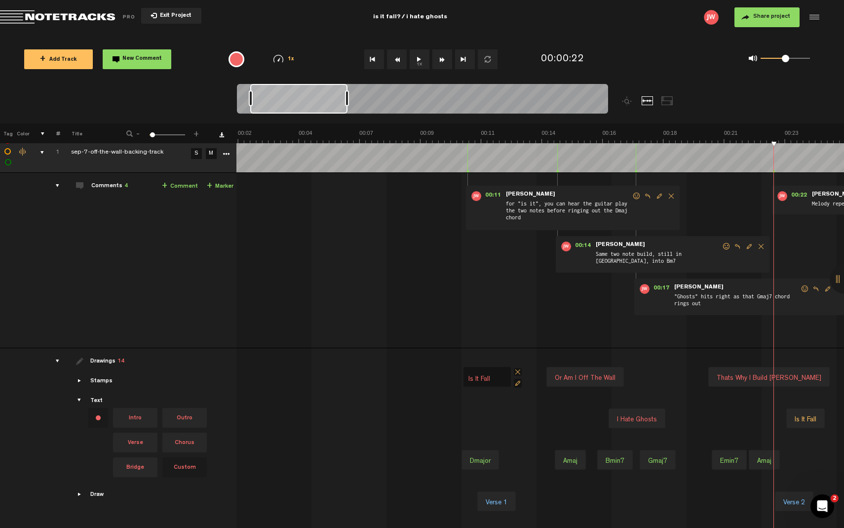
click at [497, 379] on div at bounding box center [491, 378] width 46 height 14
type input "Is it fall"
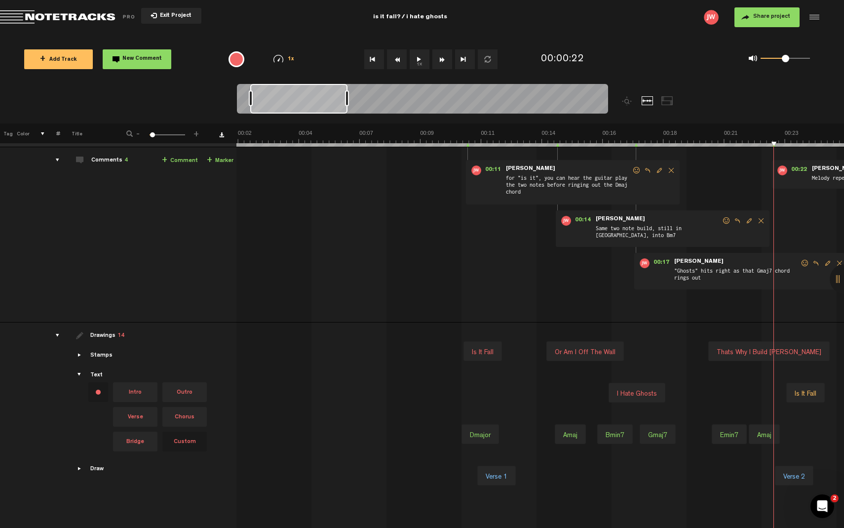
scroll to position [38, 0]
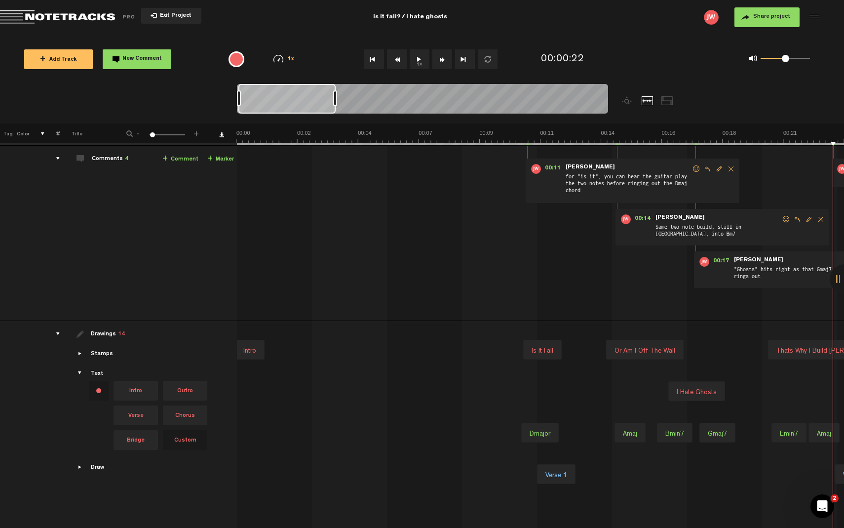
click at [246, 352] on div "Intro" at bounding box center [249, 351] width 21 height 14
click at [254, 346] on div "Intro" at bounding box center [249, 351] width 21 height 14
click at [271, 344] on span at bounding box center [271, 345] width 8 height 8
click at [98, 393] on div "Change text color.To change the color of an existing text, select the stamp on …" at bounding box center [99, 391] width 20 height 20
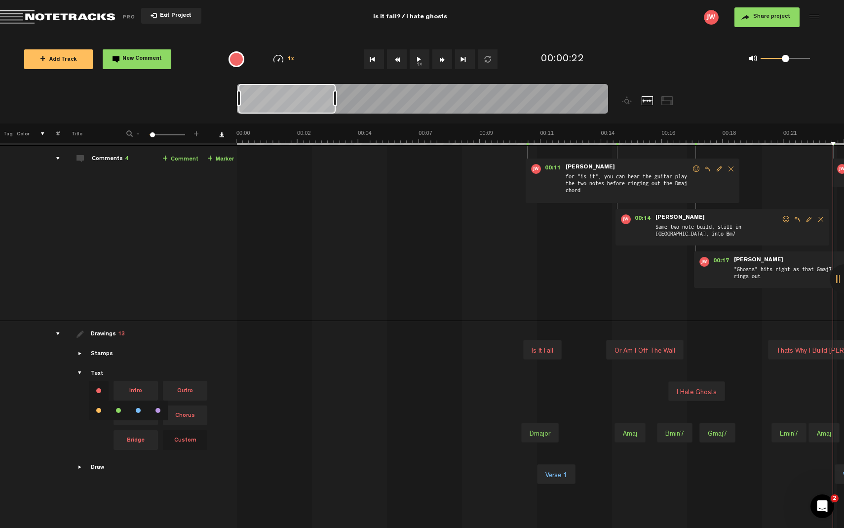
click at [139, 408] on li at bounding box center [138, 410] width 20 height 20
click at [277, 473] on div at bounding box center [270, 475] width 46 height 14
click at [279, 475] on div at bounding box center [269, 475] width 46 height 14
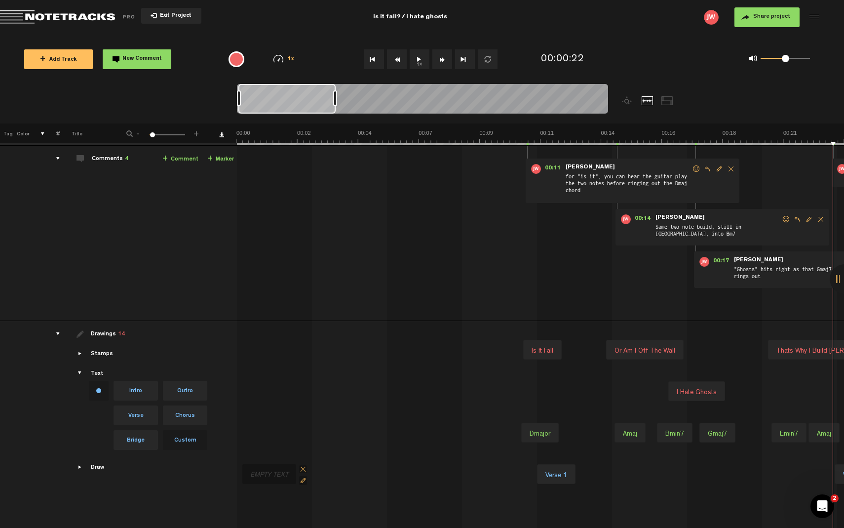
click at [279, 475] on div at bounding box center [269, 475] width 46 height 14
type input "Intro"
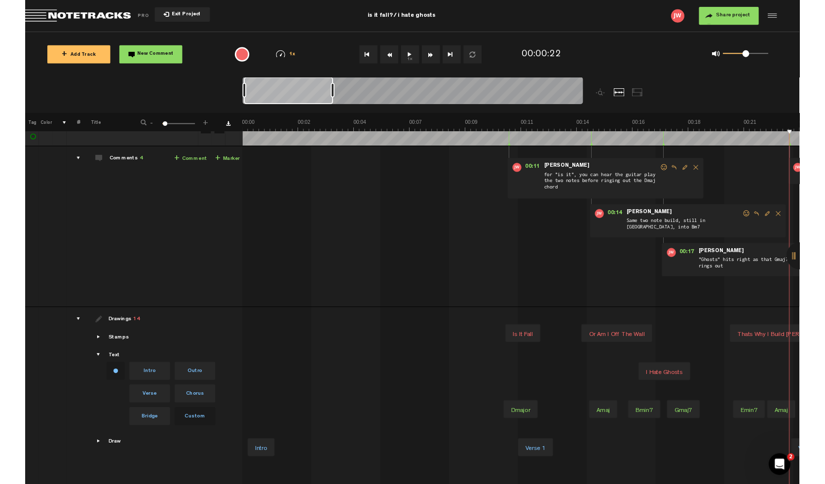
scroll to position [23, 0]
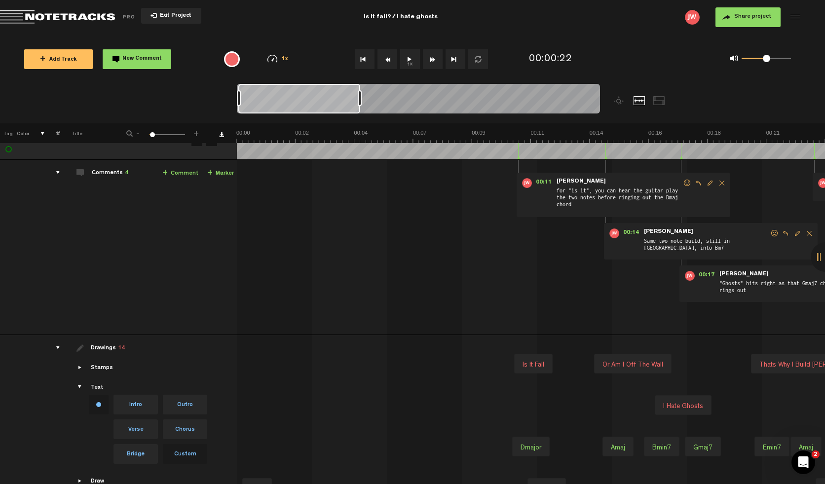
click at [741, 19] on span "Share project" at bounding box center [753, 17] width 37 height 6
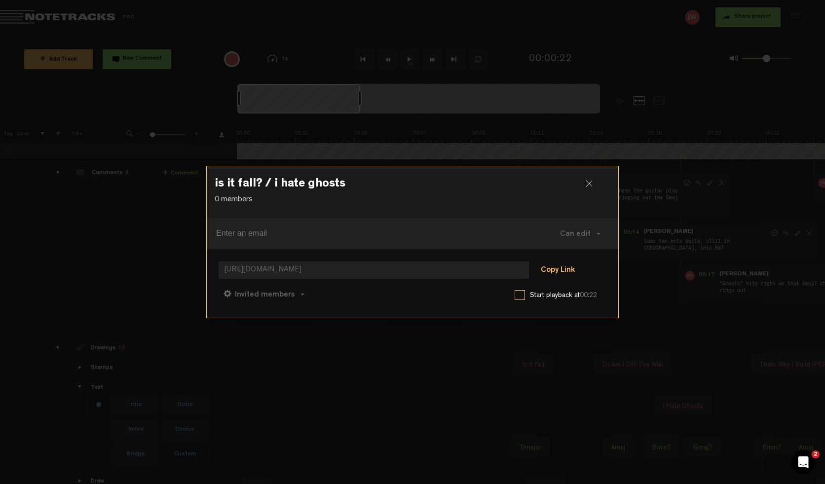
click at [566, 266] on button "Copy Link" at bounding box center [558, 271] width 54 height 20
click at [591, 184] on div at bounding box center [593, 187] width 15 height 15
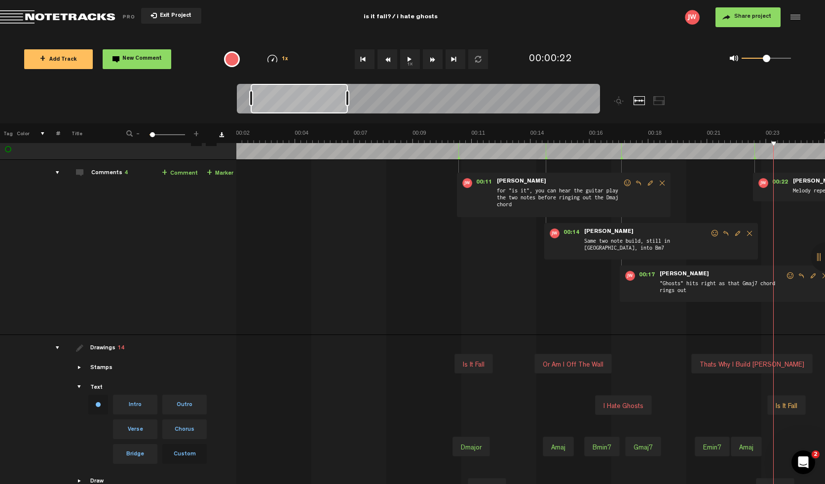
scroll to position [0, 178]
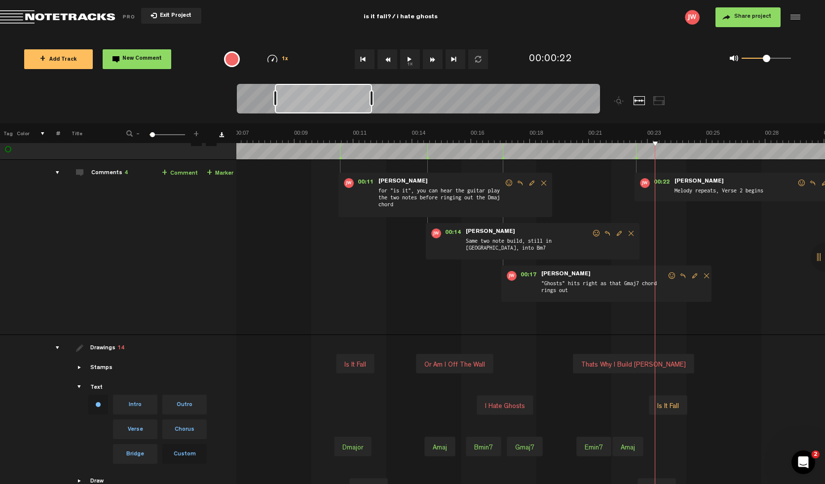
drag, startPoint x: 508, startPoint y: 406, endPoint x: 520, endPoint y: 404, distance: 11.9
click at [520, 404] on div "I hate ghosts" at bounding box center [517, 408] width 48 height 14
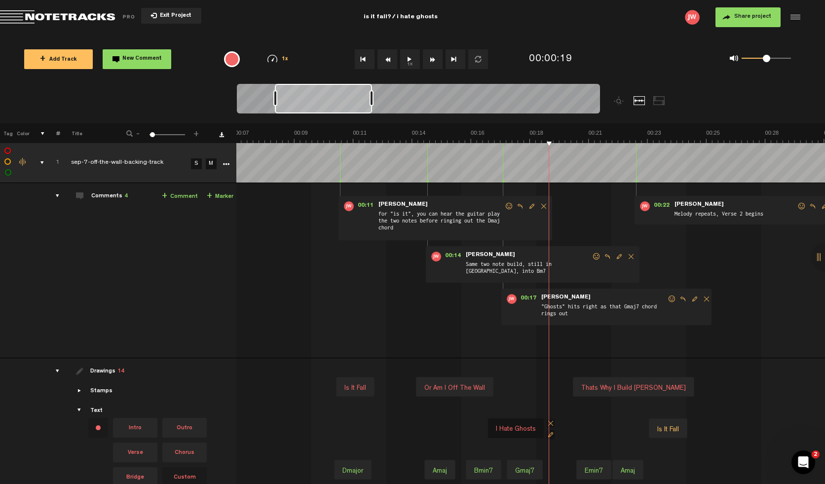
drag, startPoint x: 512, startPoint y: 426, endPoint x: 527, endPoint y: 426, distance: 15.3
click at [527, 426] on div "I hate ghosts" at bounding box center [516, 430] width 48 height 14
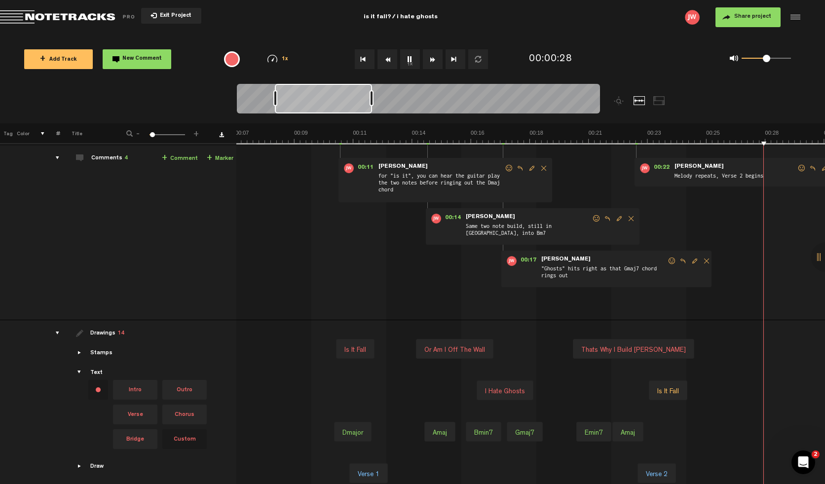
scroll to position [0, 413]
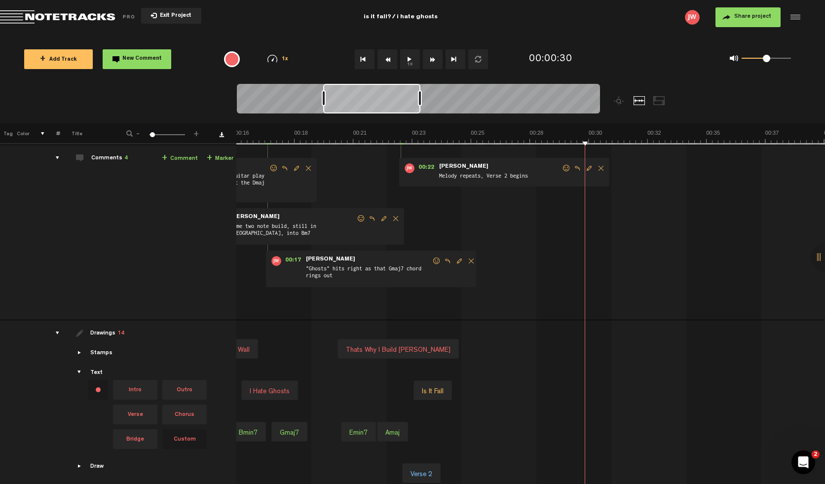
click at [420, 394] on div "Is it fall" at bounding box center [433, 392] width 30 height 14
click at [392, 135] on img at bounding box center [706, 136] width 1767 height 14
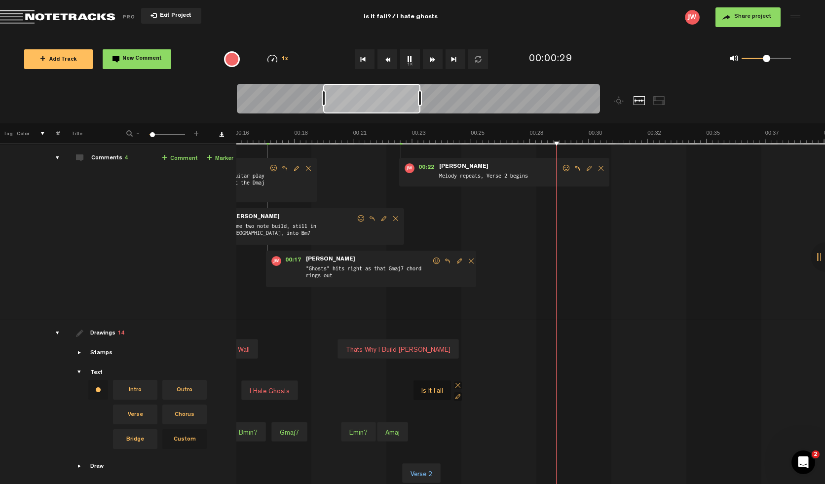
click at [532, 388] on div "I hate ghosts Is it fall" at bounding box center [708, 390] width 1767 height 41
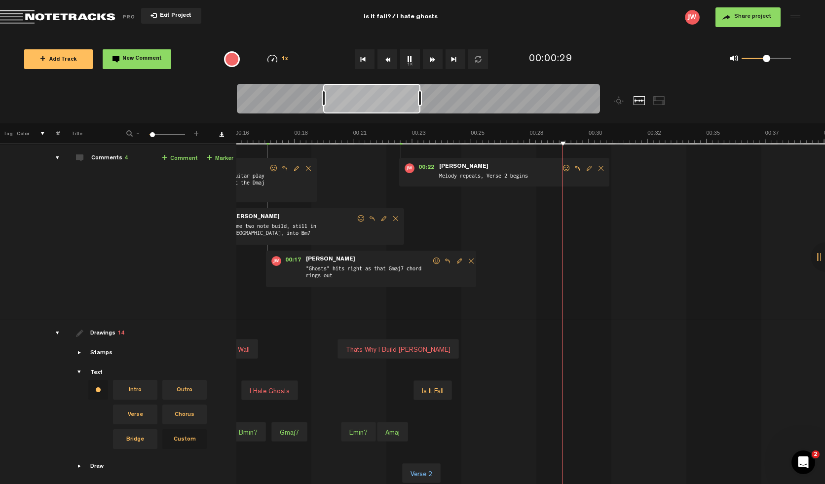
click at [532, 388] on div "I hate ghosts Is it fall" at bounding box center [708, 390] width 1767 height 41
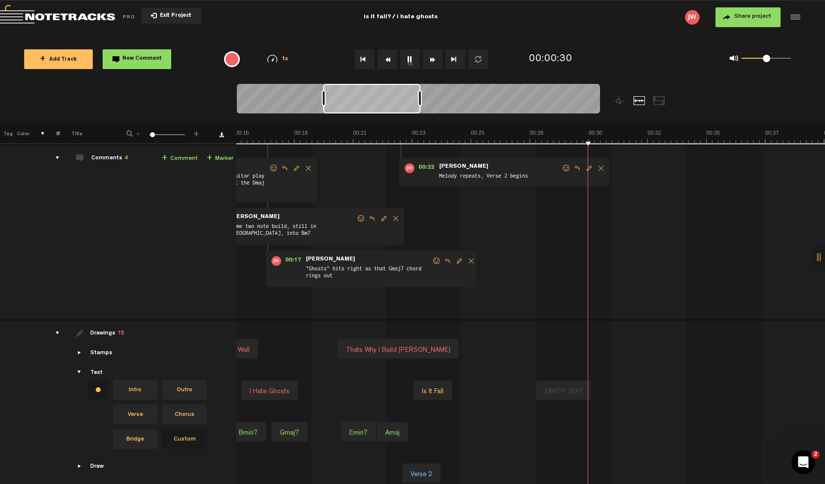
click at [559, 392] on div at bounding box center [564, 392] width 46 height 14
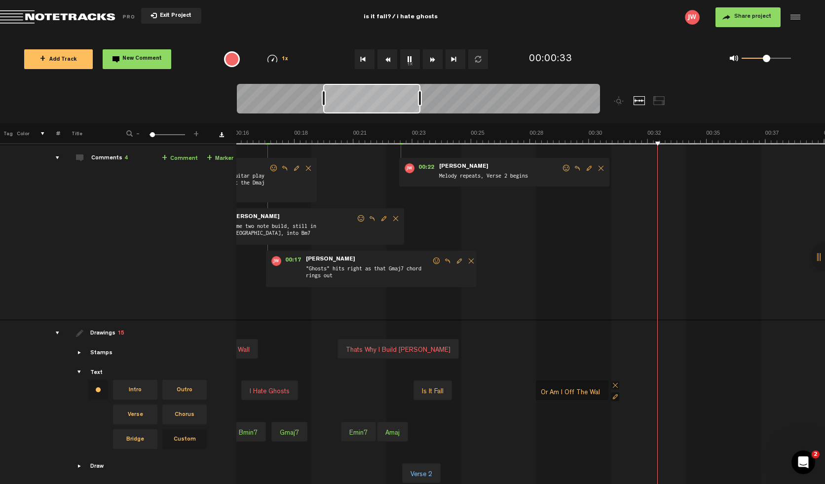
type input "Or am i off the wall"
click at [401, 156] on hr at bounding box center [401, 155] width 1 height 20
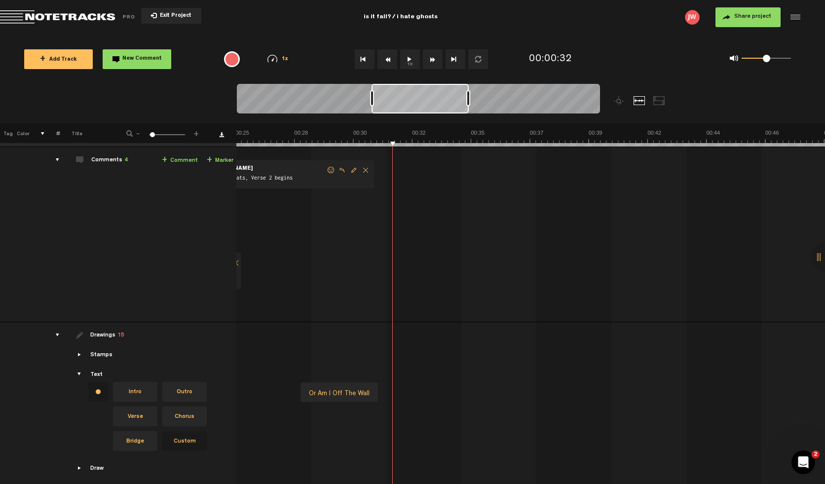
scroll to position [0, 649]
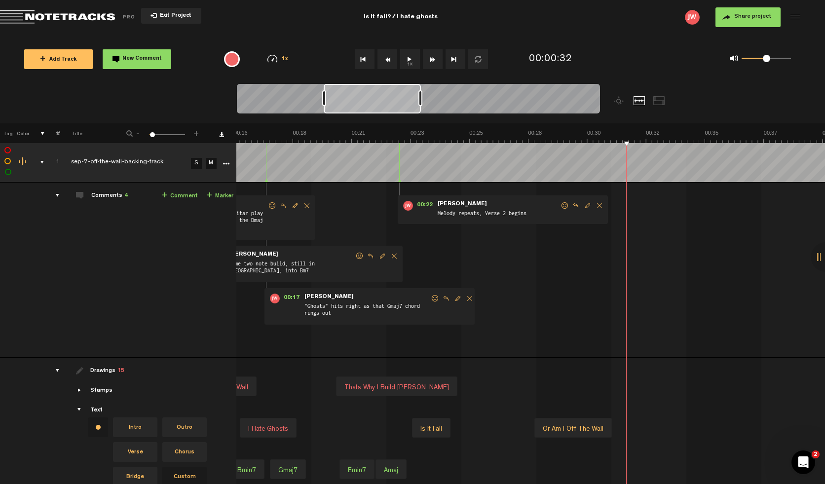
click at [511, 217] on span "Melody repeats, Verse 2 begins" at bounding box center [498, 214] width 123 height 11
click at [582, 205] on span "Edit comment" at bounding box center [588, 205] width 12 height 7
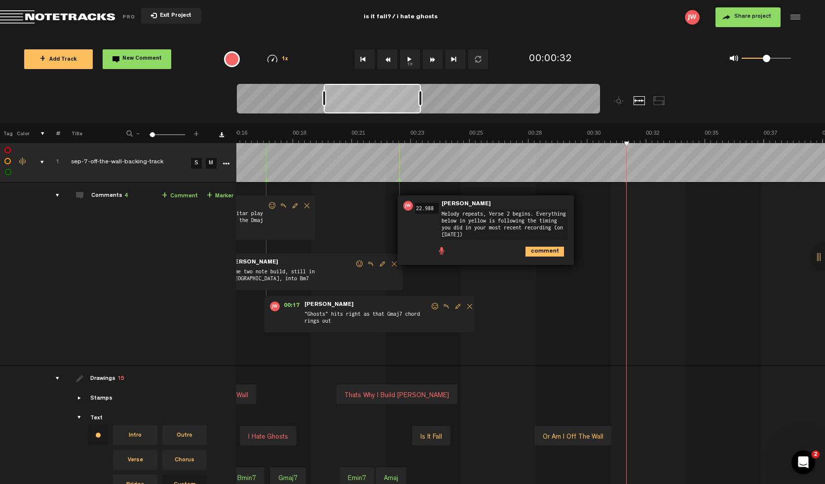
type textarea "Melody repeats, Verse 2 begins. Everything below in yellow is following the tim…"
click at [544, 251] on icon "comment" at bounding box center [545, 252] width 39 height 10
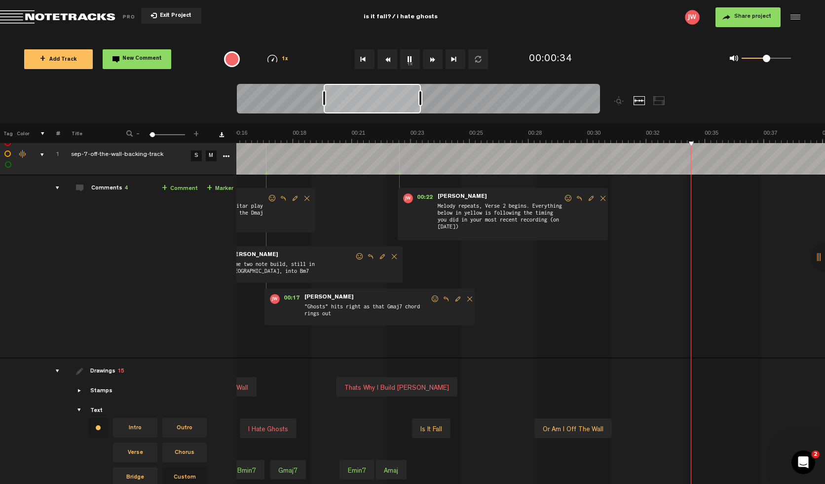
click at [681, 425] on div "I hate ghosts Is it fall Or am i off the wall" at bounding box center [706, 428] width 1767 height 41
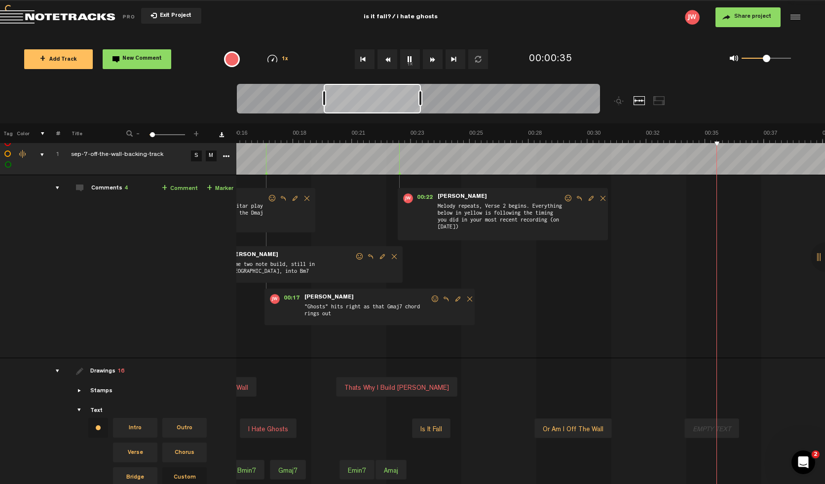
click at [693, 426] on div at bounding box center [712, 430] width 46 height 14
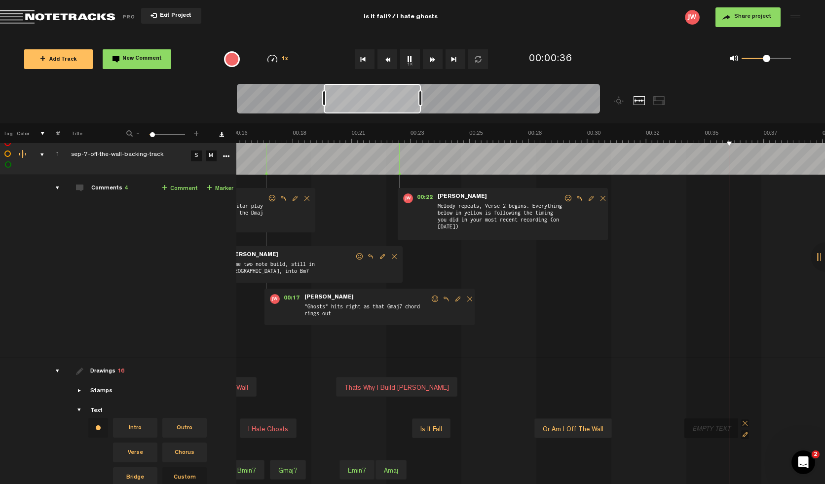
click at [699, 429] on div at bounding box center [712, 430] width 46 height 14
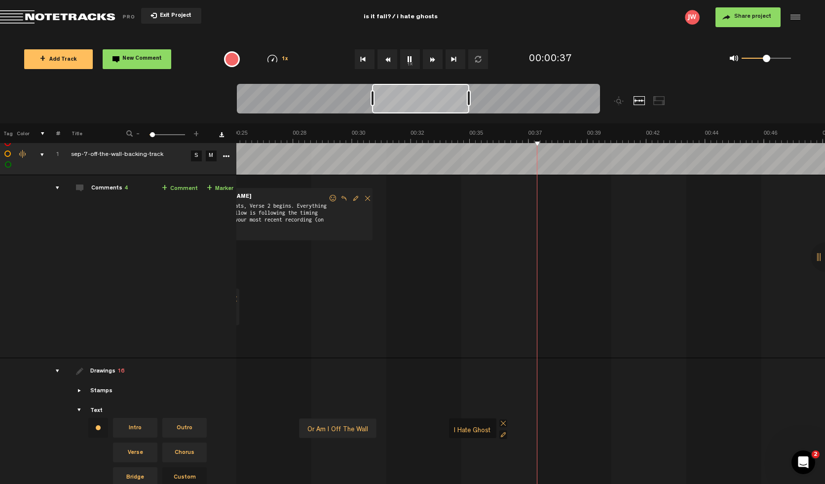
type input "I hate ghosts"
click at [597, 424] on div "I hate ghosts Is it fall Or am i off the wall I hate ghosts" at bounding box center [471, 428] width 1767 height 41
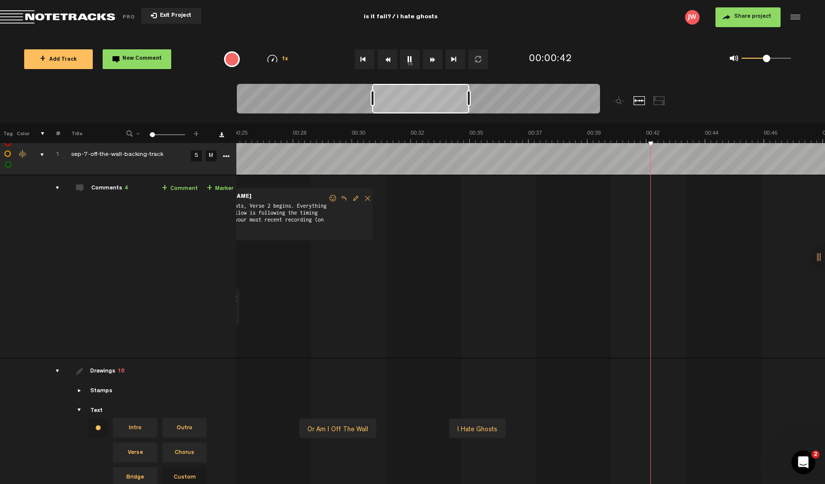
click at [597, 424] on div "I hate ghosts Is it fall Or am i off the wall I hate ghosts" at bounding box center [471, 428] width 1767 height 41
click at [611, 427] on div at bounding box center [628, 430] width 46 height 14
type input "t"
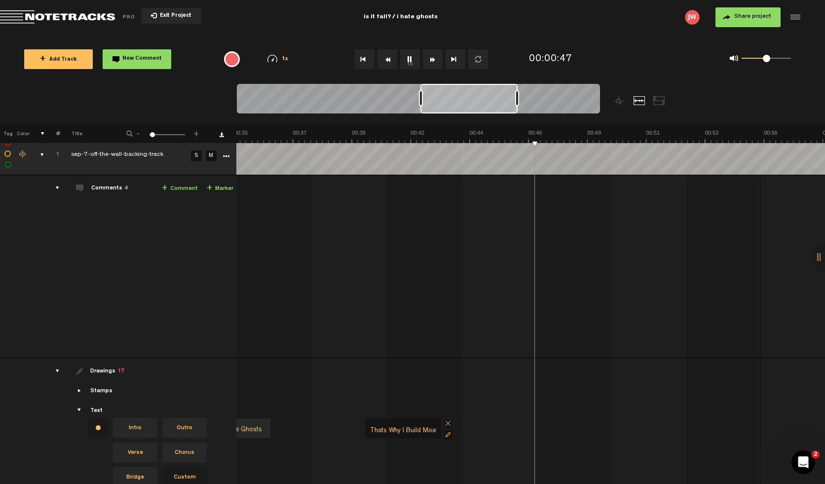
type input "Thats why i build moats"
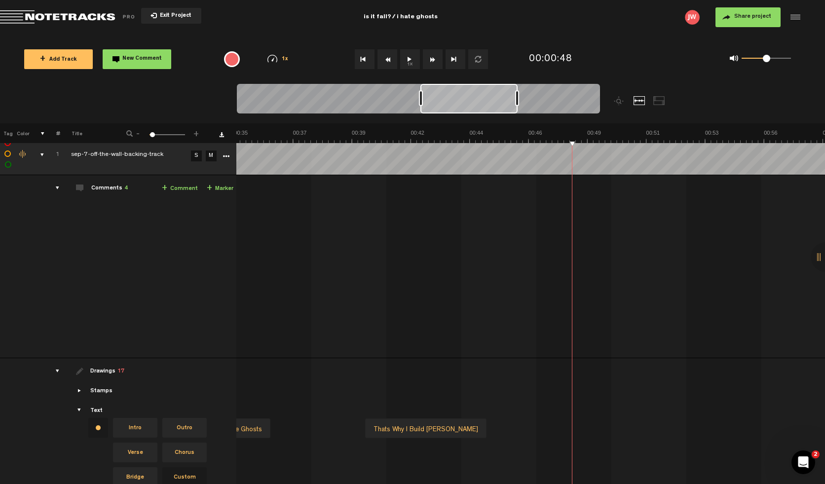
click at [88, 426] on div "Change text color.To change the color of an existing text, select the stamp on …" at bounding box center [98, 428] width 20 height 20
click at [110, 447] on li at bounding box center [118, 448] width 20 height 20
click at [535, 425] on div "I hate ghosts Is it fall Or am i off the wall I hate ghosts Thats why i build m…" at bounding box center [235, 428] width 1767 height 41
click at [548, 428] on div at bounding box center [566, 430] width 46 height 14
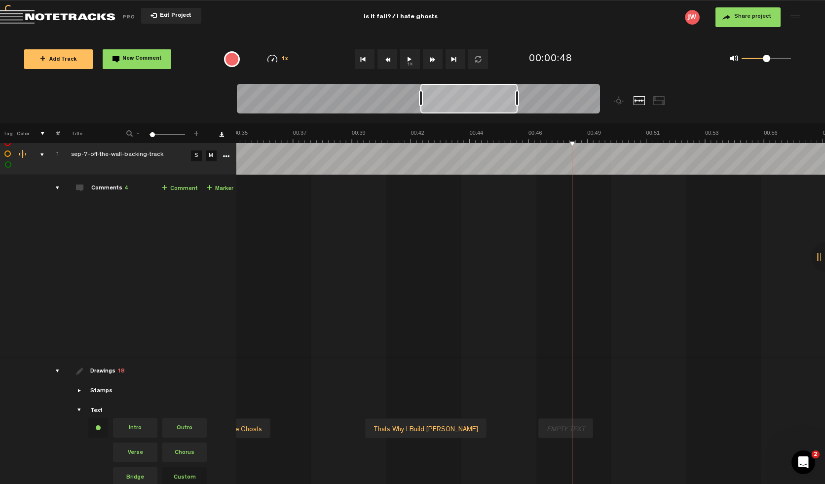
click at [548, 428] on div at bounding box center [566, 430] width 46 height 14
type input "chorus / bridge beings"
click at [593, 430] on div "chorus / bridge beings" at bounding box center [581, 430] width 77 height 14
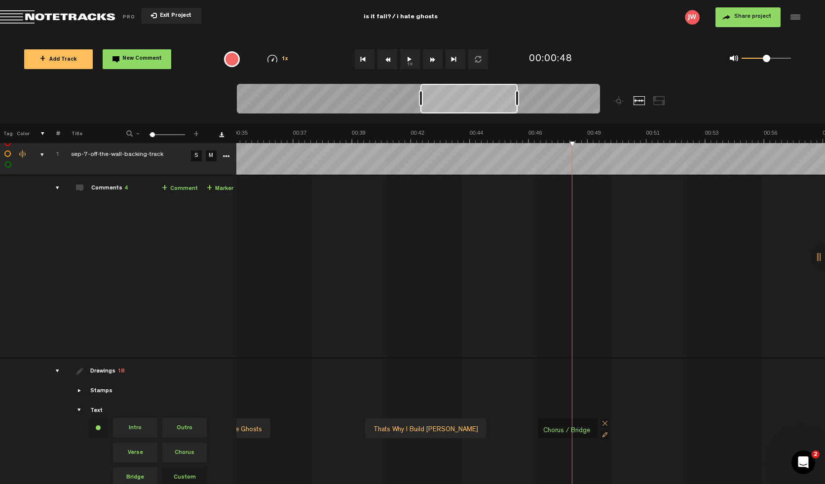
type input "chorus / bridge"
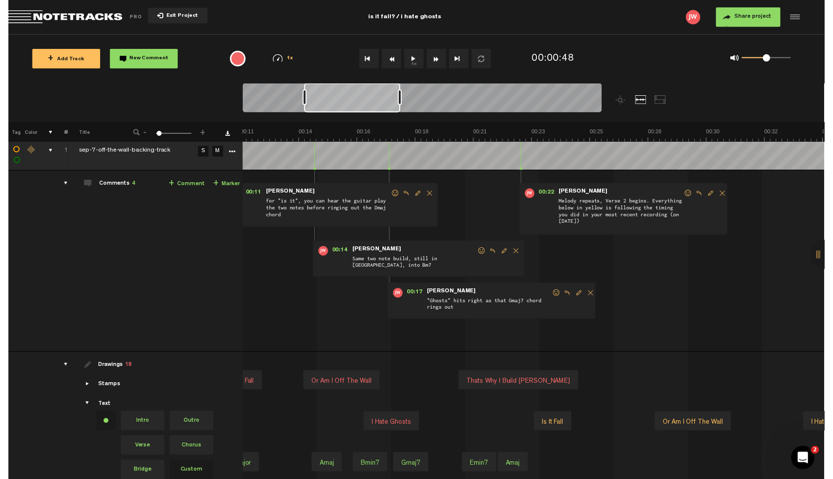
scroll to position [11, 8]
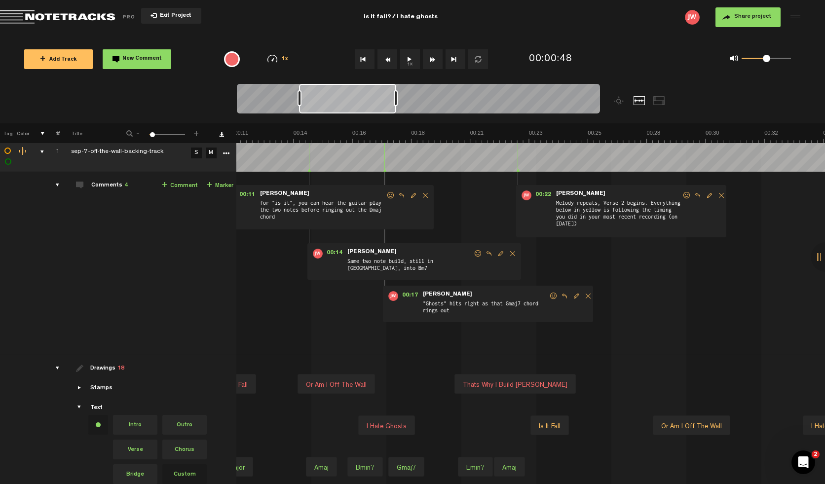
drag, startPoint x: 342, startPoint y: 476, endPoint x: 246, endPoint y: 476, distance: 96.3
click at [246, 476] on div "+ New drawing Tag Color # Title - 1 100 3 + 1 completed sep-7-off-the-wall-back…" at bounding box center [412, 330] width 825 height 434
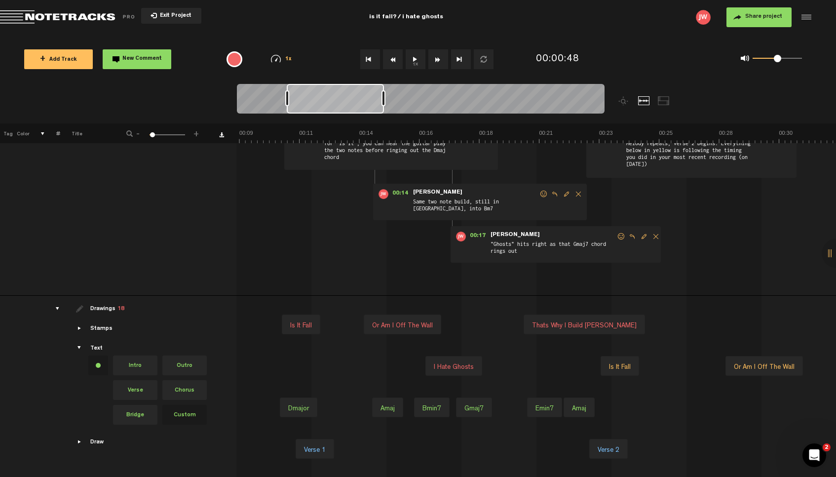
scroll to position [54, 8]
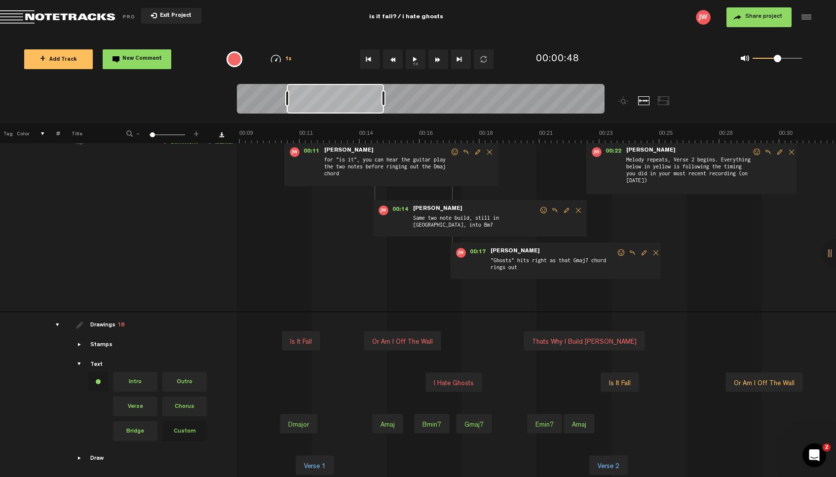
click at [468, 122] on div at bounding box center [467, 103] width 460 height 39
click at [472, 35] on div "Loading... + Add Track New Comment 1x 0.25x 0.5x 0.75x 1x 1.25x 1.5x 1.75x 2x F…" at bounding box center [418, 35] width 836 height 0
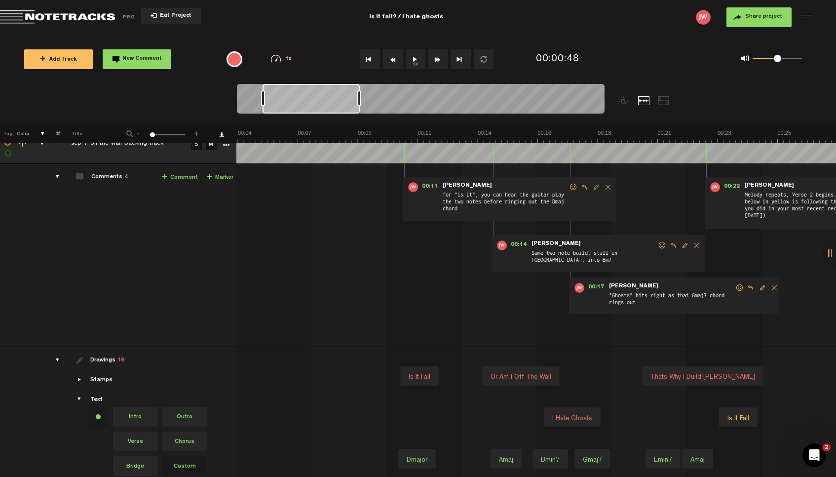
scroll to position [19, 8]
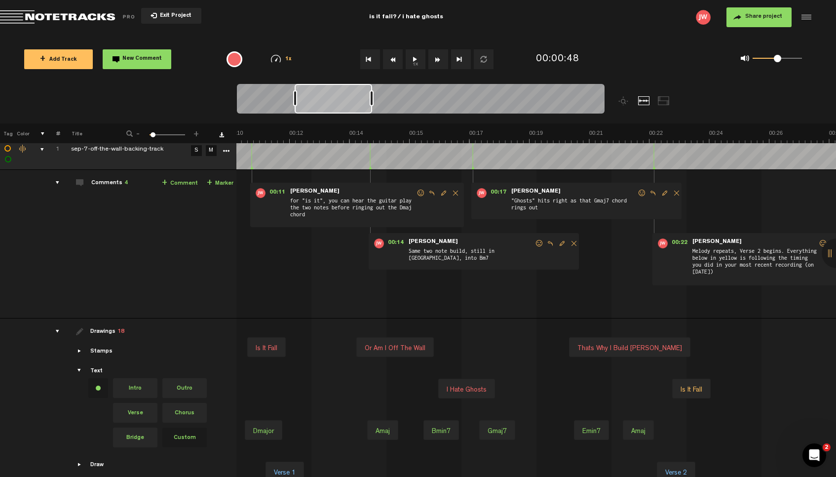
drag, startPoint x: 277, startPoint y: 101, endPoint x: 297, endPoint y: 100, distance: 20.3
click at [297, 100] on div at bounding box center [421, 100] width 368 height 33
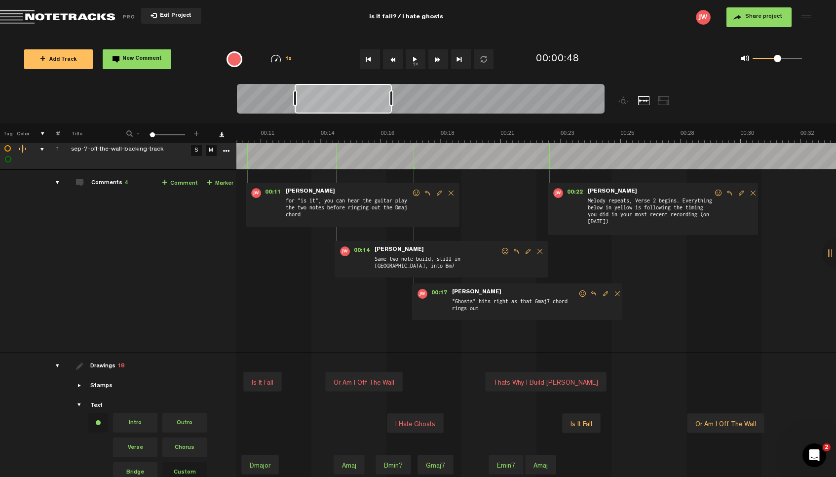
drag, startPoint x: 372, startPoint y: 94, endPoint x: 392, endPoint y: 93, distance: 20.3
click at [392, 93] on div at bounding box center [392, 98] width 4 height 16
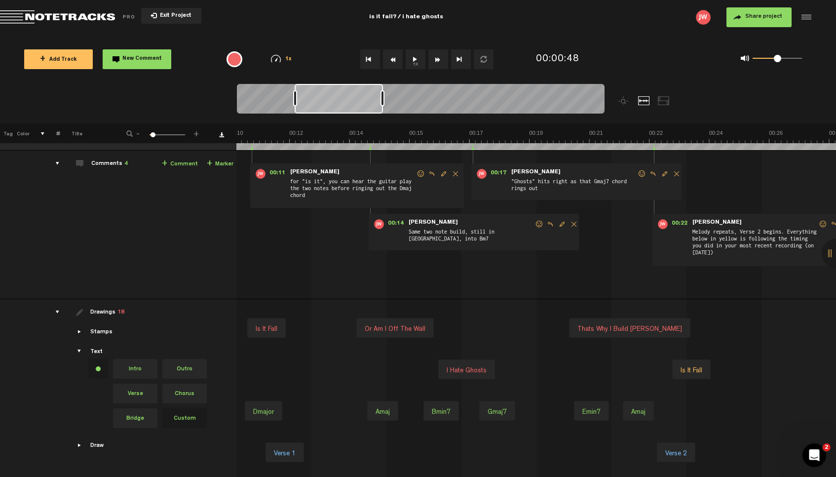
drag, startPoint x: 287, startPoint y: 98, endPoint x: 295, endPoint y: 98, distance: 7.9
click at [295, 98] on div at bounding box center [295, 98] width 4 height 16
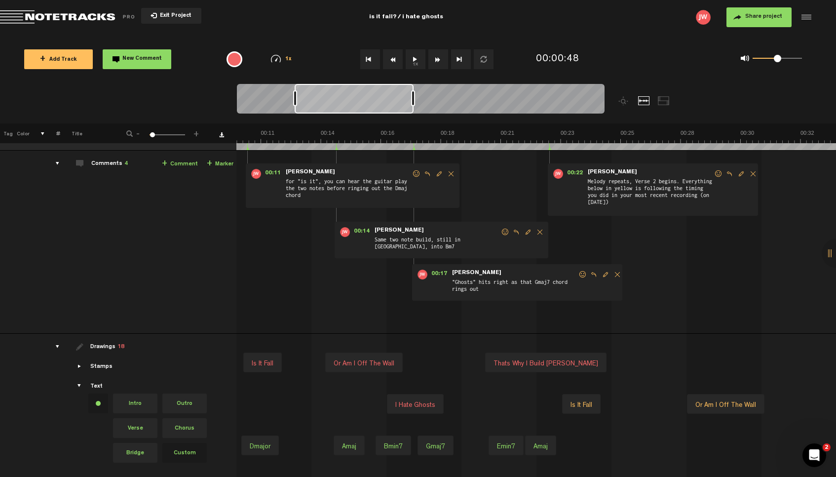
drag, startPoint x: 383, startPoint y: 97, endPoint x: 414, endPoint y: 94, distance: 31.2
click at [414, 94] on div at bounding box center [413, 98] width 4 height 16
click at [415, 103] on div at bounding box center [414, 98] width 4 height 16
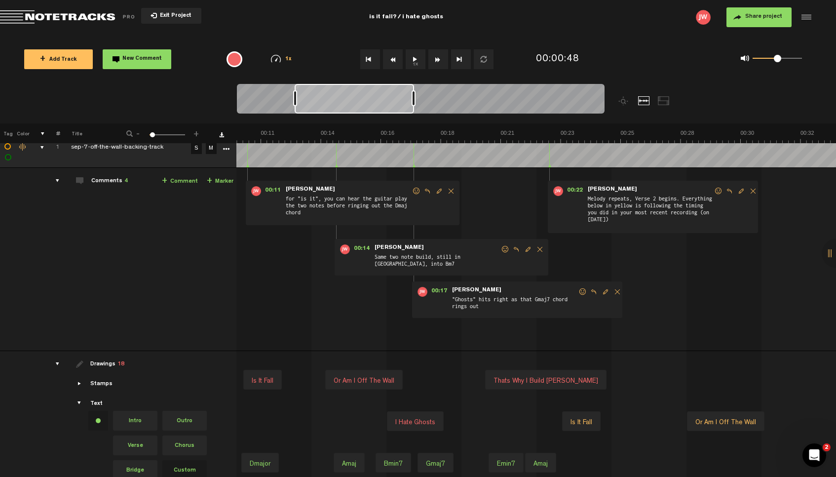
scroll to position [0, 335]
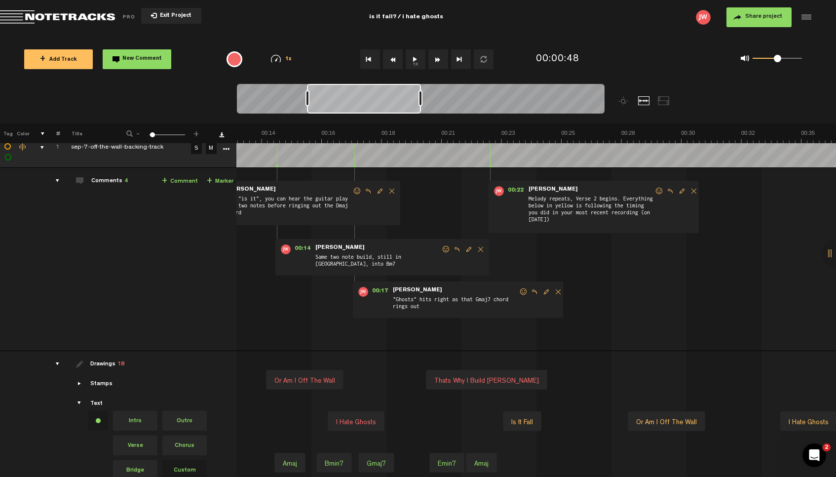
click at [421, 101] on div at bounding box center [421, 98] width 4 height 16
drag, startPoint x: 421, startPoint y: 101, endPoint x: 413, endPoint y: 101, distance: 7.9
click at [413, 101] on div at bounding box center [413, 98] width 4 height 16
drag, startPoint x: 413, startPoint y: 101, endPoint x: 406, endPoint y: 101, distance: 6.4
click at [406, 101] on div at bounding box center [406, 98] width 4 height 16
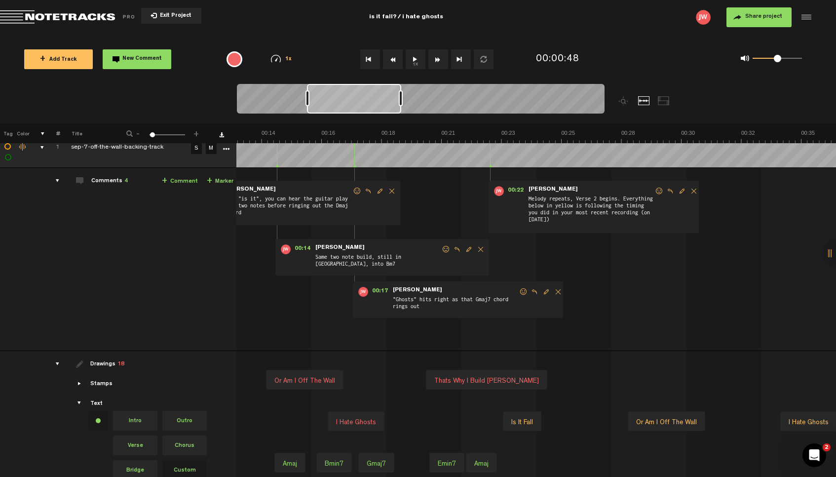
drag, startPoint x: 406, startPoint y: 101, endPoint x: 401, endPoint y: 101, distance: 5.4
click at [401, 101] on div at bounding box center [401, 98] width 4 height 16
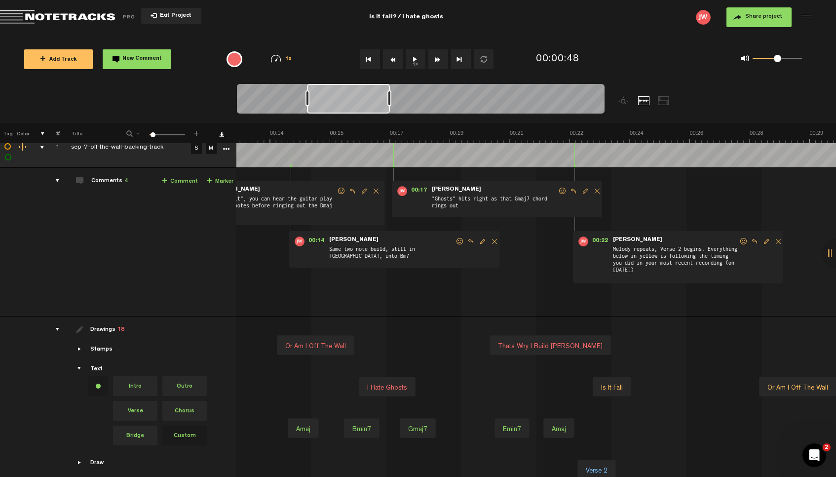
scroll to position [0, 446]
drag, startPoint x: 401, startPoint y: 101, endPoint x: 386, endPoint y: 100, distance: 14.8
click at [386, 100] on div at bounding box center [386, 98] width 4 height 16
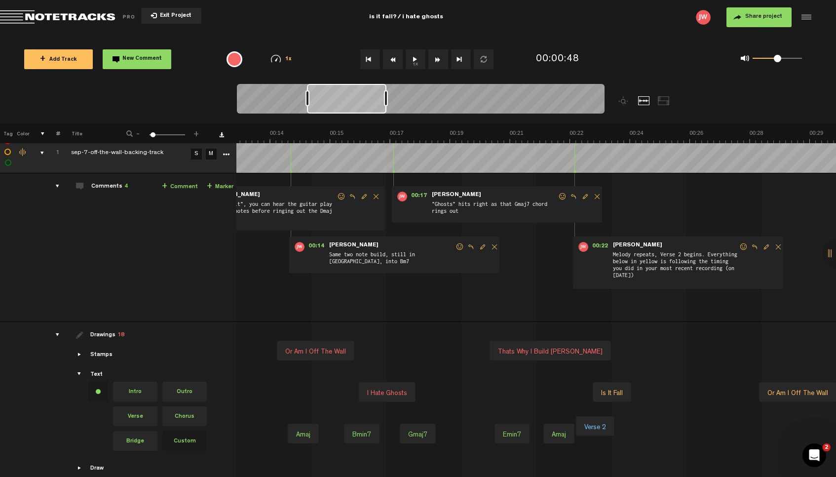
scroll to position [0, 8]
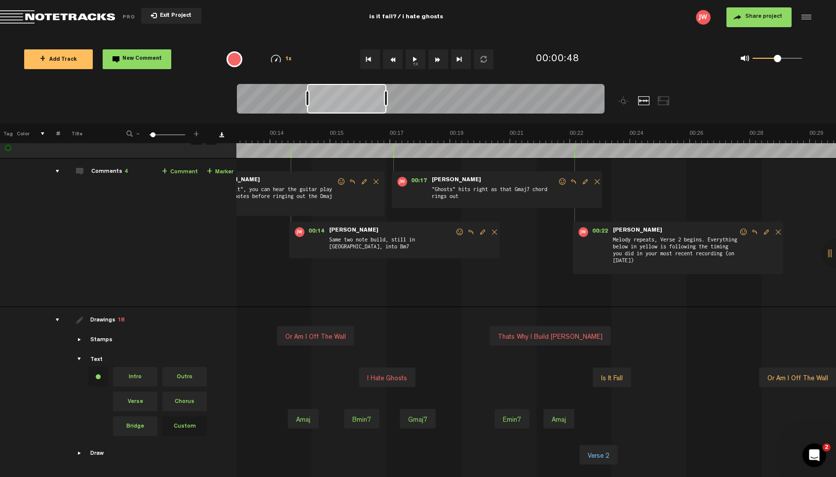
drag, startPoint x: 596, startPoint y: 463, endPoint x: 598, endPoint y: 451, distance: 12.5
click at [598, 451] on div "Verse 2" at bounding box center [599, 455] width 39 height 20
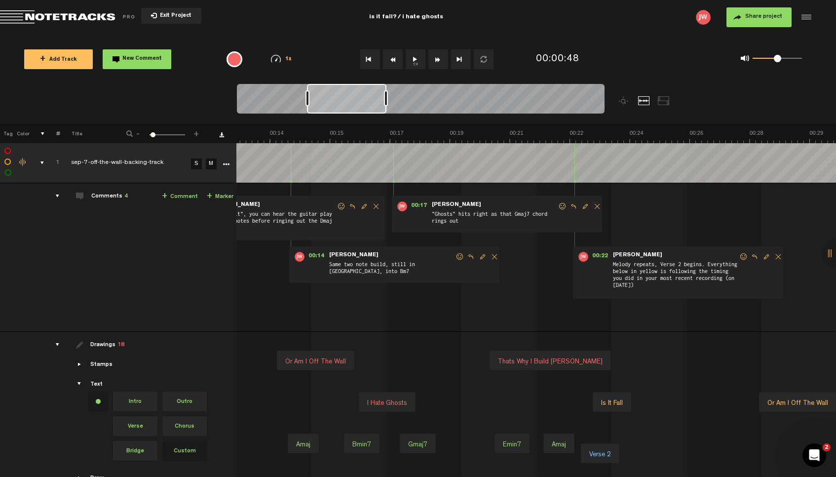
click at [601, 449] on div "Verse 2" at bounding box center [600, 455] width 30 height 14
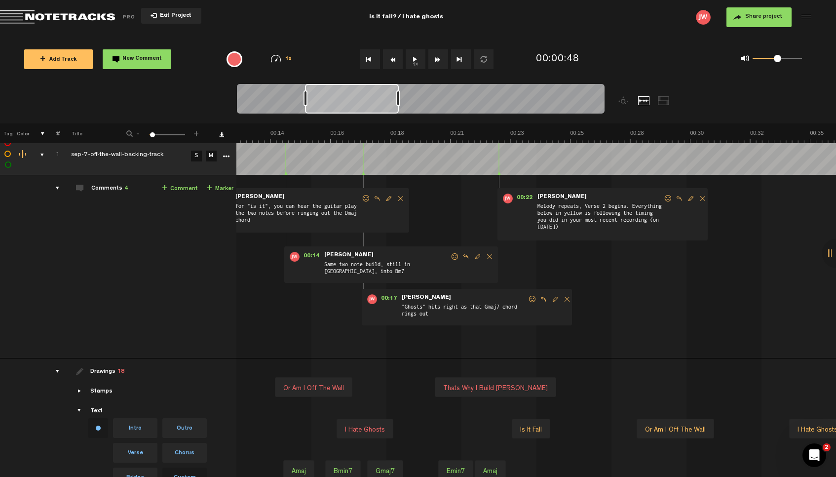
scroll to position [0, 321]
drag, startPoint x: 320, startPoint y: 94, endPoint x: 304, endPoint y: 94, distance: 15.8
click at [304, 94] on div at bounding box center [305, 98] width 4 height 16
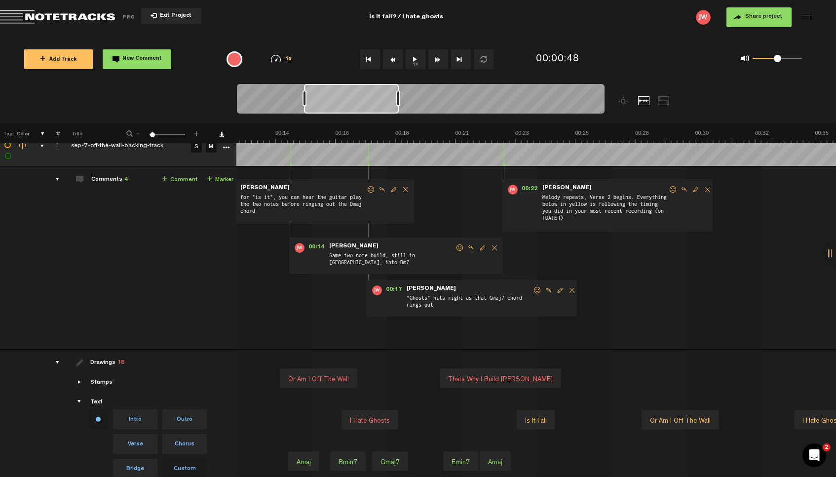
scroll to position [17, 3]
click at [55, 362] on div "drawings" at bounding box center [53, 362] width 15 height 10
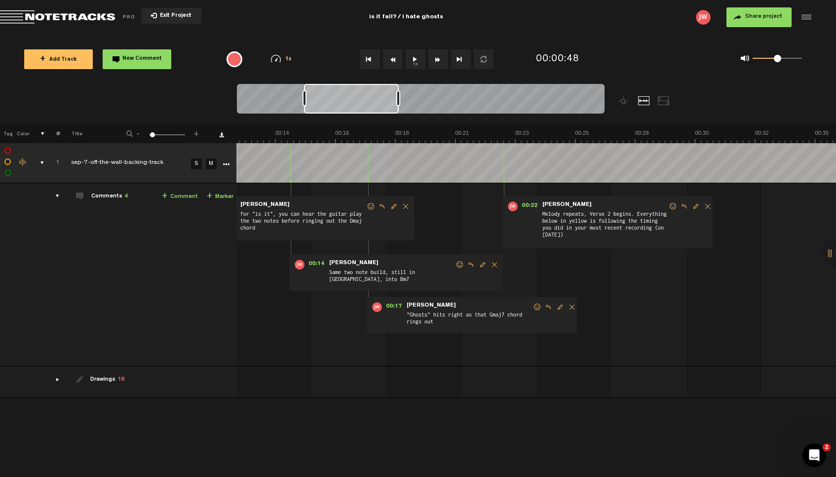
click at [61, 196] on td "Comments 4 + Comment + Marker" at bounding box center [148, 274] width 177 height 183
click at [57, 197] on div "comments" at bounding box center [53, 196] width 15 height 10
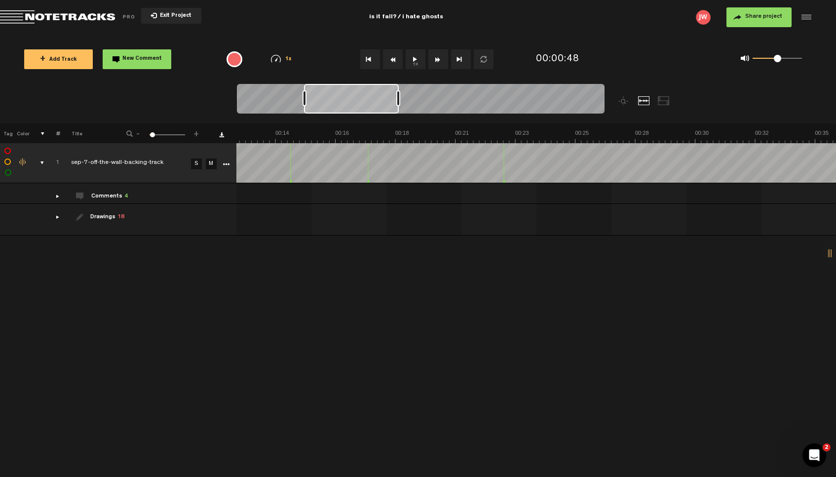
click at [57, 217] on div "drawings" at bounding box center [53, 217] width 15 height 10
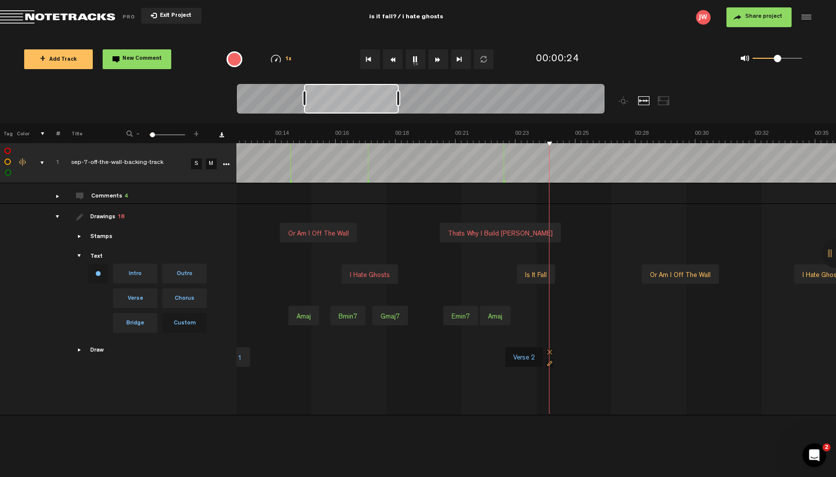
click at [61, 197] on td "Comments 4 + Comment + Marker" at bounding box center [148, 193] width 177 height 21
click at [55, 196] on div "comments" at bounding box center [53, 196] width 15 height 10
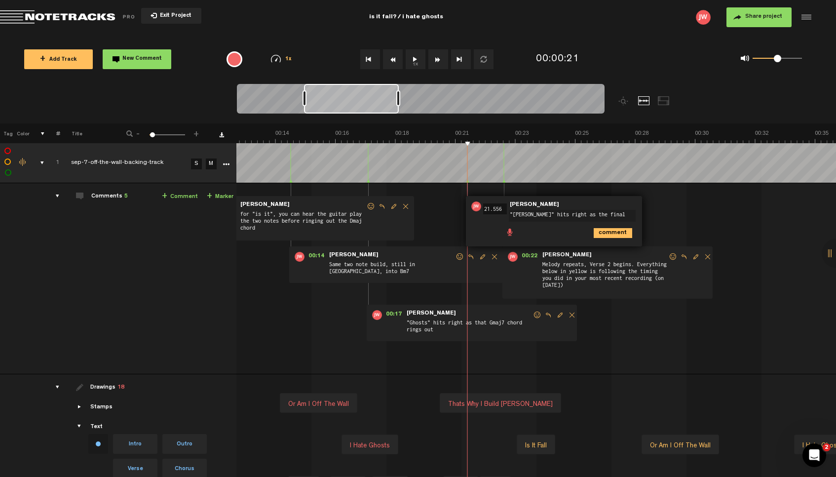
type textarea ""moats" hits right as the final E"
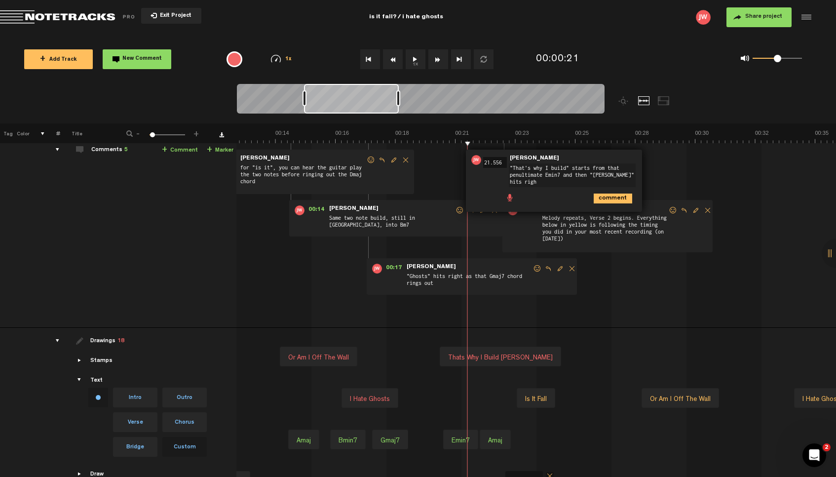
scroll to position [0, 0]
type textarea ""That's why I build" starts from that penultimate Emin7 and then "moats" hits r…"
click at [614, 198] on icon "comment" at bounding box center [613, 199] width 39 height 10
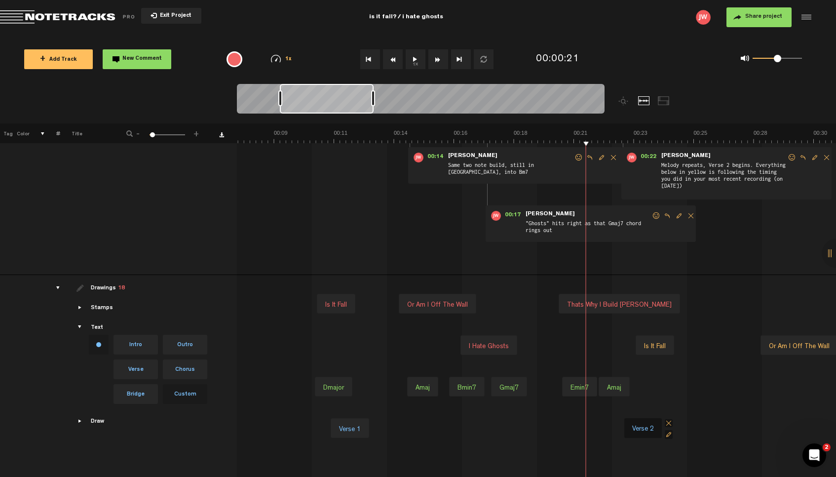
scroll to position [0, 202]
click at [72, 14] on span "Return to Project List" at bounding box center [69, 17] width 138 height 14
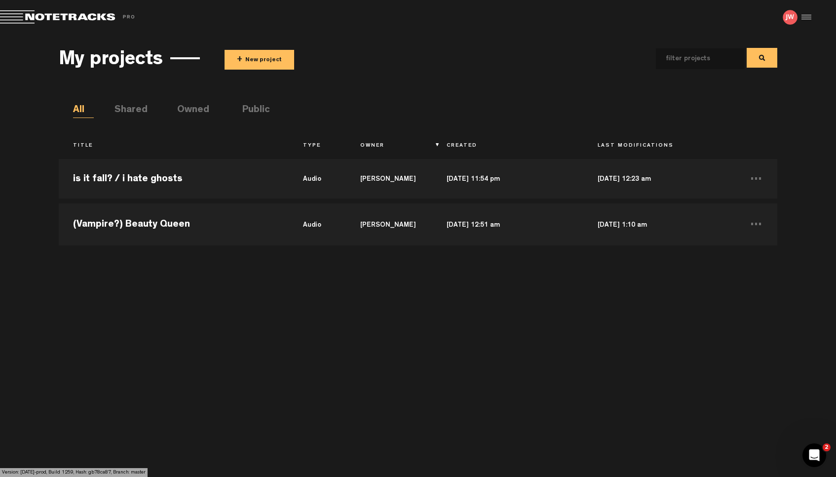
click at [807, 19] on div at bounding box center [805, 17] width 15 height 15
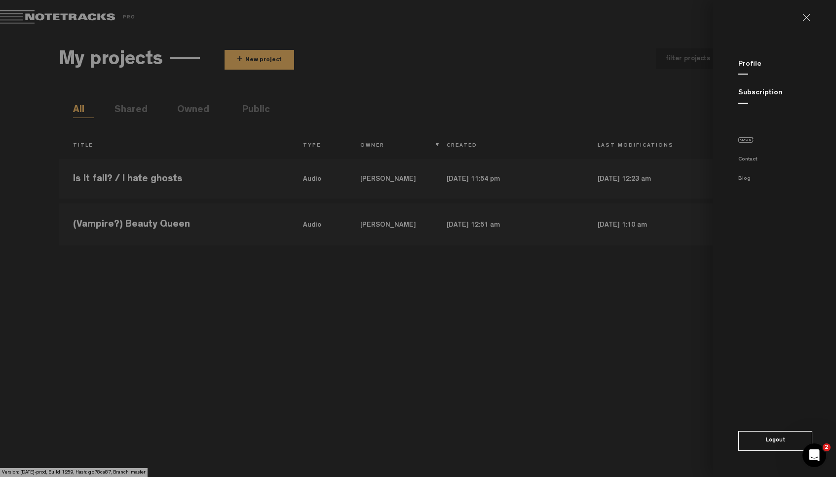
click at [748, 138] on link "About" at bounding box center [746, 139] width 15 height 5
click at [745, 179] on link "Blog" at bounding box center [745, 178] width 12 height 5
click at [209, 176] on md-backdrop at bounding box center [418, 238] width 836 height 477
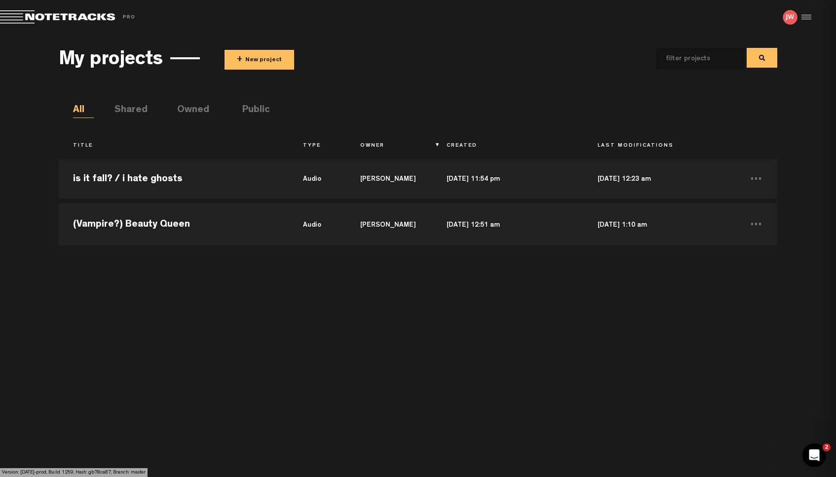
click at [209, 176] on md-backdrop at bounding box center [418, 238] width 836 height 477
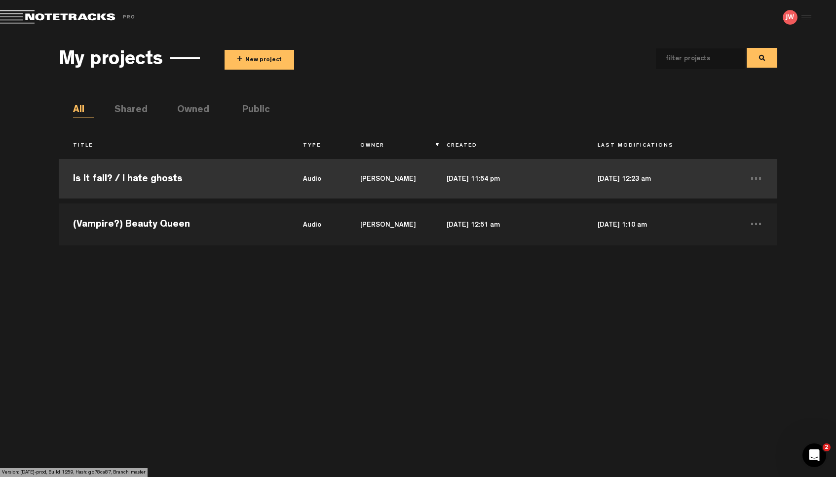
click at [211, 177] on td "is it fall? / i hate ghosts" at bounding box center [174, 178] width 230 height 44
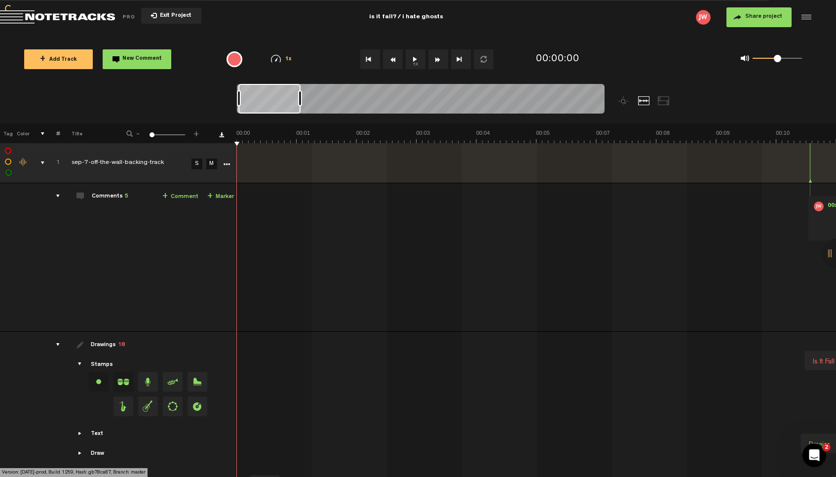
scroll to position [0, 50]
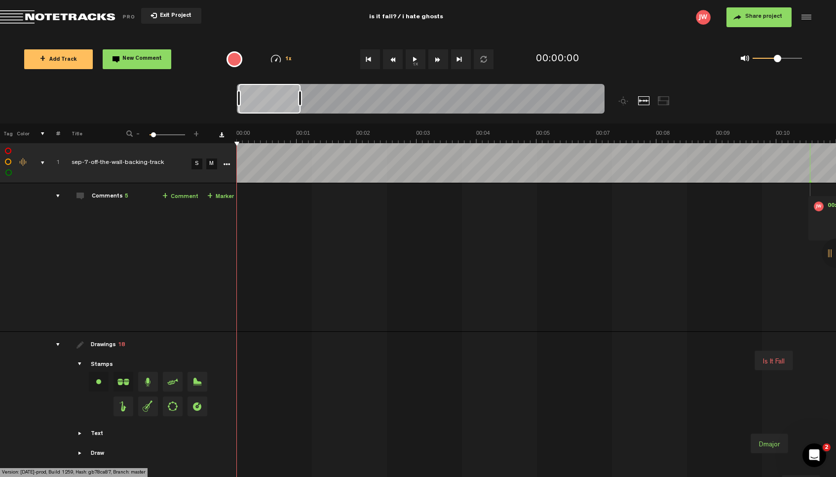
click at [74, 63] on button "+ Add Track" at bounding box center [58, 59] width 69 height 20
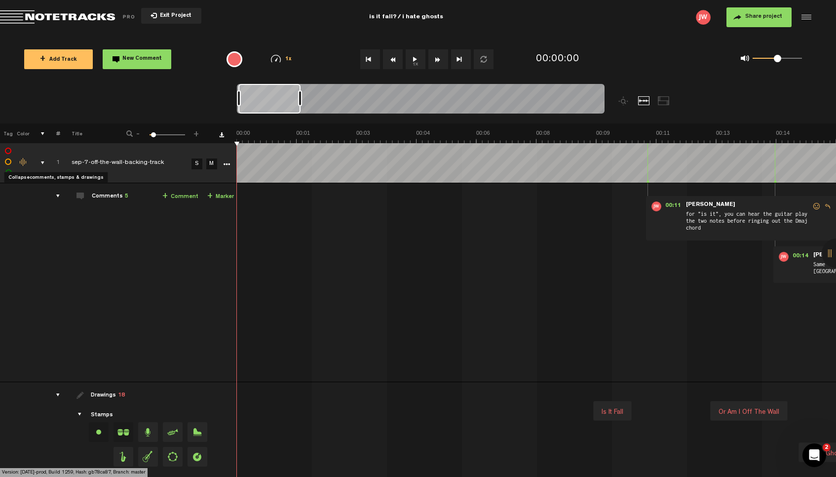
click at [42, 162] on div "comments, stamps & drawings" at bounding box center [38, 163] width 15 height 10
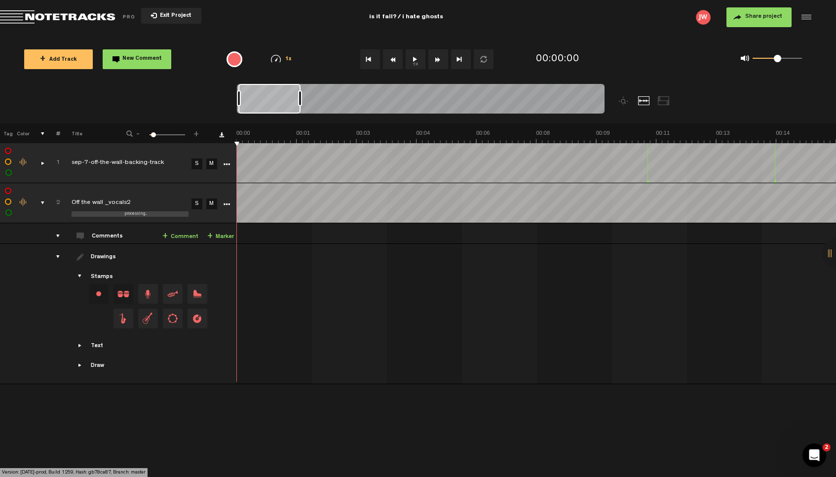
click at [43, 199] on div "comments, stamps & drawings" at bounding box center [38, 203] width 15 height 10
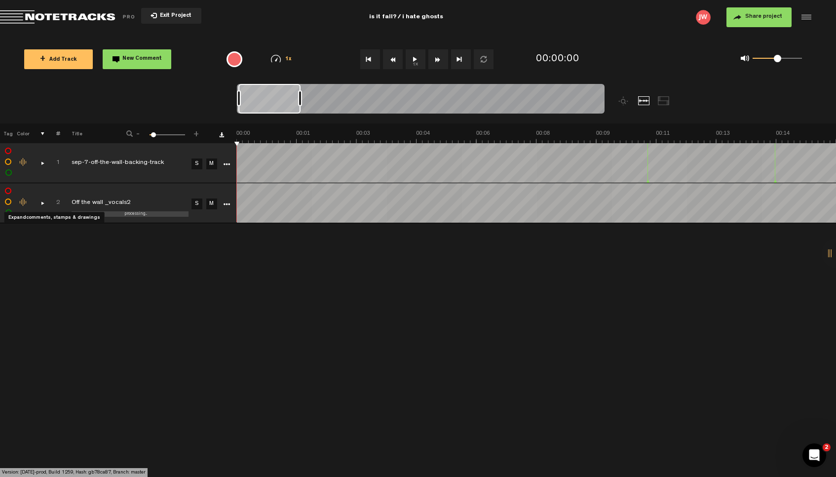
click at [43, 199] on div "comments, stamps & drawings" at bounding box center [38, 203] width 15 height 10
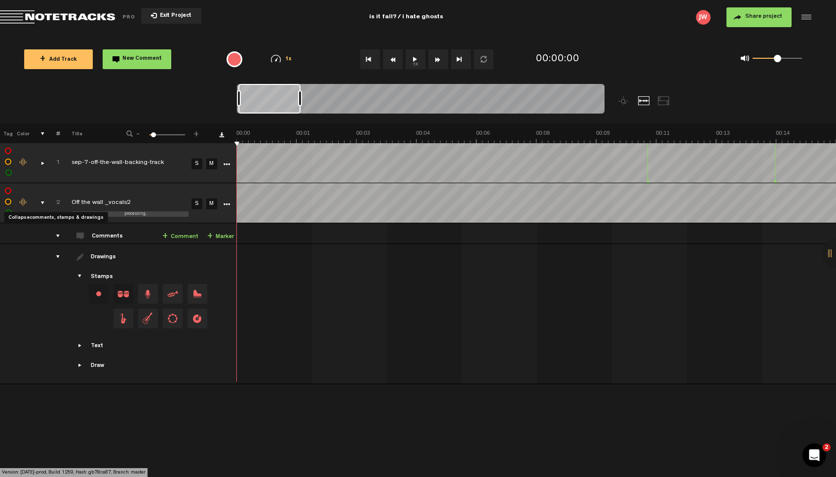
click at [43, 199] on div "comments, stamps & drawings" at bounding box center [38, 203] width 15 height 10
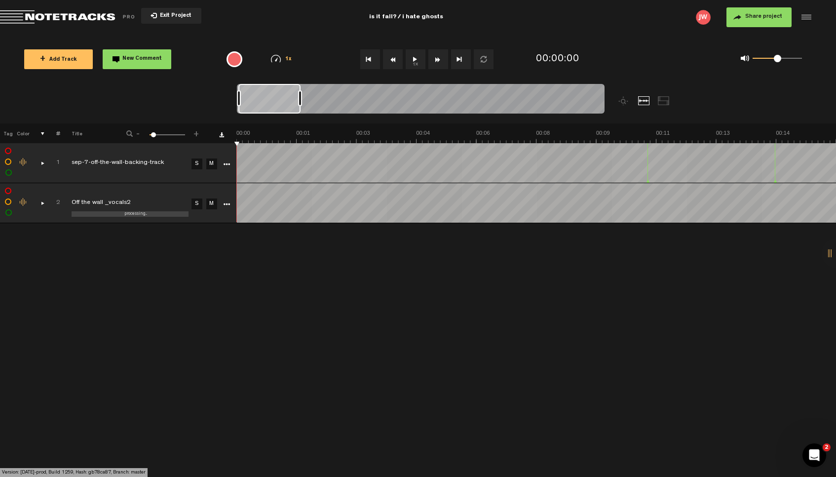
click at [40, 164] on div "comments, stamps & drawings" at bounding box center [38, 163] width 15 height 10
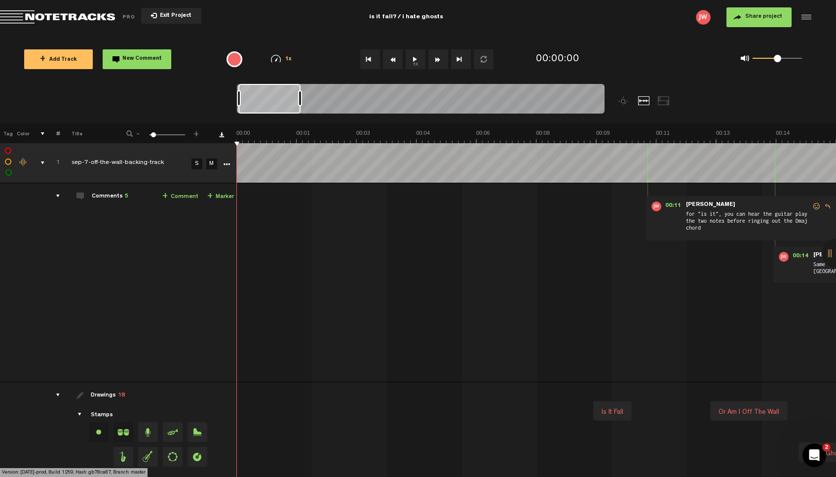
click at [40, 164] on div "comments, stamps & drawings" at bounding box center [38, 163] width 15 height 10
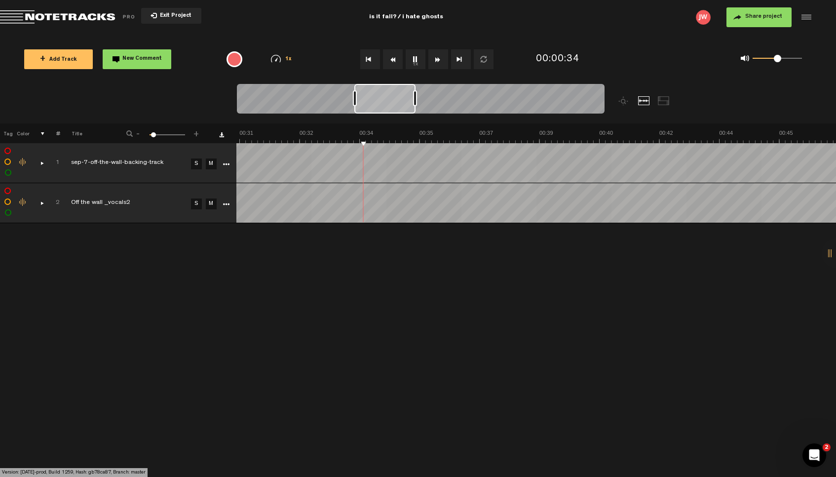
scroll to position [0, 1255]
click at [44, 201] on div "comments, stamps & drawings" at bounding box center [38, 203] width 15 height 10
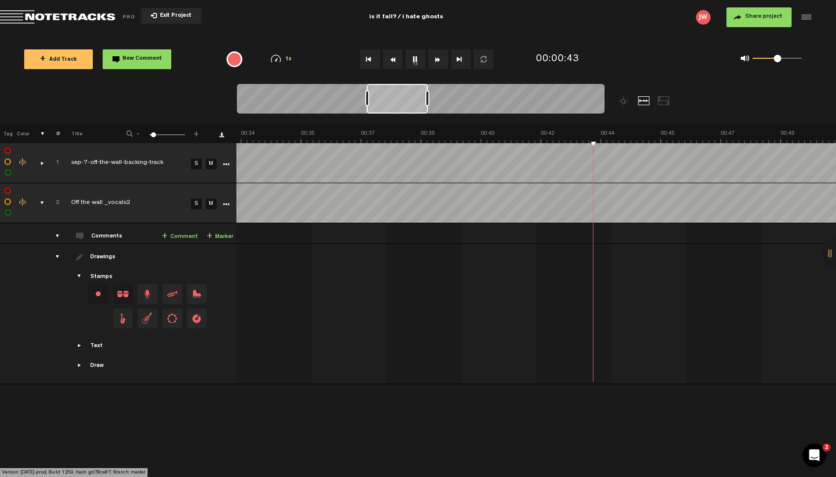
click at [310, 287] on div at bounding box center [782, 272] width 3599 height 41
click at [323, 273] on div at bounding box center [321, 273] width 20 height 20
click at [337, 263] on span at bounding box center [338, 268] width 8 height 10
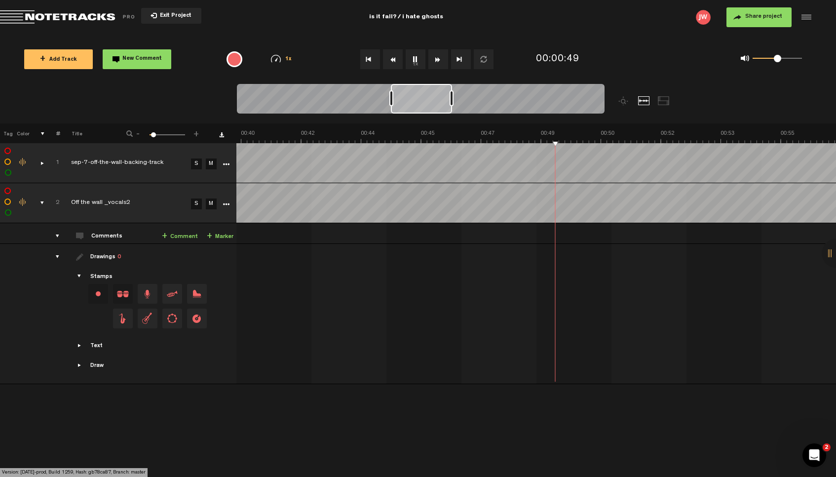
click at [80, 345] on span "Showcase text" at bounding box center [80, 346] width 8 height 8
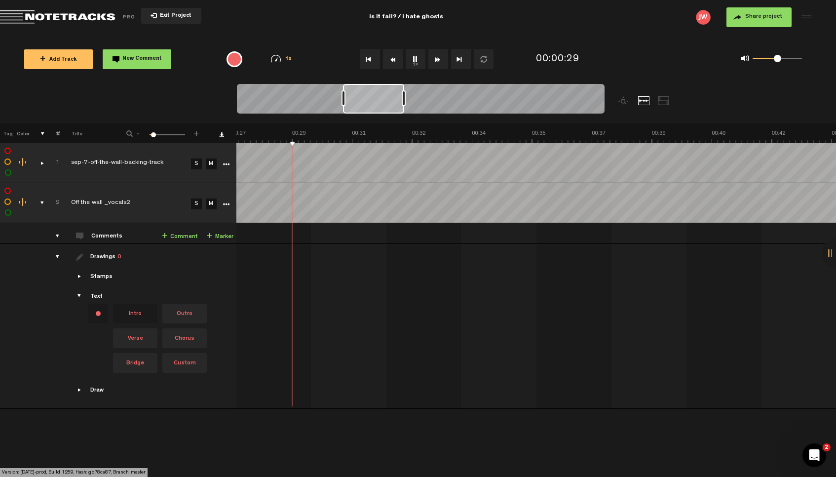
scroll to position [0, 1020]
click at [406, 271] on div "Intro" at bounding box center [403, 274] width 21 height 14
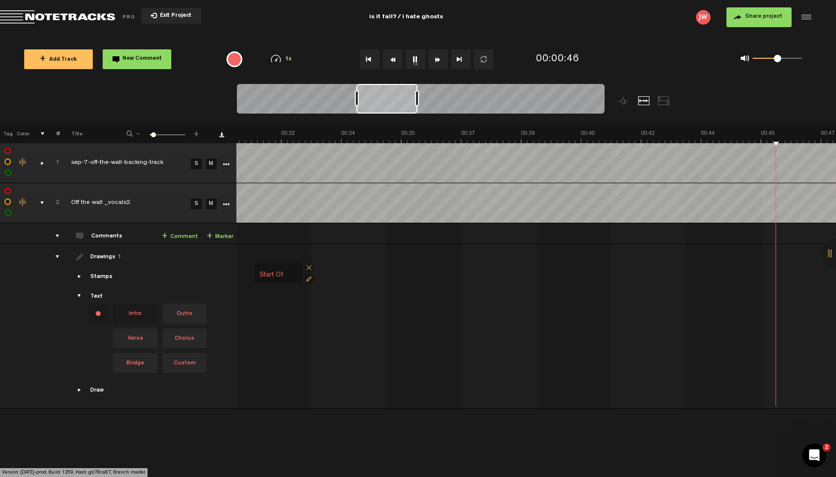
scroll to position [0, 1395]
type input "Start of"
click at [449, 300] on div at bounding box center [642, 311] width 3599 height 37
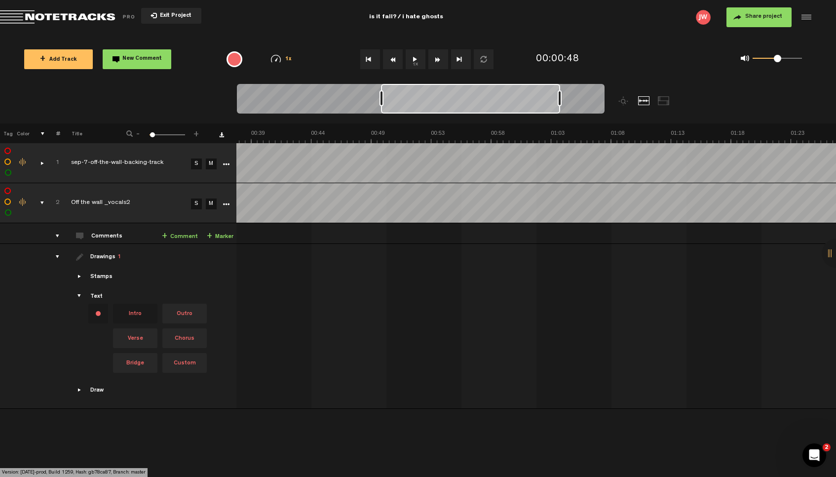
drag, startPoint x: 441, startPoint y: 96, endPoint x: 567, endPoint y: 96, distance: 125.9
click at [562, 96] on div at bounding box center [560, 98] width 4 height 16
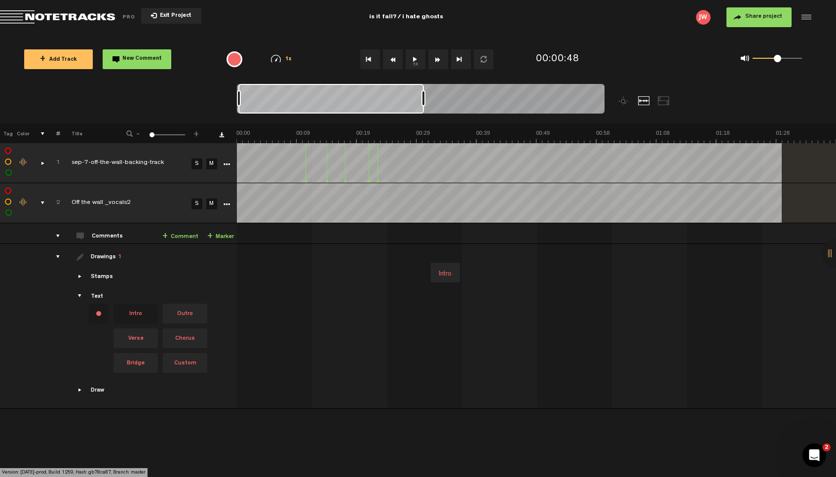
scroll to position [0, 0]
click at [444, 273] on div "Intro" at bounding box center [445, 274] width 21 height 14
click at [444, 273] on div "Intro" at bounding box center [444, 274] width 21 height 14
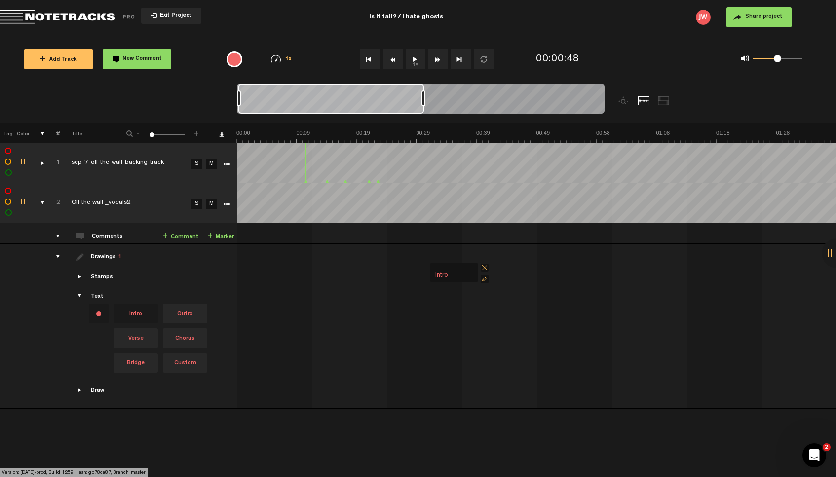
click at [455, 275] on input "Intro" at bounding box center [453, 275] width 39 height 13
type input "New Content"
click at [537, 273] on div "New Content" at bounding box center [538, 272] width 600 height 41
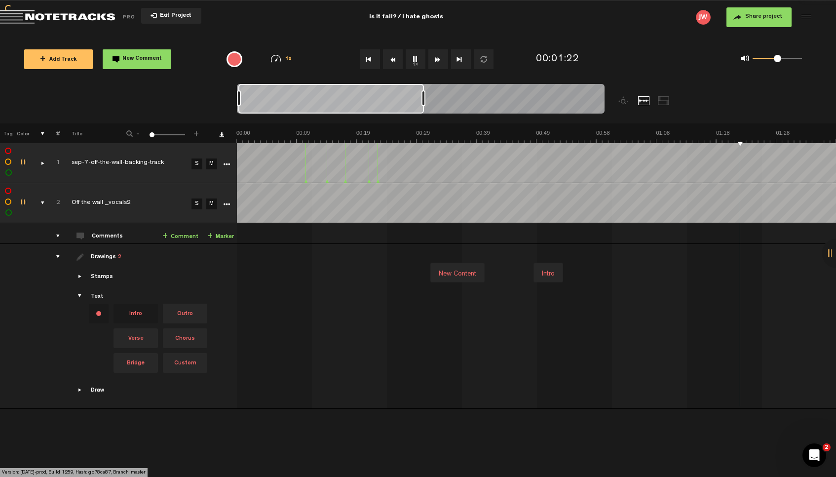
click at [548, 275] on div "Intro" at bounding box center [548, 274] width 21 height 14
type input "Possible Intro / Verse 1 ?"
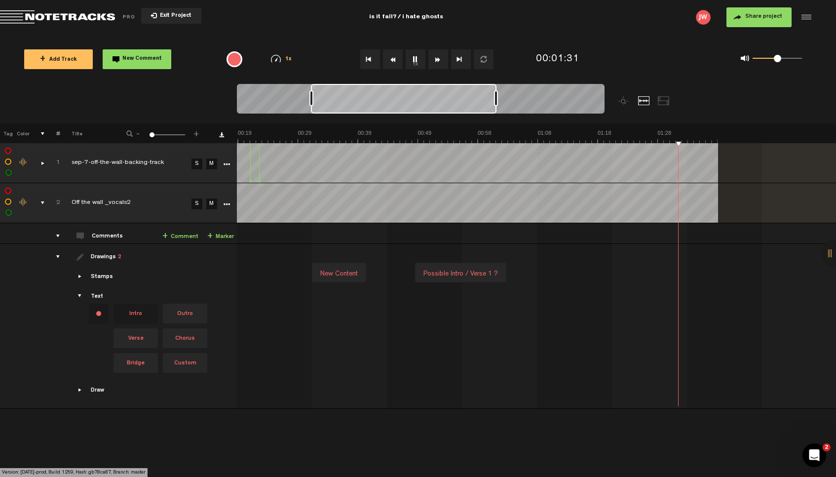
scroll to position [0, 59]
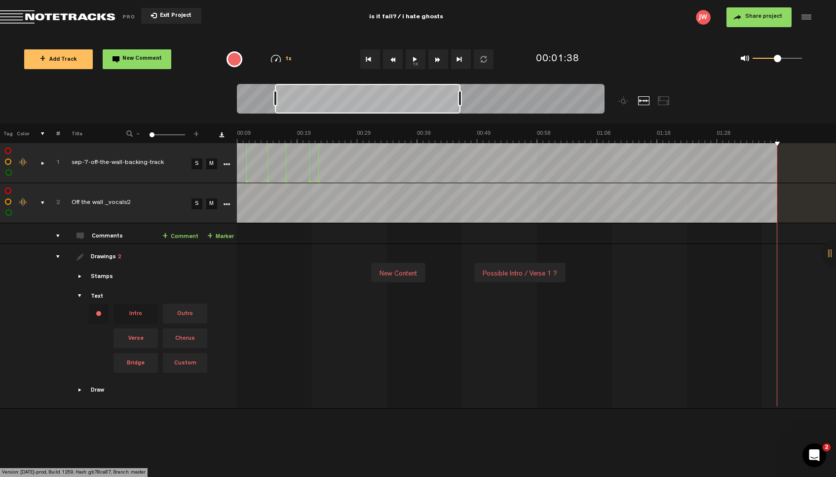
click at [618, 272] on div "New Content Possible Intro / Verse 1 ?" at bounding box center [479, 272] width 600 height 41
click at [628, 272] on div "Intro" at bounding box center [629, 274] width 21 height 14
click at [628, 272] on div "Intro" at bounding box center [628, 274] width 21 height 14
type input "Possible part with just big synth pads before a big final chorus"
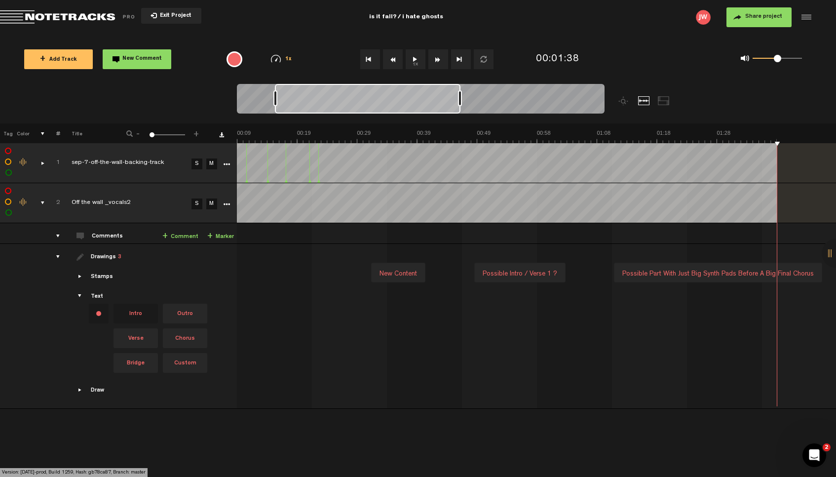
click at [166, 183] on td "completed Off the wall _vocals2" at bounding box center [124, 203] width 128 height 40
click at [166, 172] on td "sep-7-off-the-wall-backing-track" at bounding box center [124, 163] width 128 height 40
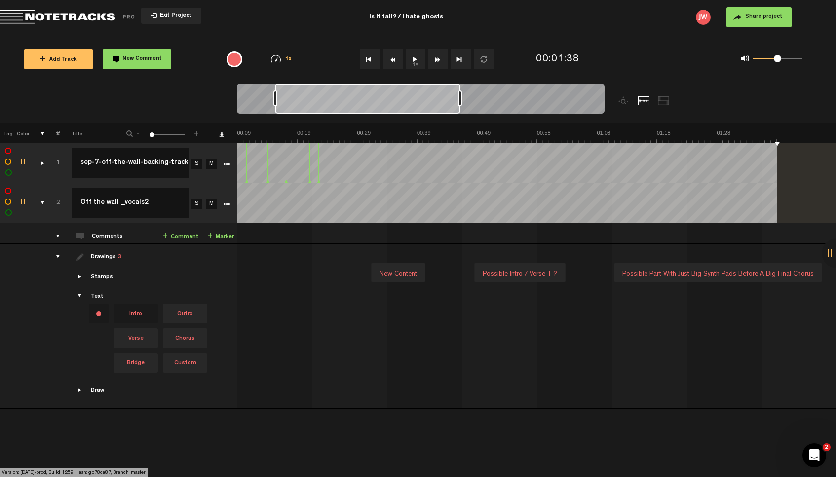
click at [173, 179] on td "sep-7-off-the-wall-backing-track sep-7-off-the-wall-backing-track" at bounding box center [124, 163] width 128 height 40
click at [204, 172] on td "M" at bounding box center [210, 163] width 15 height 40
click at [72, 149] on div "Click to edit the title" at bounding box center [136, 153] width 128 height 10
click at [107, 169] on input "sep-7-off-the-wall-backing-track" at bounding box center [130, 163] width 117 height 30
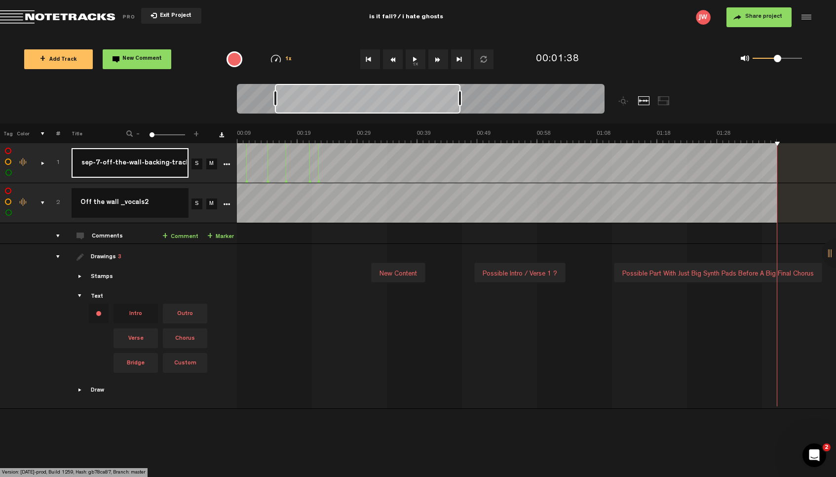
click at [107, 169] on input "sep-7-off-the-wall-backing-track" at bounding box center [130, 163] width 117 height 30
click at [196, 174] on td "S" at bounding box center [196, 163] width 15 height 40
click at [205, 149] on td "M" at bounding box center [210, 163] width 15 height 40
click at [43, 161] on div "comments, stamps & drawings" at bounding box center [38, 163] width 15 height 10
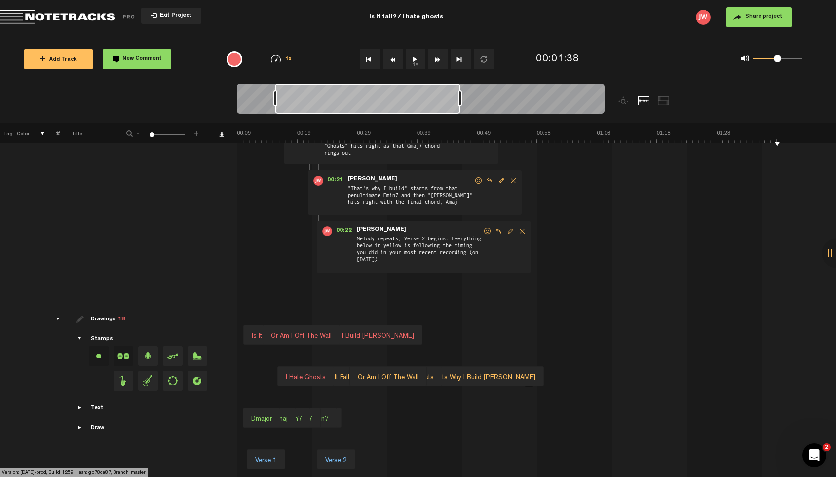
scroll to position [0, 0]
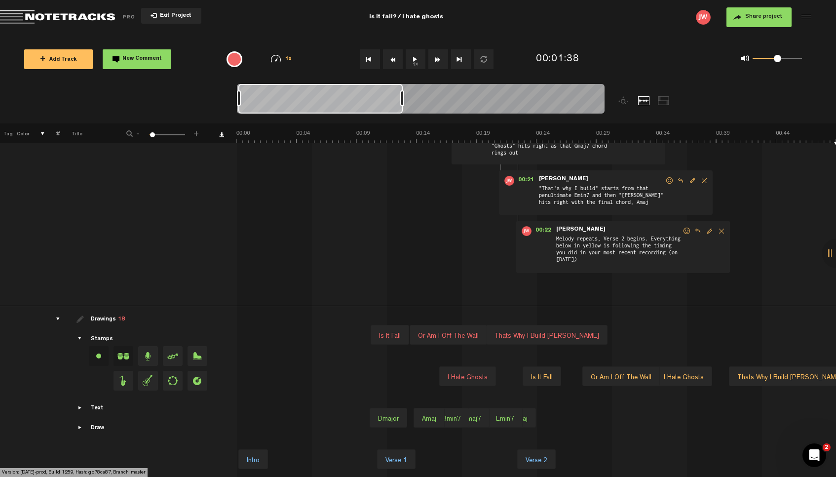
drag, startPoint x: 424, startPoint y: 99, endPoint x: 403, endPoint y: 99, distance: 20.7
click at [403, 99] on div at bounding box center [402, 98] width 4 height 16
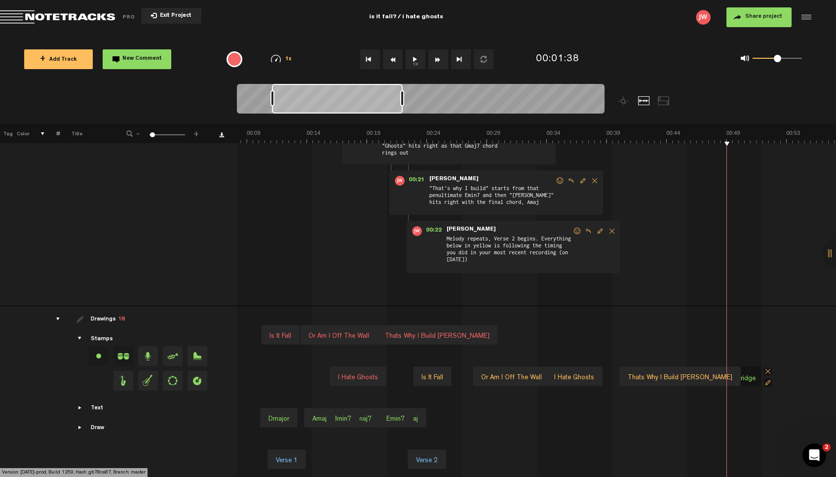
scroll to position [0, 111]
drag, startPoint x: 240, startPoint y: 98, endPoint x: 274, endPoint y: 99, distance: 34.1
click at [274, 99] on div at bounding box center [273, 98] width 4 height 16
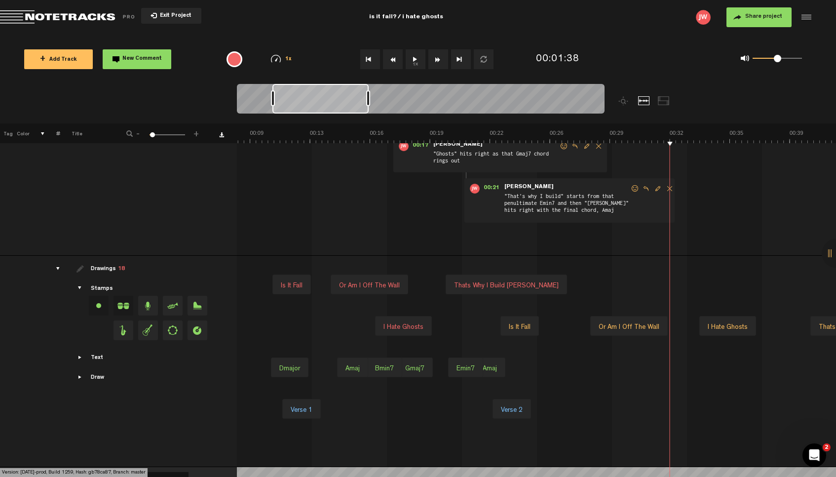
scroll to position [0, 222]
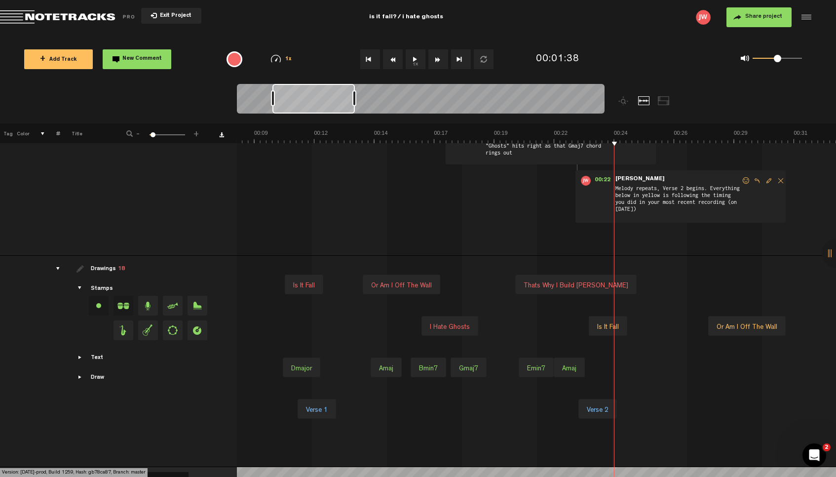
drag, startPoint x: 402, startPoint y: 95, endPoint x: 354, endPoint y: 96, distance: 47.9
click at [354, 96] on div at bounding box center [354, 98] width 4 height 16
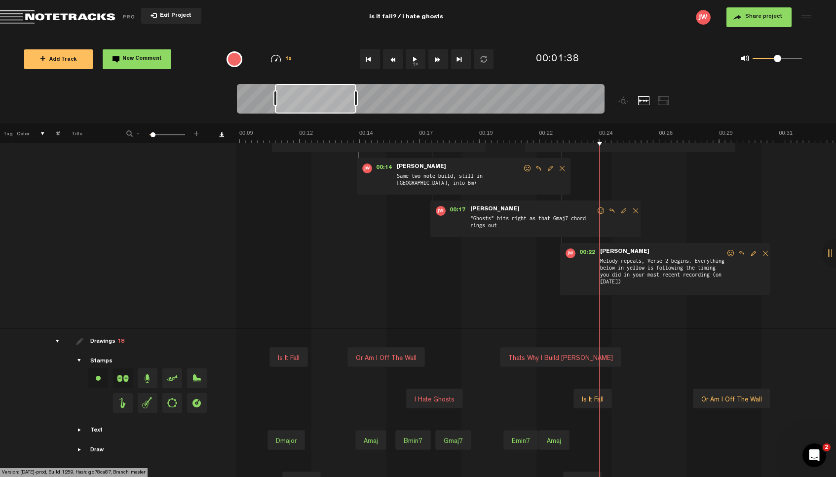
scroll to position [88, 5]
click at [330, 97] on div at bounding box center [315, 99] width 81 height 30
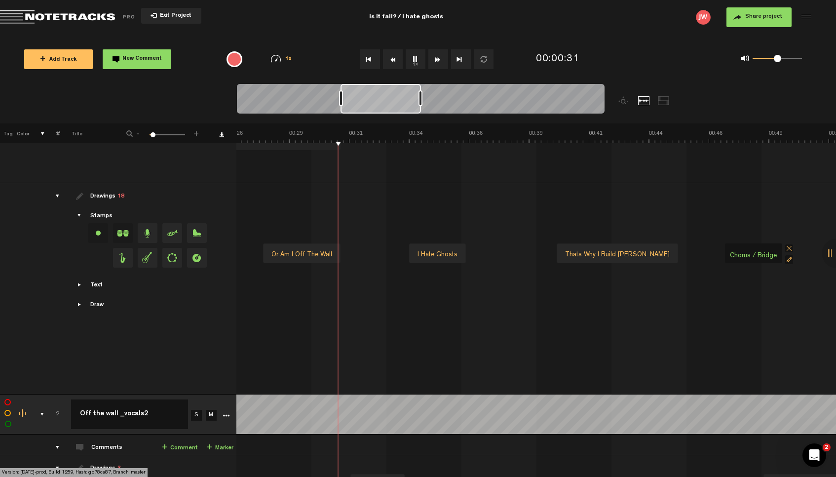
scroll to position [325, 8]
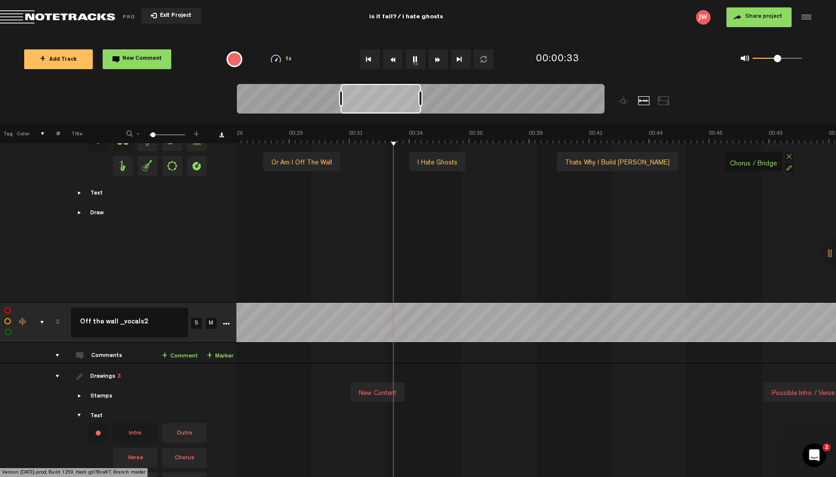
click at [33, 320] on div "comments, stamps & drawings" at bounding box center [38, 322] width 15 height 10
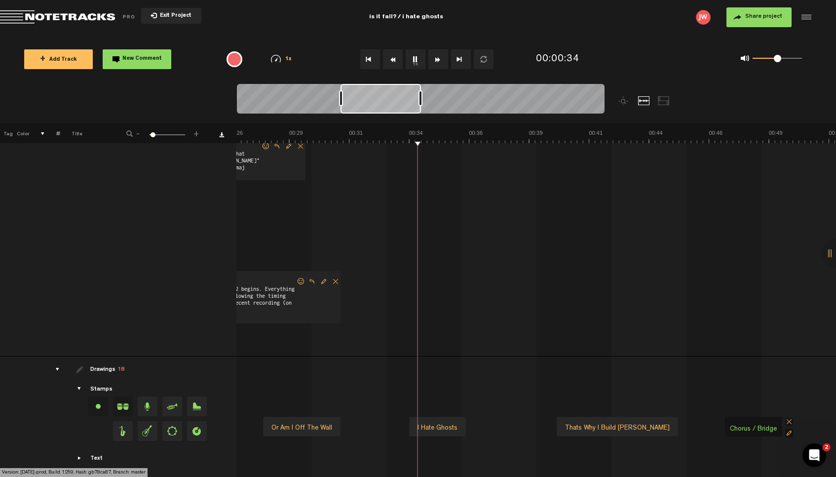
scroll to position [0, 8]
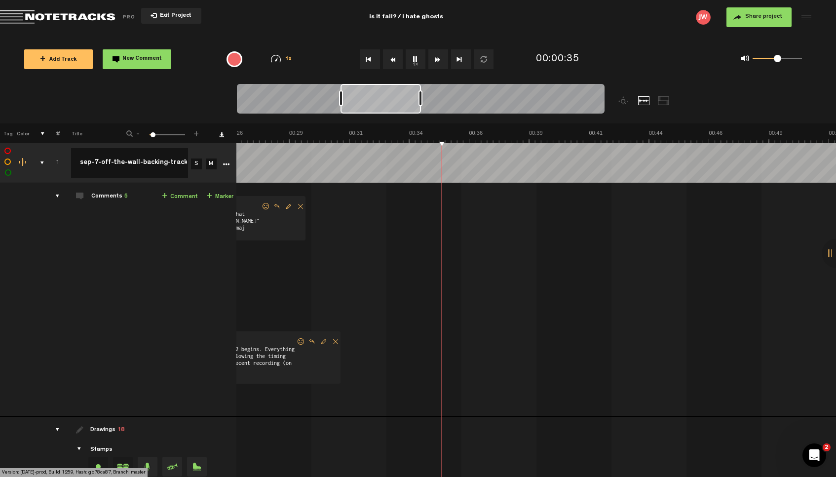
click at [32, 159] on div "comments, stamps & drawings" at bounding box center [38, 163] width 15 height 10
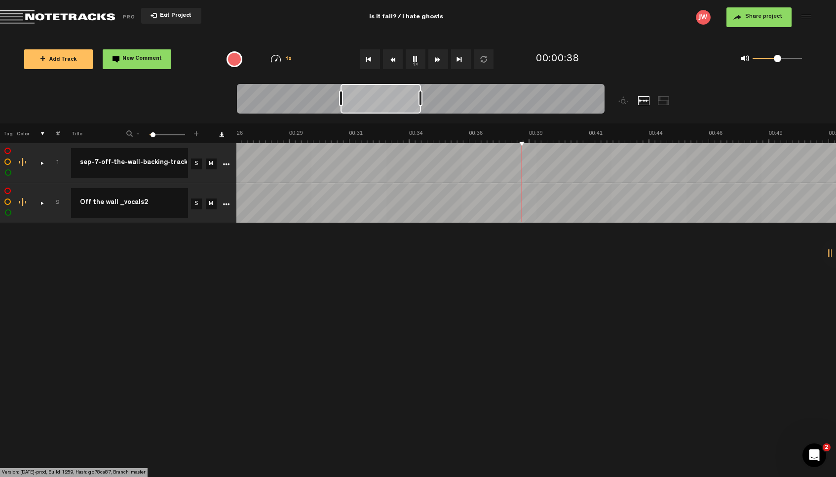
click at [212, 165] on link "M" at bounding box center [211, 163] width 11 height 11
click at [485, 133] on img at bounding box center [413, 136] width 2399 height 14
click at [402, 183] on td at bounding box center [536, 203] width 600 height 40
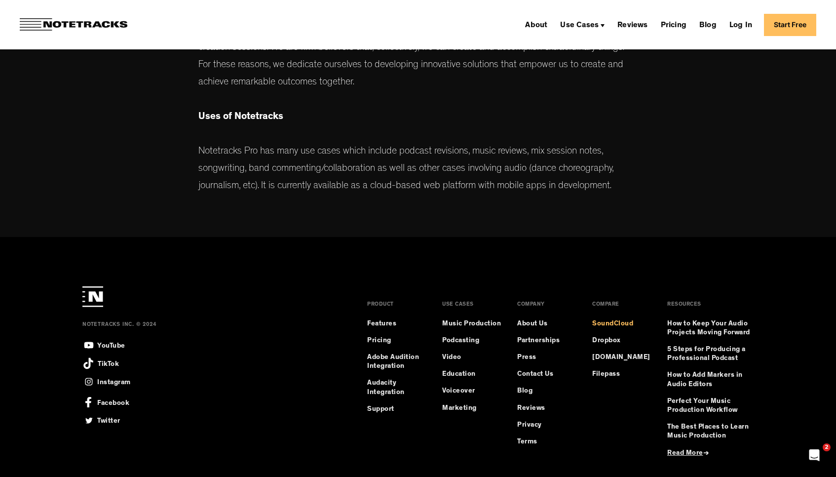
click at [612, 321] on link "SoundCloud" at bounding box center [612, 323] width 41 height 9
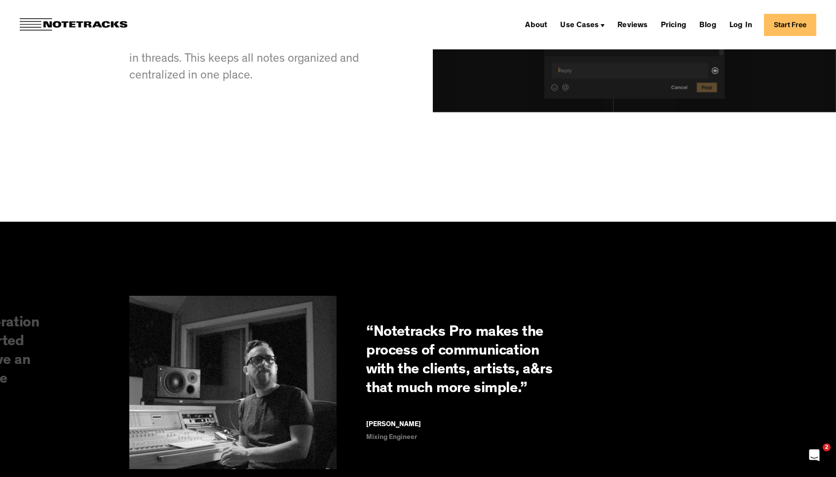
scroll to position [1895, 0]
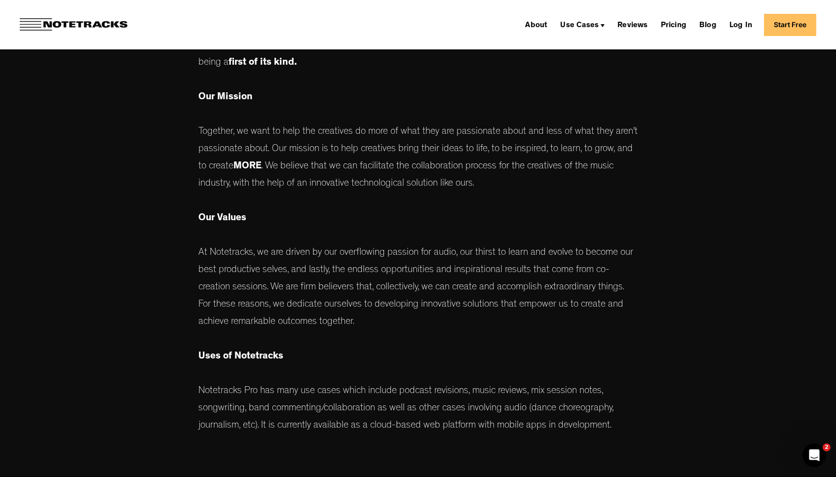
scroll to position [507, 0]
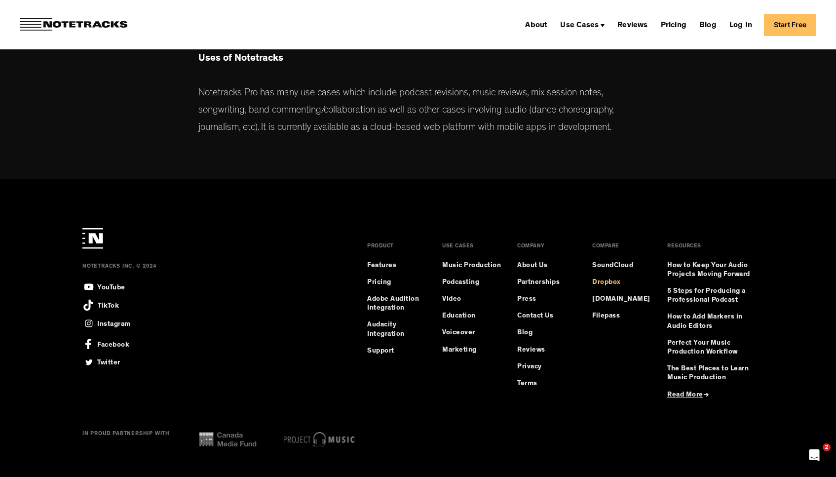
click at [614, 281] on link "Dropbox" at bounding box center [606, 282] width 29 height 9
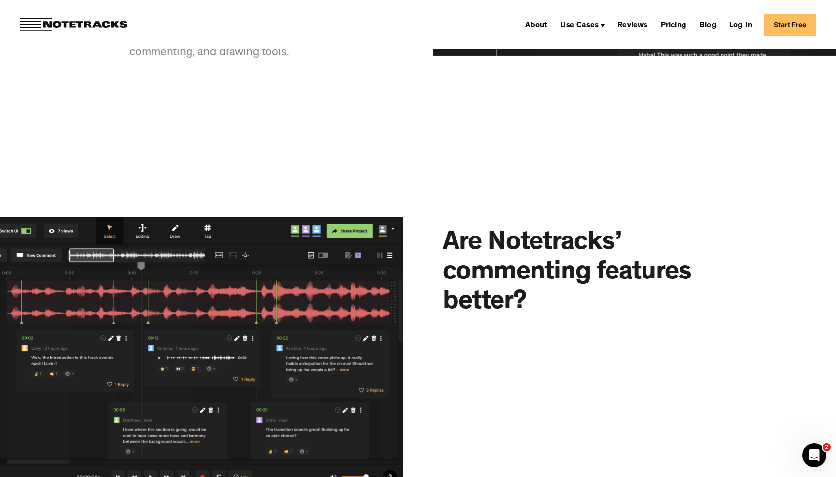
scroll to position [1073, 0]
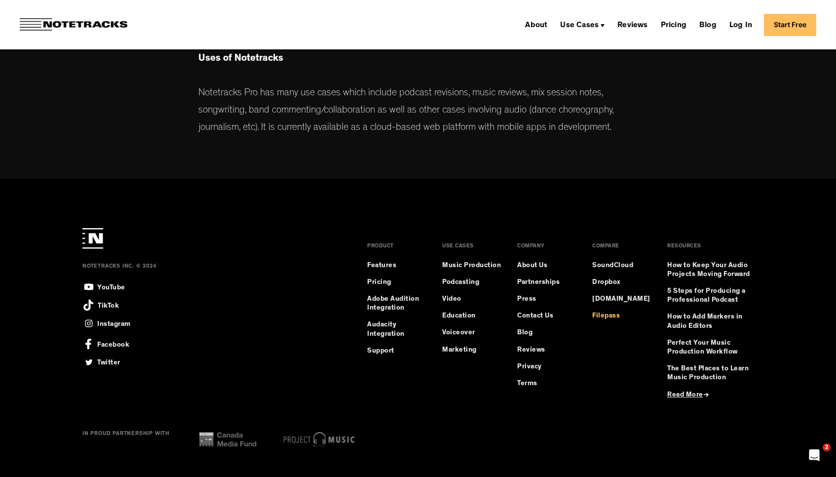
click at [609, 318] on link "Filepass" at bounding box center [606, 316] width 28 height 9
click at [611, 299] on link "[DOMAIN_NAME]" at bounding box center [621, 299] width 58 height 9
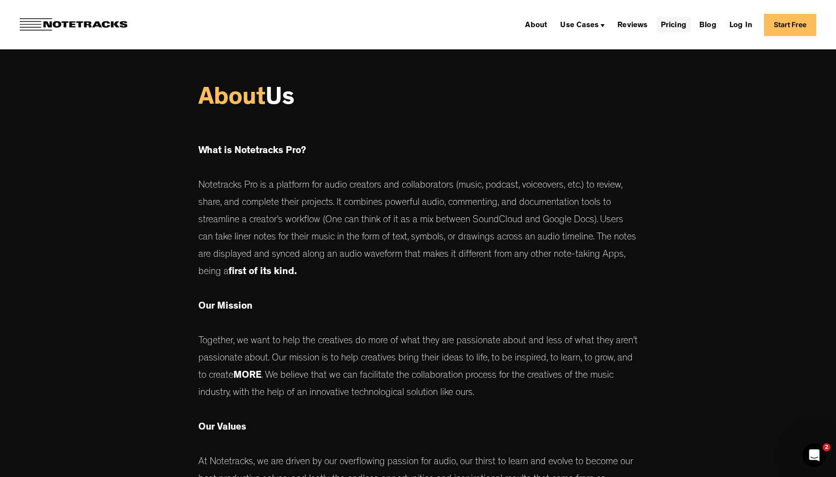
click at [679, 22] on link "Pricing" at bounding box center [674, 25] width 34 height 16
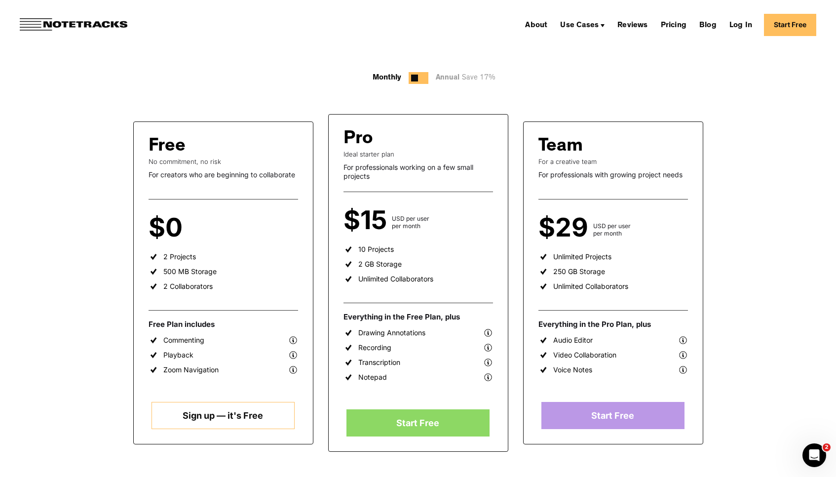
scroll to position [108, 0]
click at [491, 363] on img at bounding box center [488, 362] width 10 height 10
click at [488, 362] on img at bounding box center [488, 362] width 10 height 10
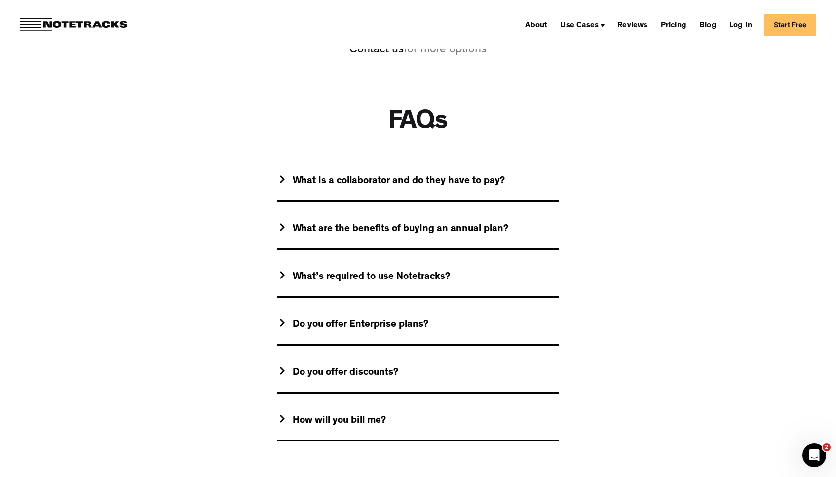
scroll to position [813, 0]
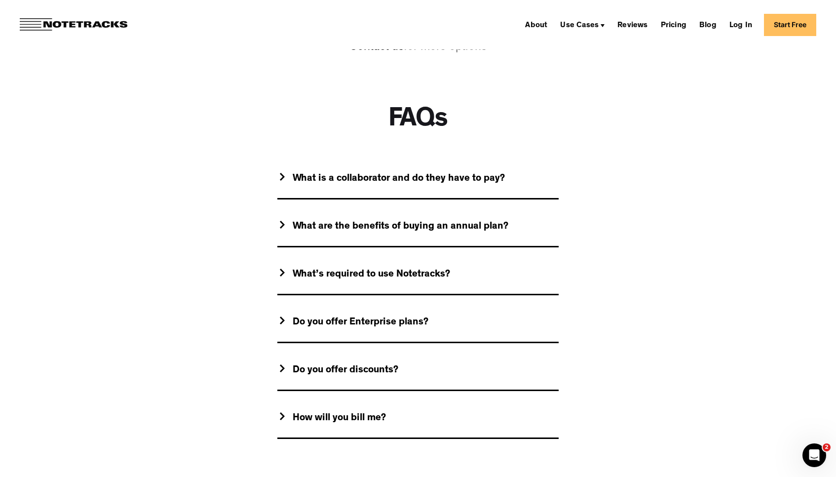
click at [522, 364] on div "Do you offer discounts?" at bounding box center [417, 370] width 281 height 39
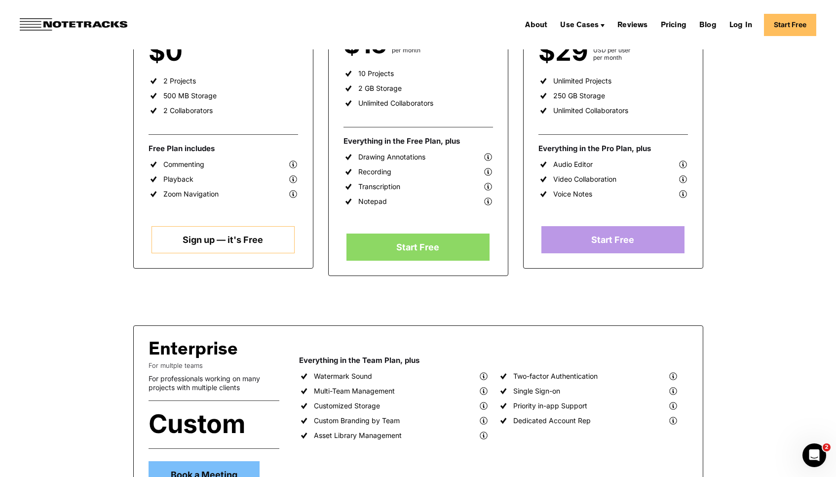
scroll to position [0, 0]
